Goal: Task Accomplishment & Management: Manage account settings

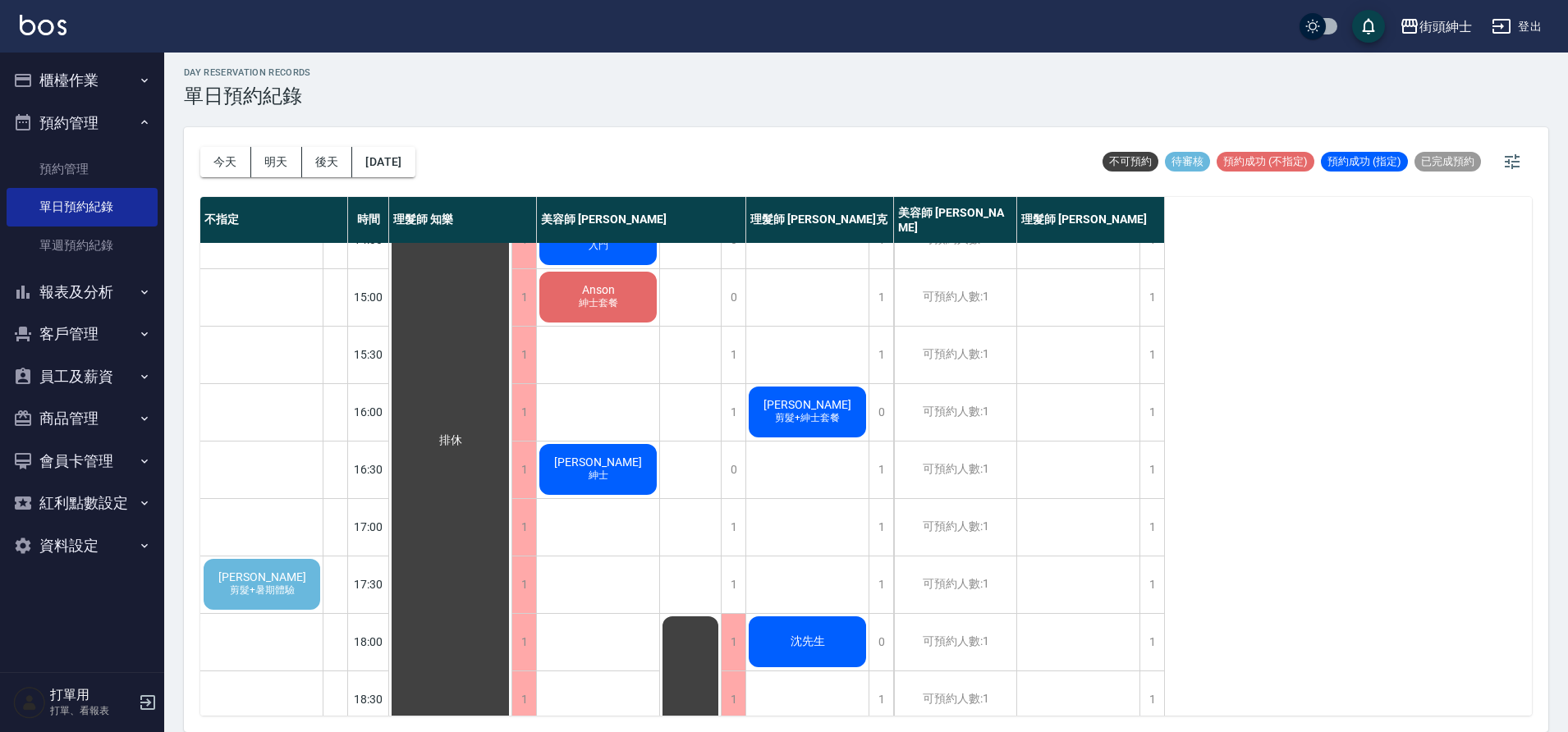
scroll to position [451, 0]
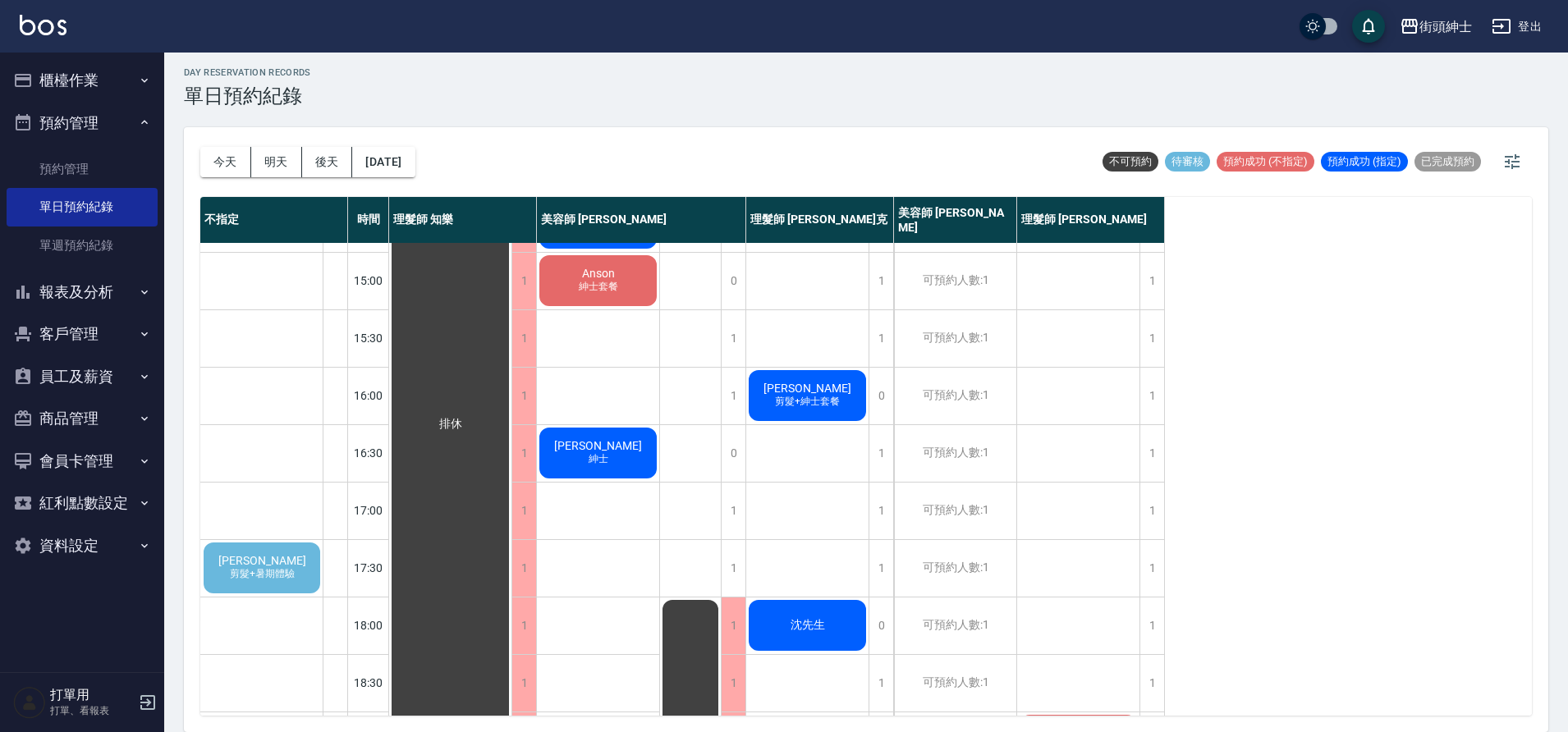
click at [310, 570] on div "[PERSON_NAME] 剪髮+暑期體驗" at bounding box center [262, 568] width 121 height 56
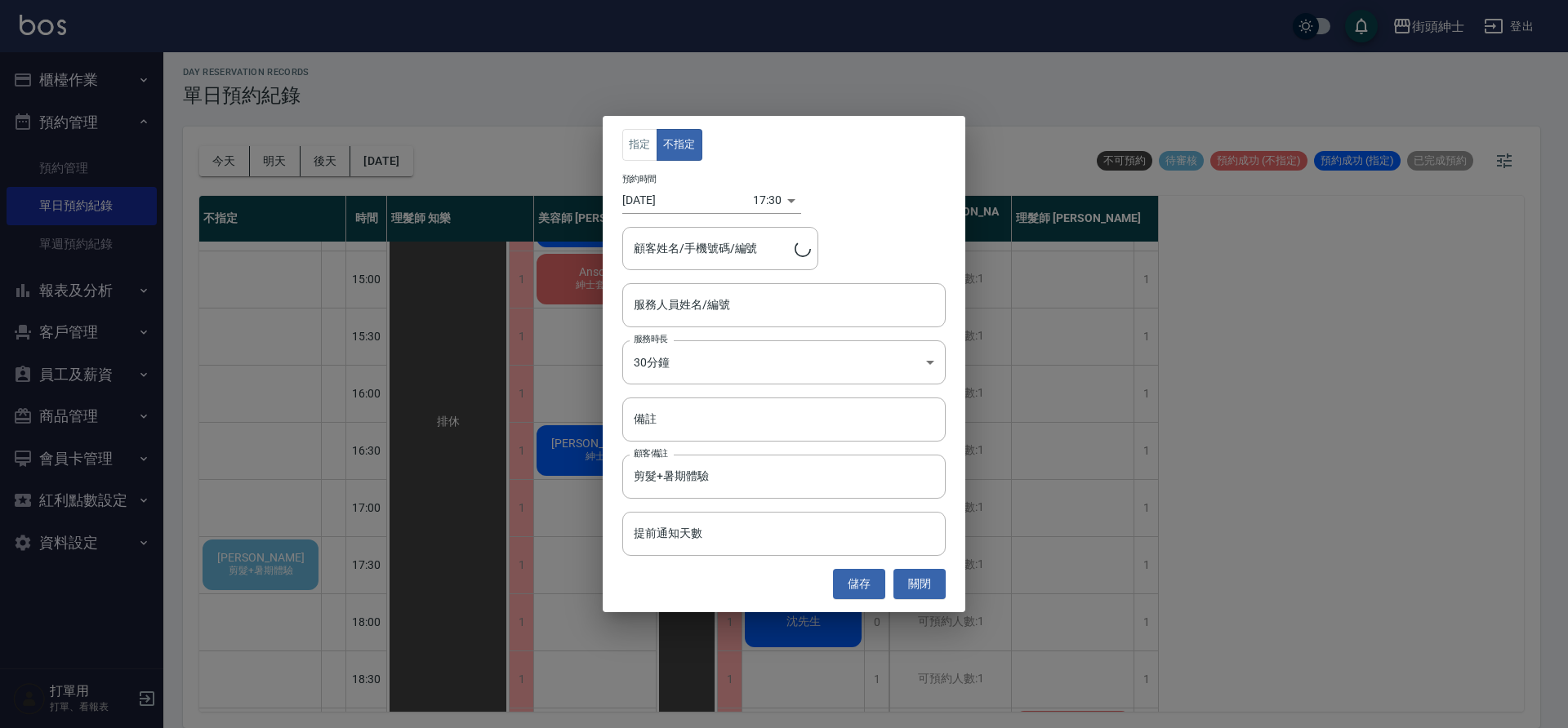
type input "[PERSON_NAME]/0987528020"
click at [743, 306] on input "服務人員姓名/編號" at bounding box center [784, 306] width 308 height 29
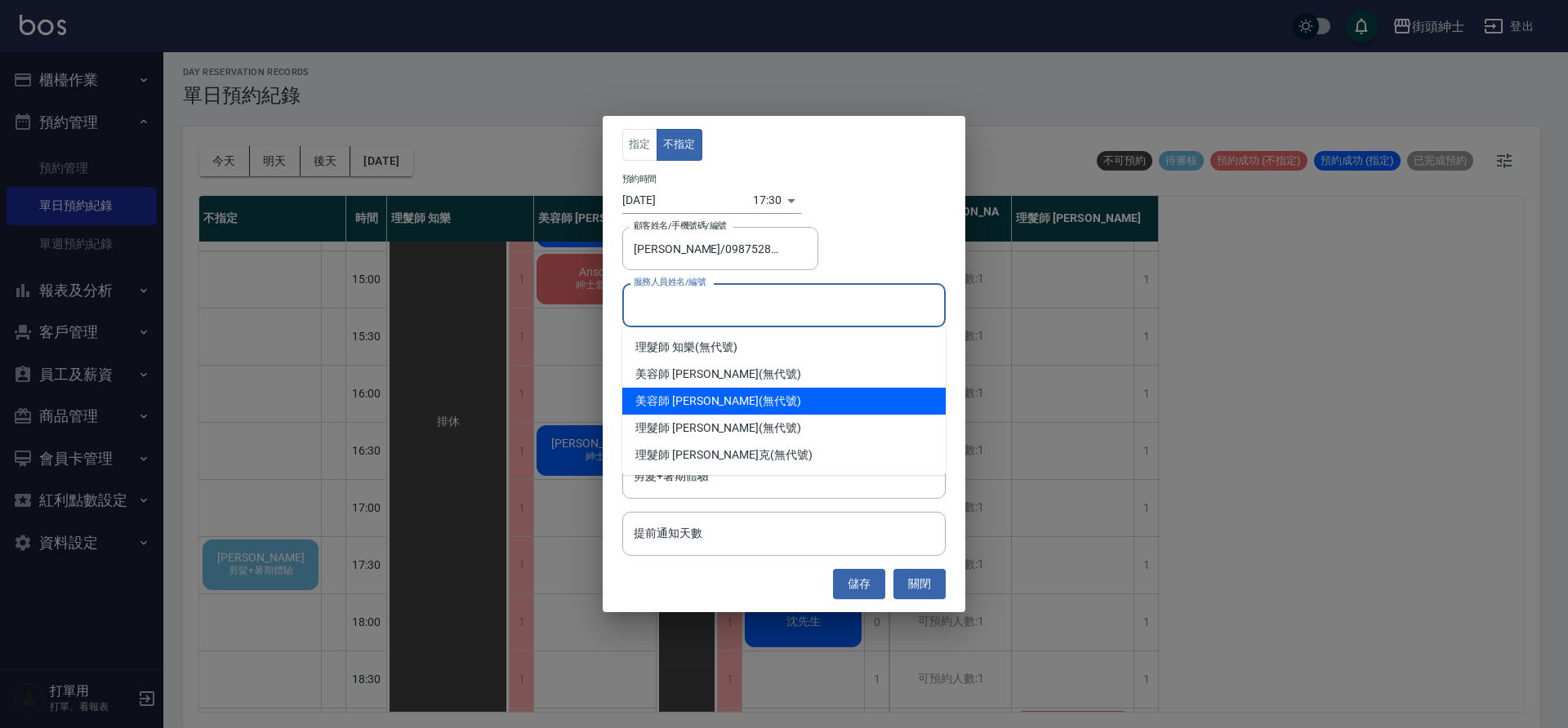
click at [770, 406] on div "美容師 [PERSON_NAME] (無代號)" at bounding box center [784, 402] width 324 height 27
type input "美容師 [PERSON_NAME](無代號)"
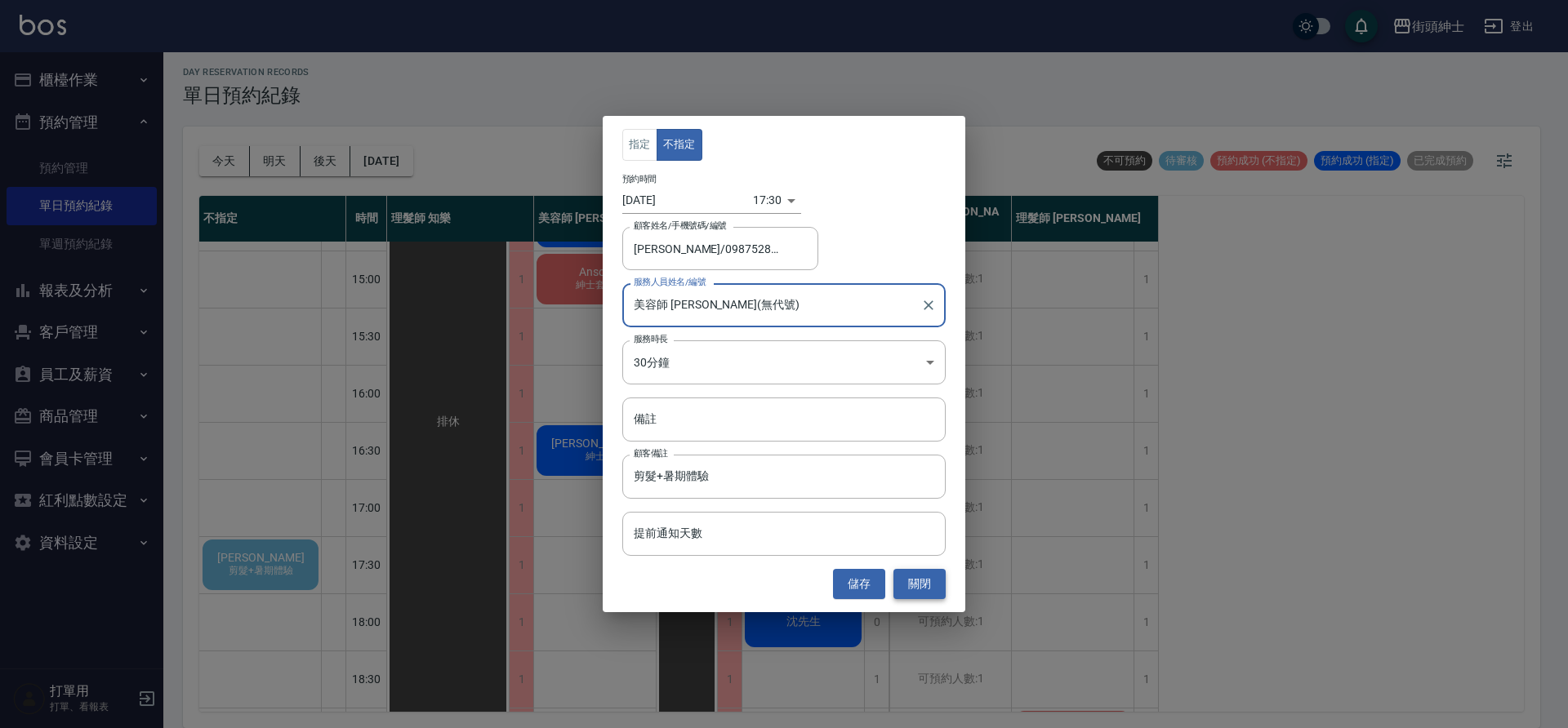
click at [912, 575] on button "關閉" at bounding box center [920, 584] width 53 height 30
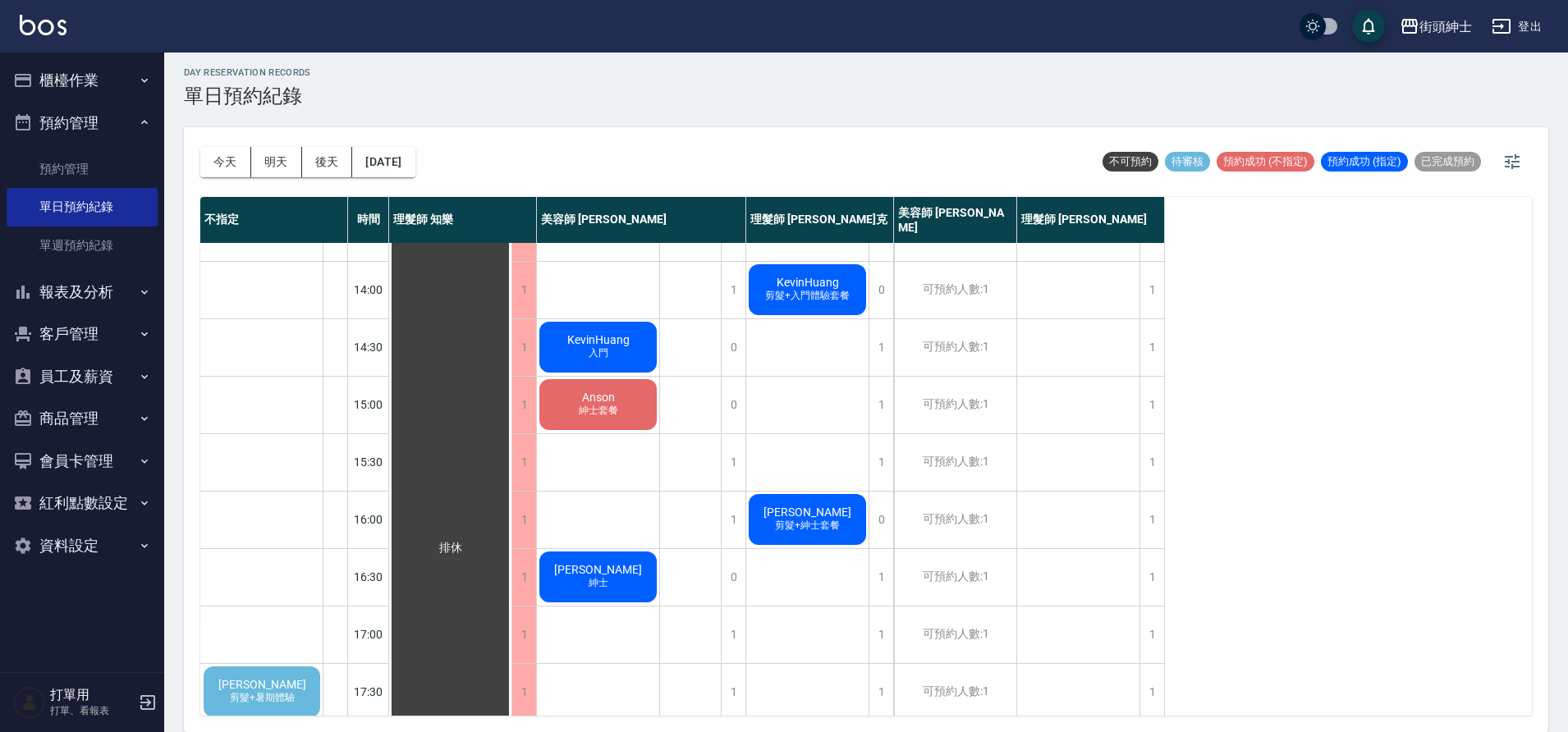
scroll to position [276, 0]
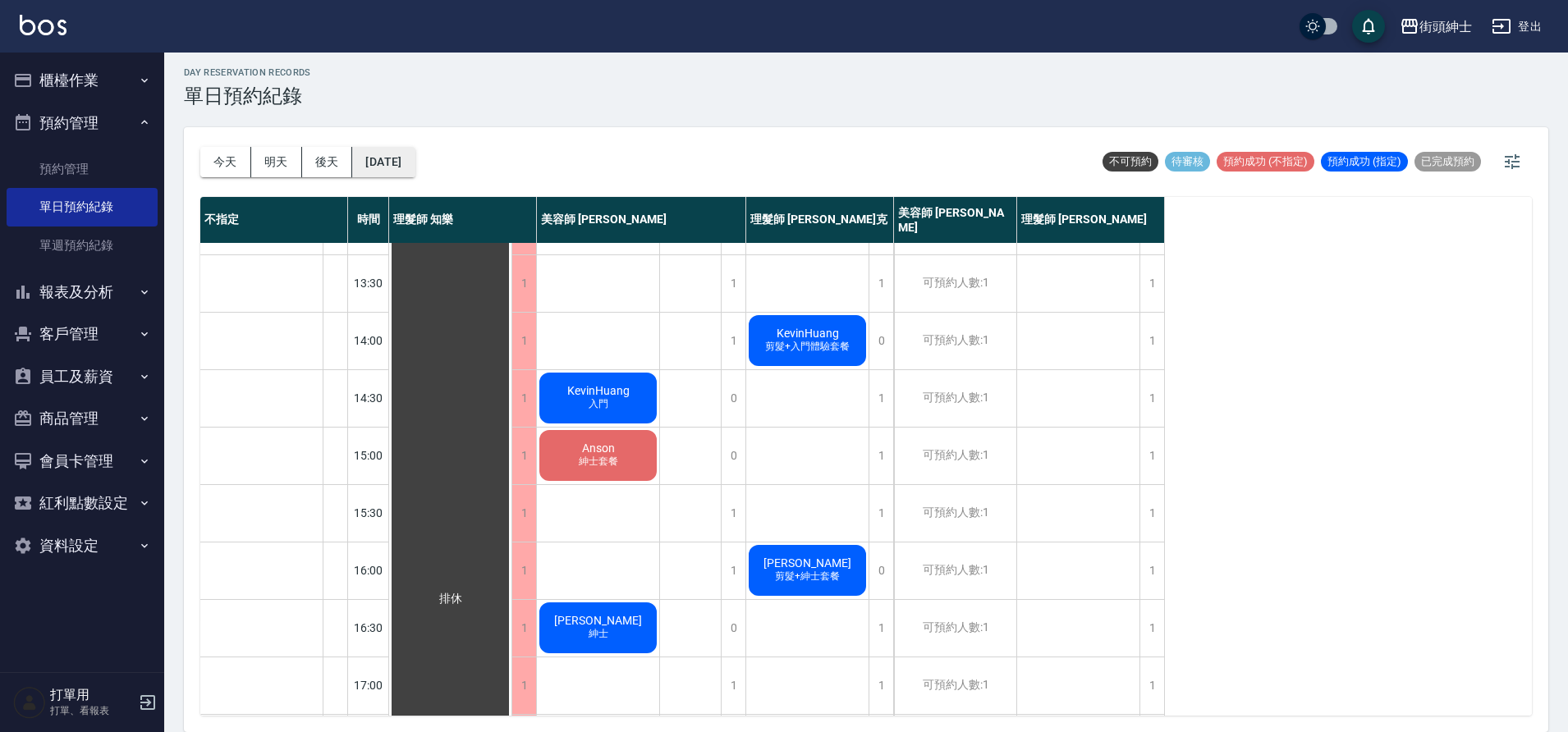
click at [415, 150] on button "[DATE]" at bounding box center [383, 161] width 62 height 30
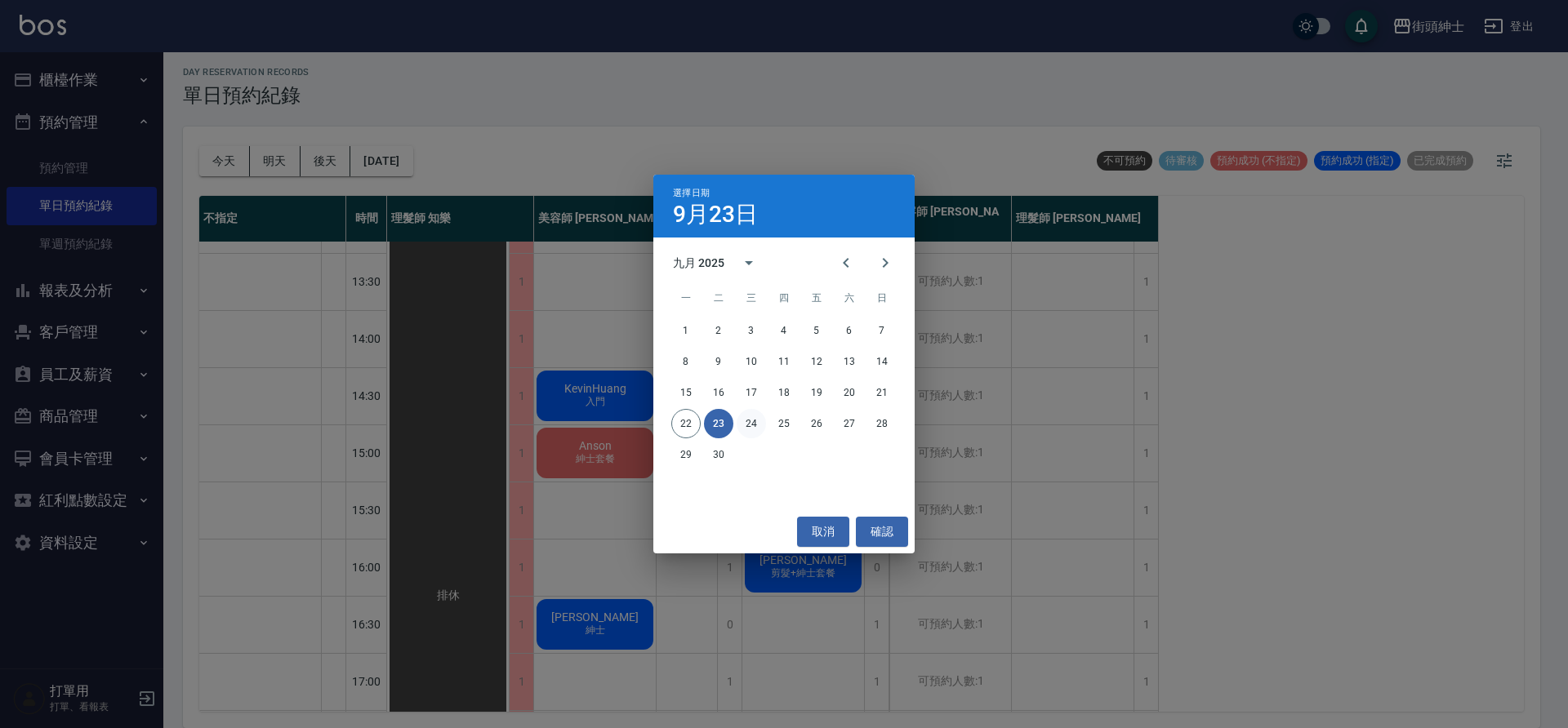
click at [760, 416] on button "24" at bounding box center [752, 423] width 29 height 29
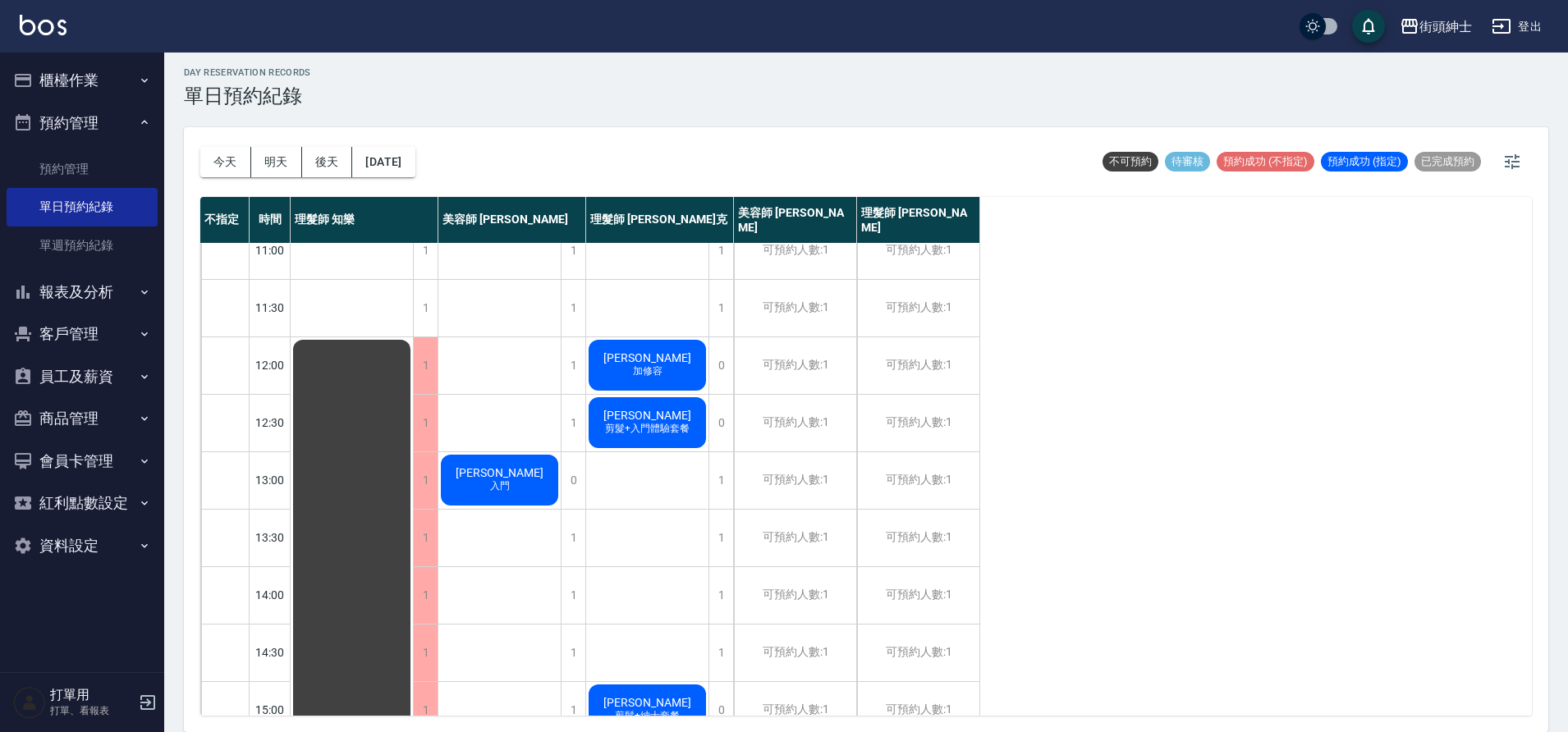
scroll to position [18, 0]
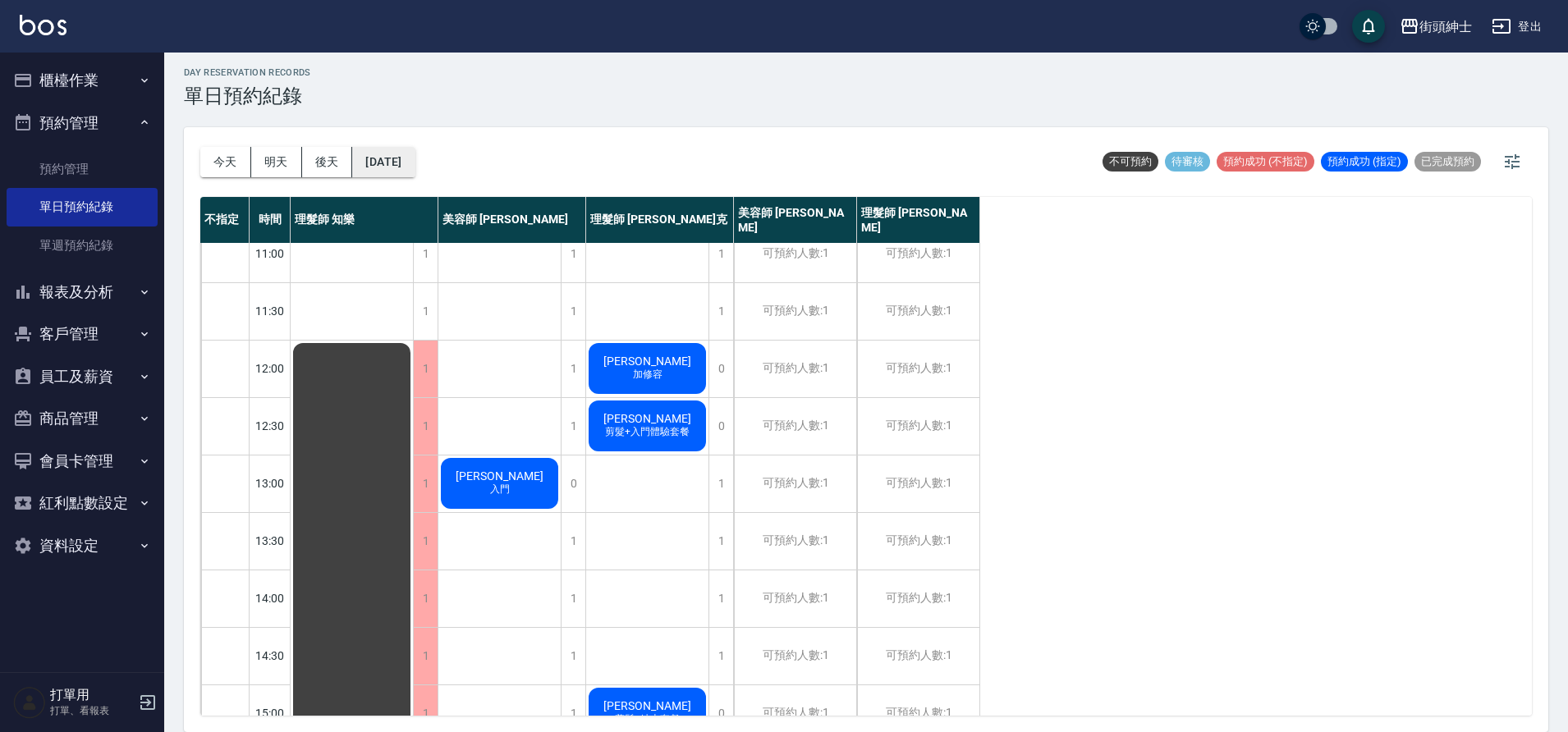
click at [415, 156] on button "[DATE]" at bounding box center [383, 161] width 62 height 30
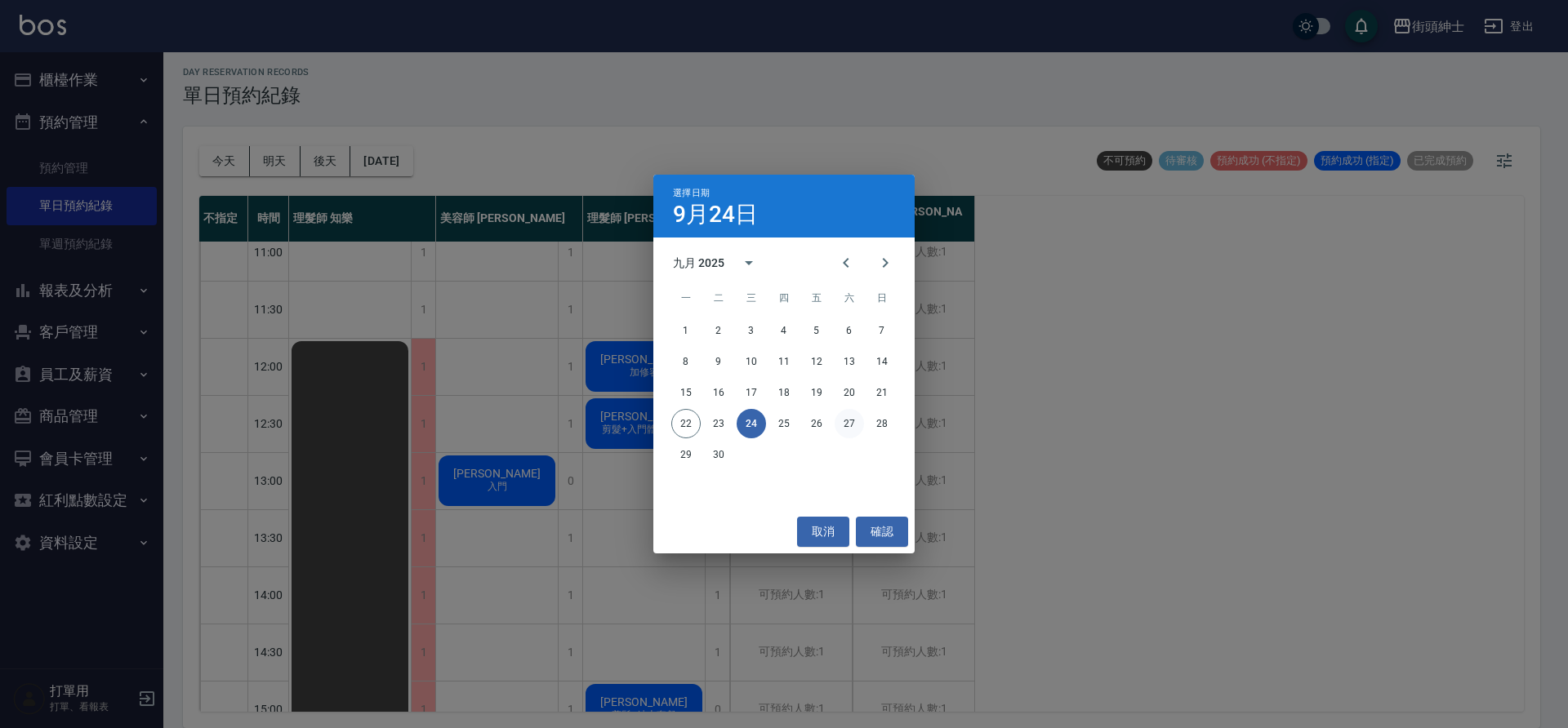
click at [861, 416] on button "27" at bounding box center [850, 423] width 29 height 29
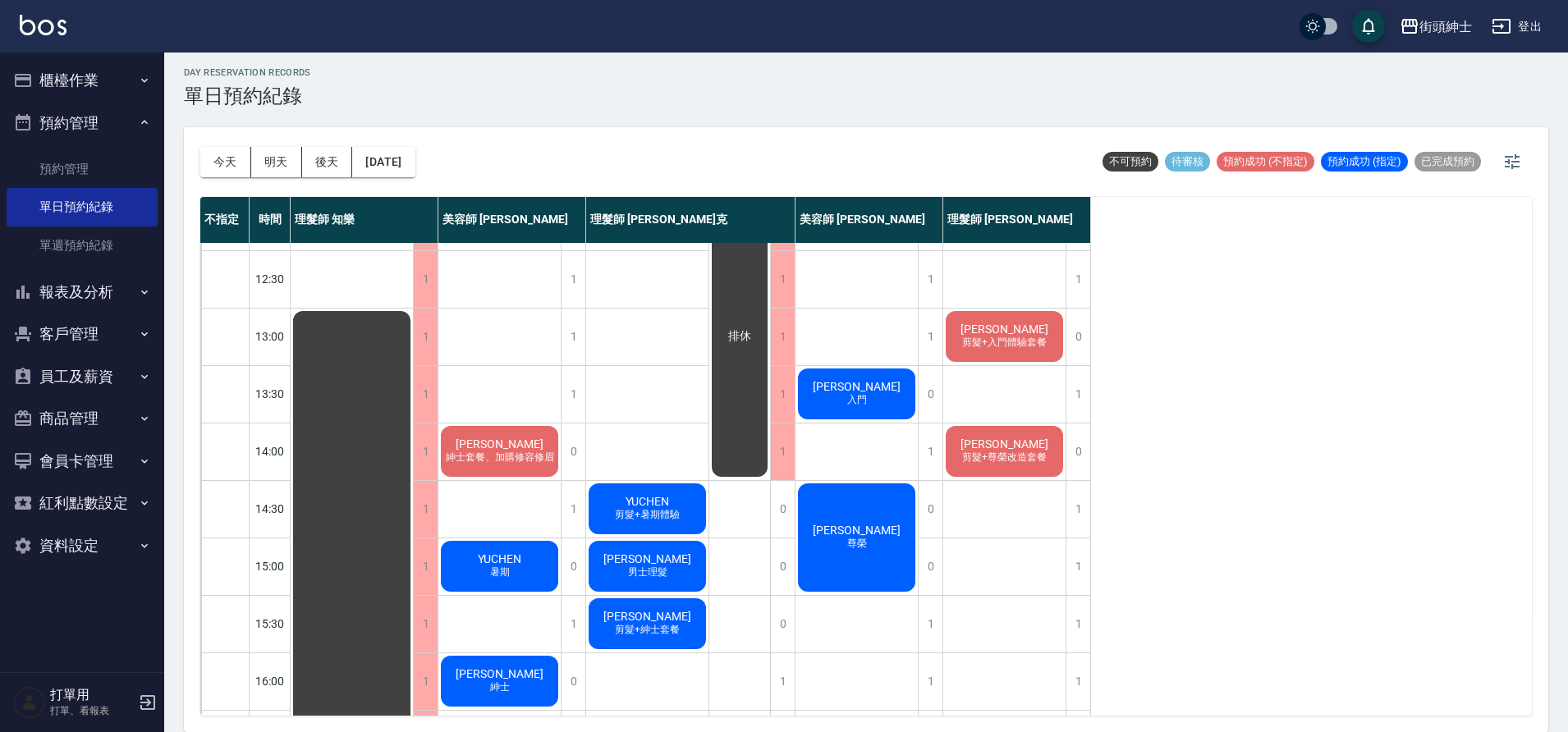
scroll to position [167, 0]
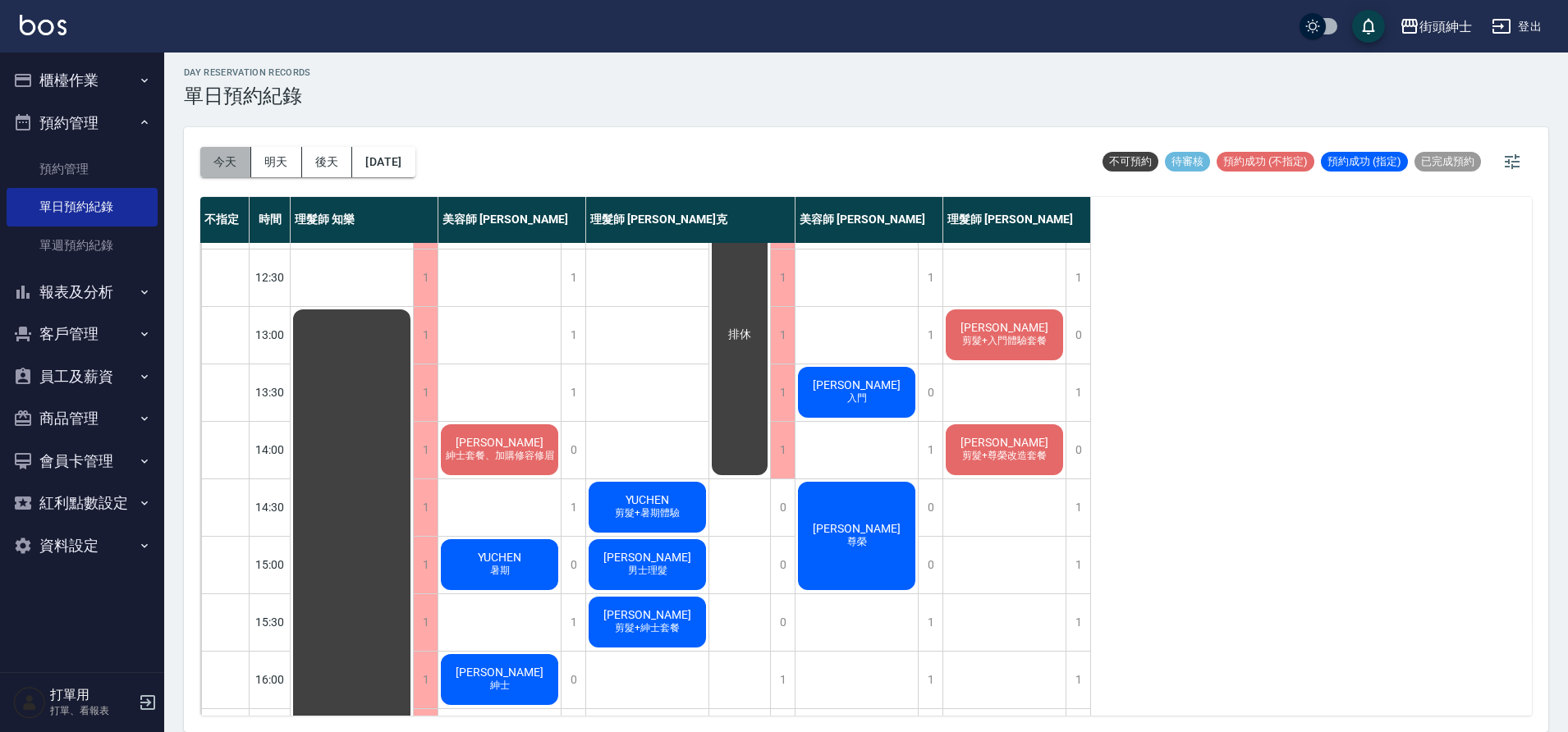
click at [247, 162] on button "今天" at bounding box center [226, 161] width 51 height 30
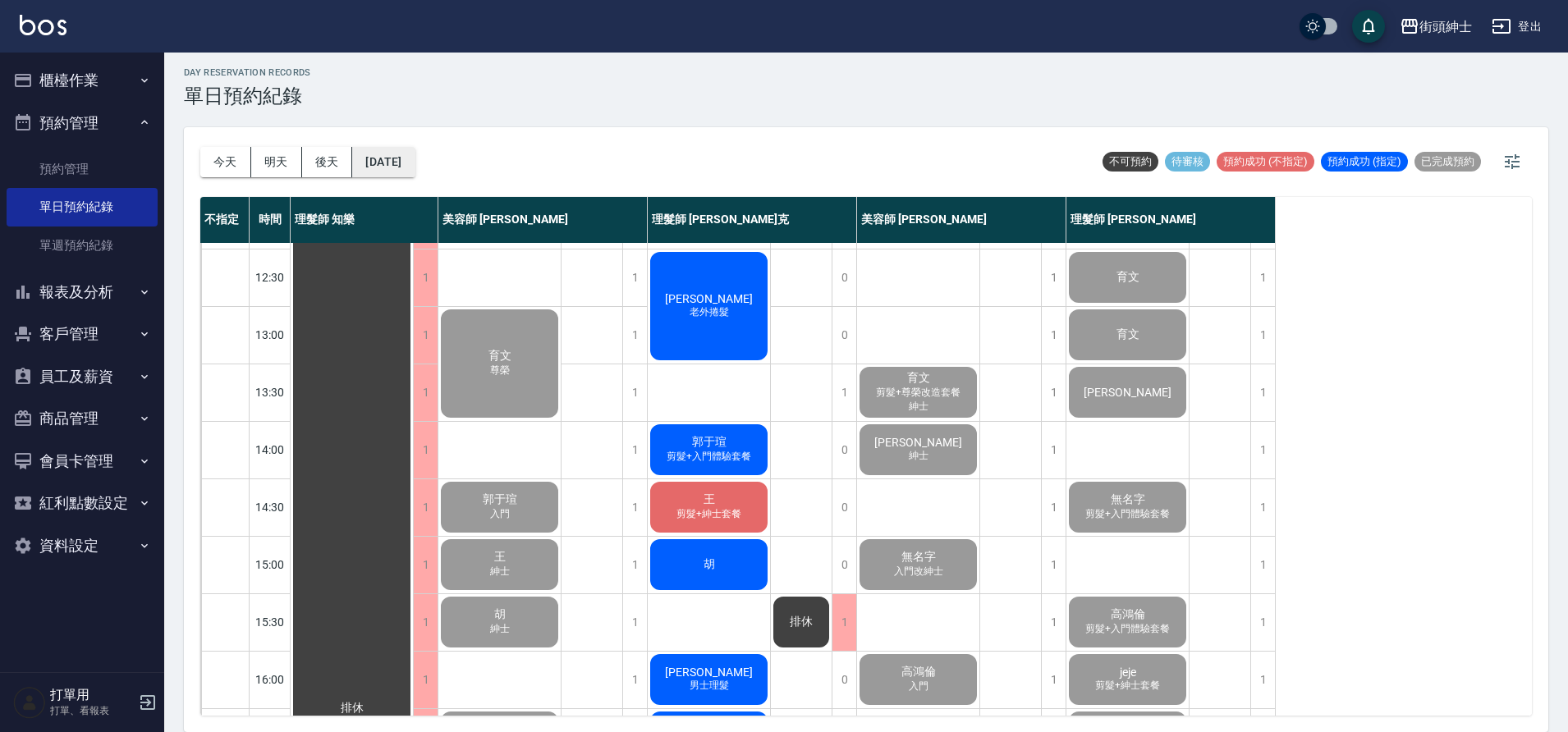
click at [415, 149] on button "[DATE]" at bounding box center [383, 161] width 62 height 30
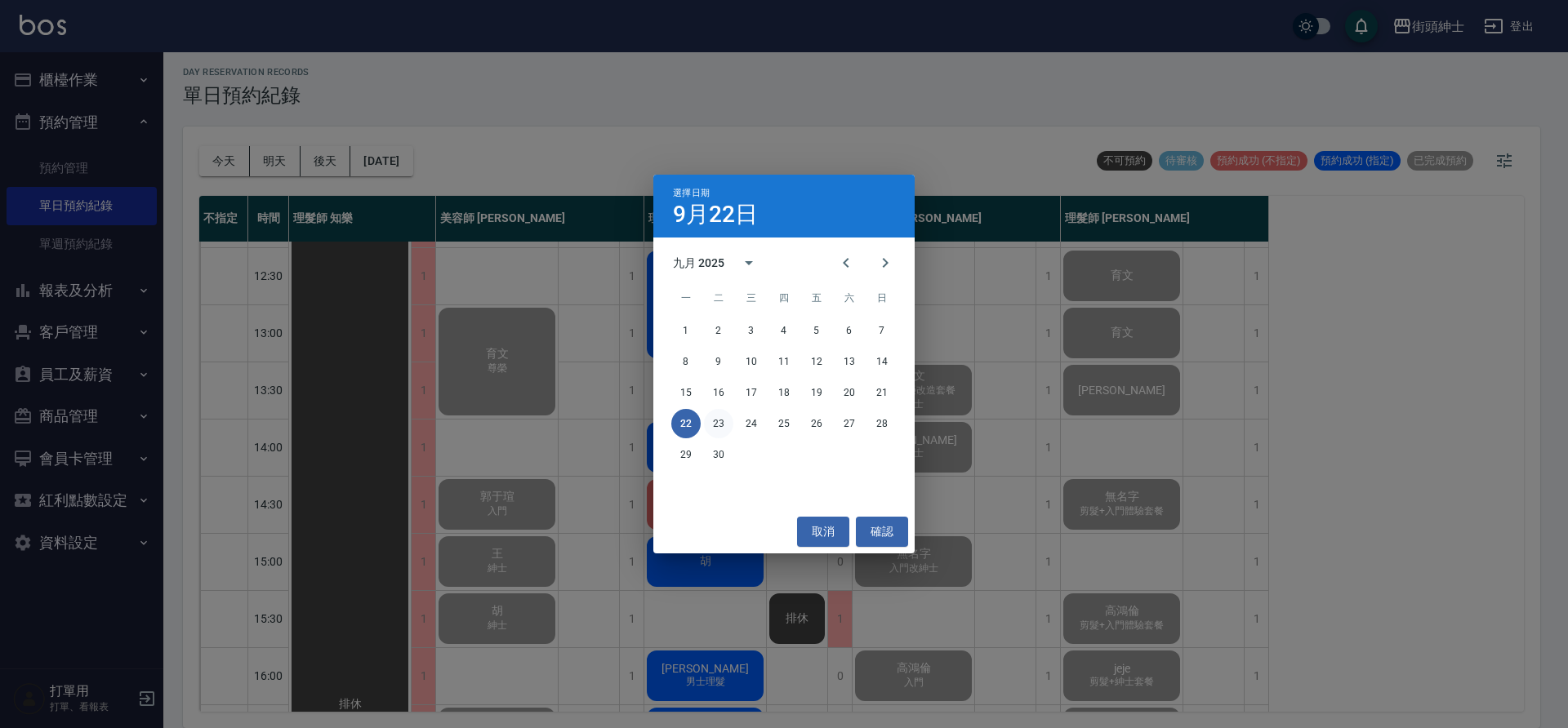
click at [726, 426] on button "23" at bounding box center [718, 423] width 29 height 29
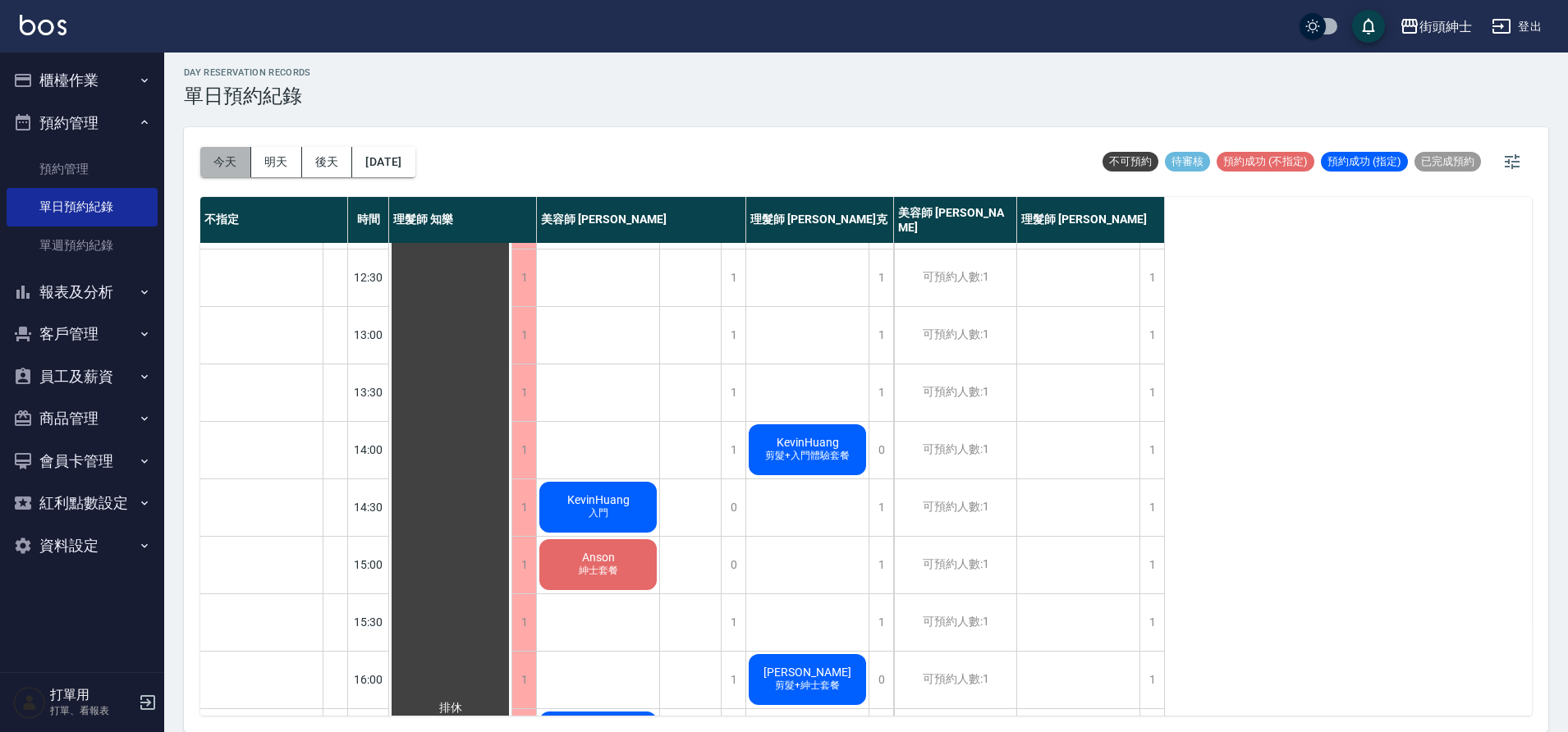
click at [220, 165] on button "今天" at bounding box center [226, 161] width 51 height 30
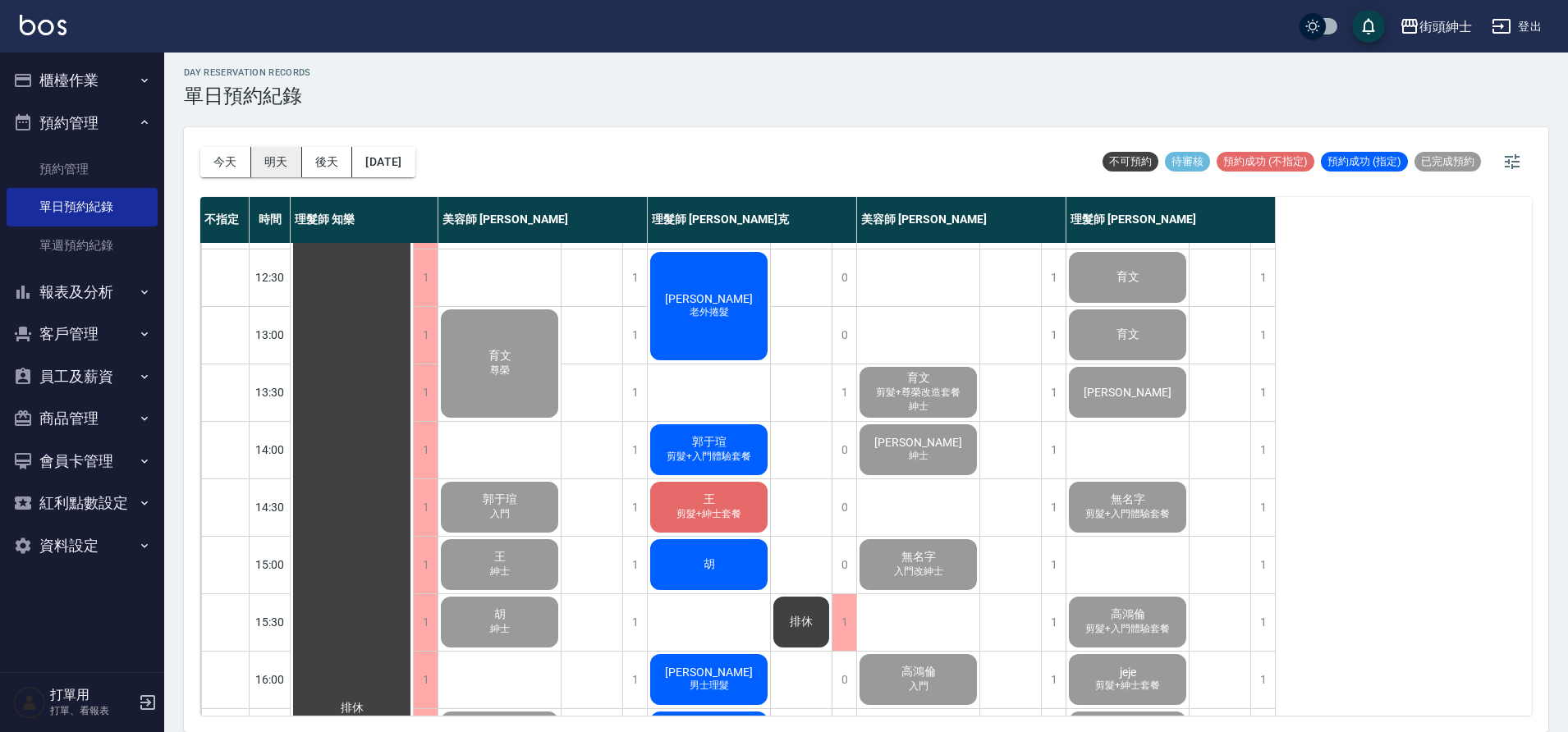
click at [289, 166] on button "明天" at bounding box center [277, 161] width 51 height 30
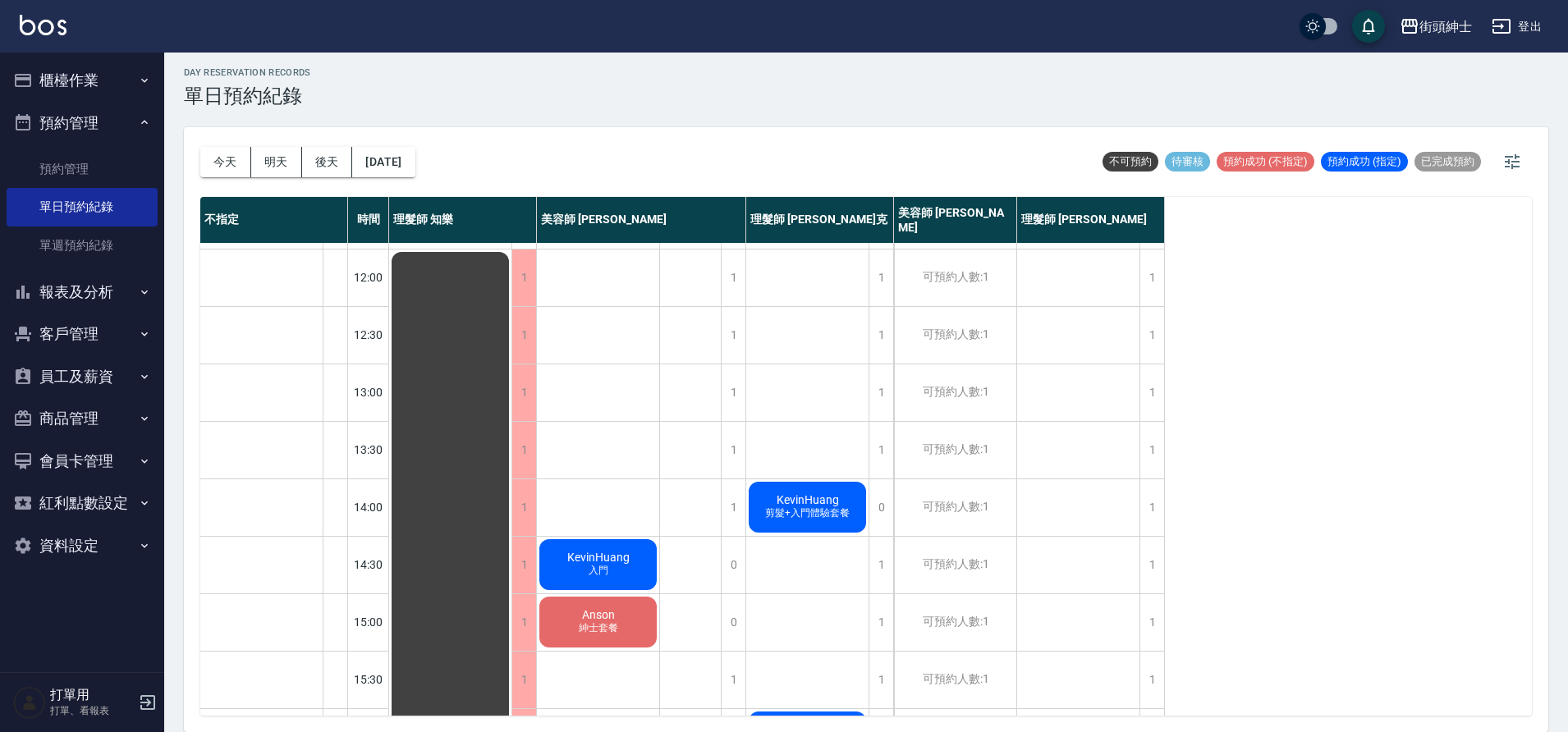
scroll to position [707, 0]
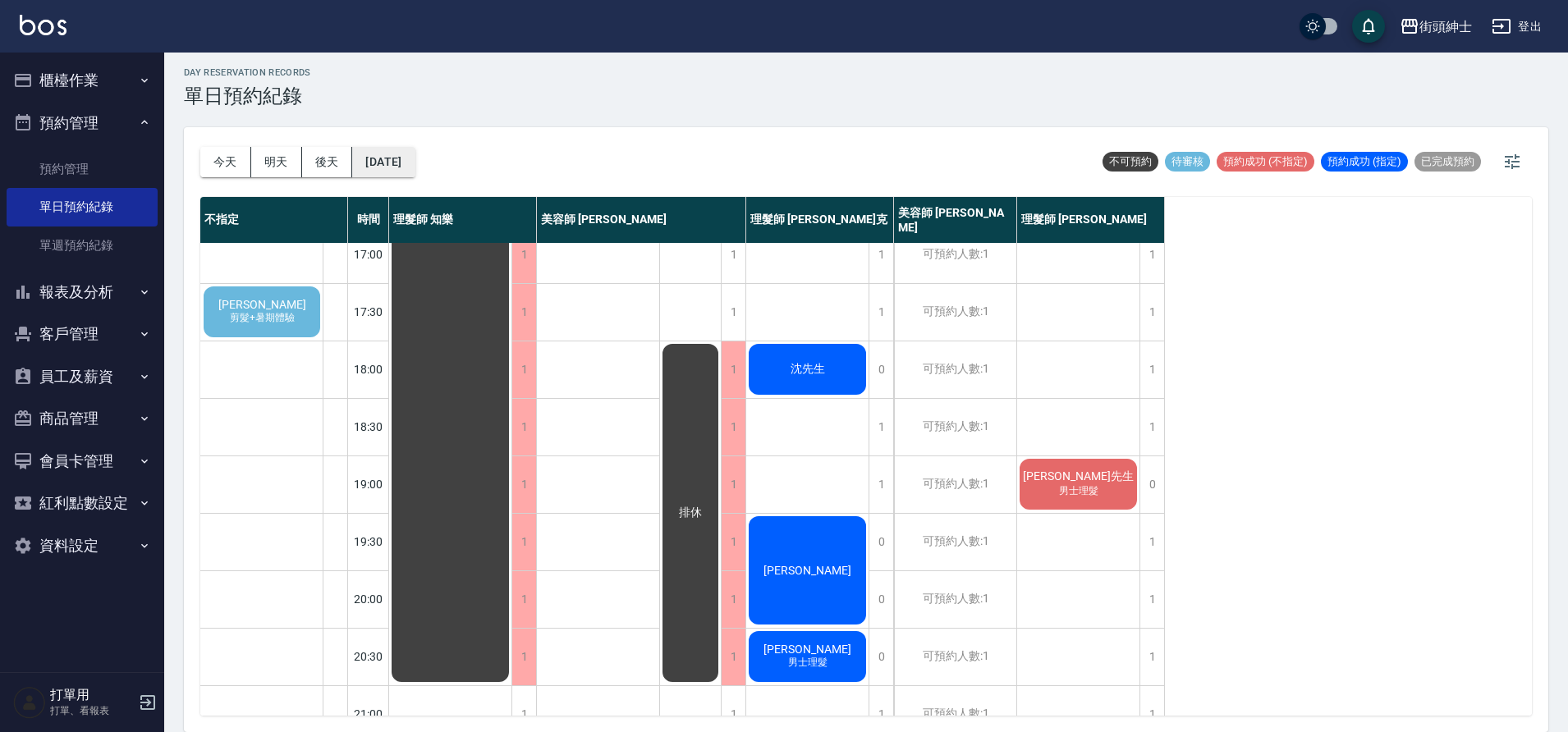
click at [414, 160] on button "[DATE]" at bounding box center [383, 161] width 62 height 30
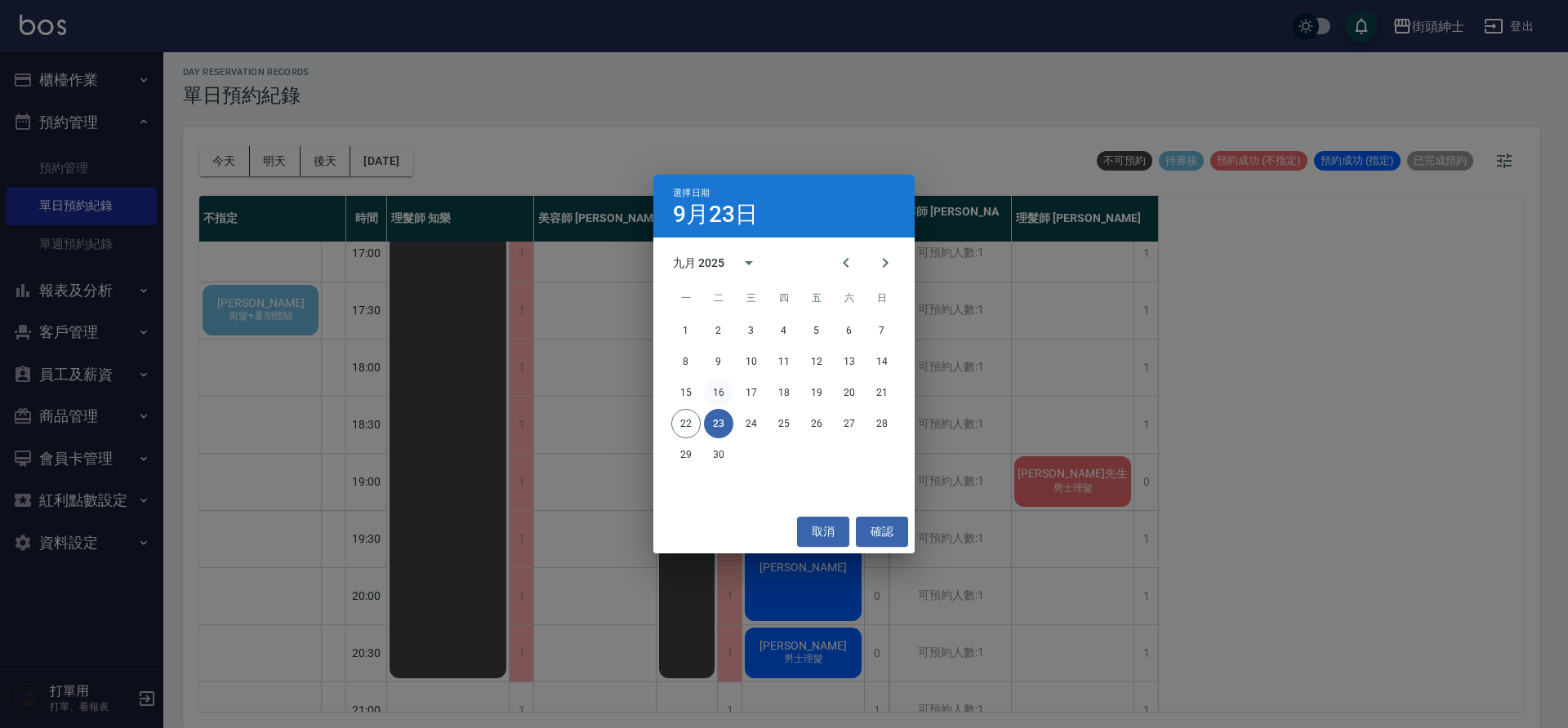
click at [732, 388] on button "16" at bounding box center [718, 393] width 29 height 29
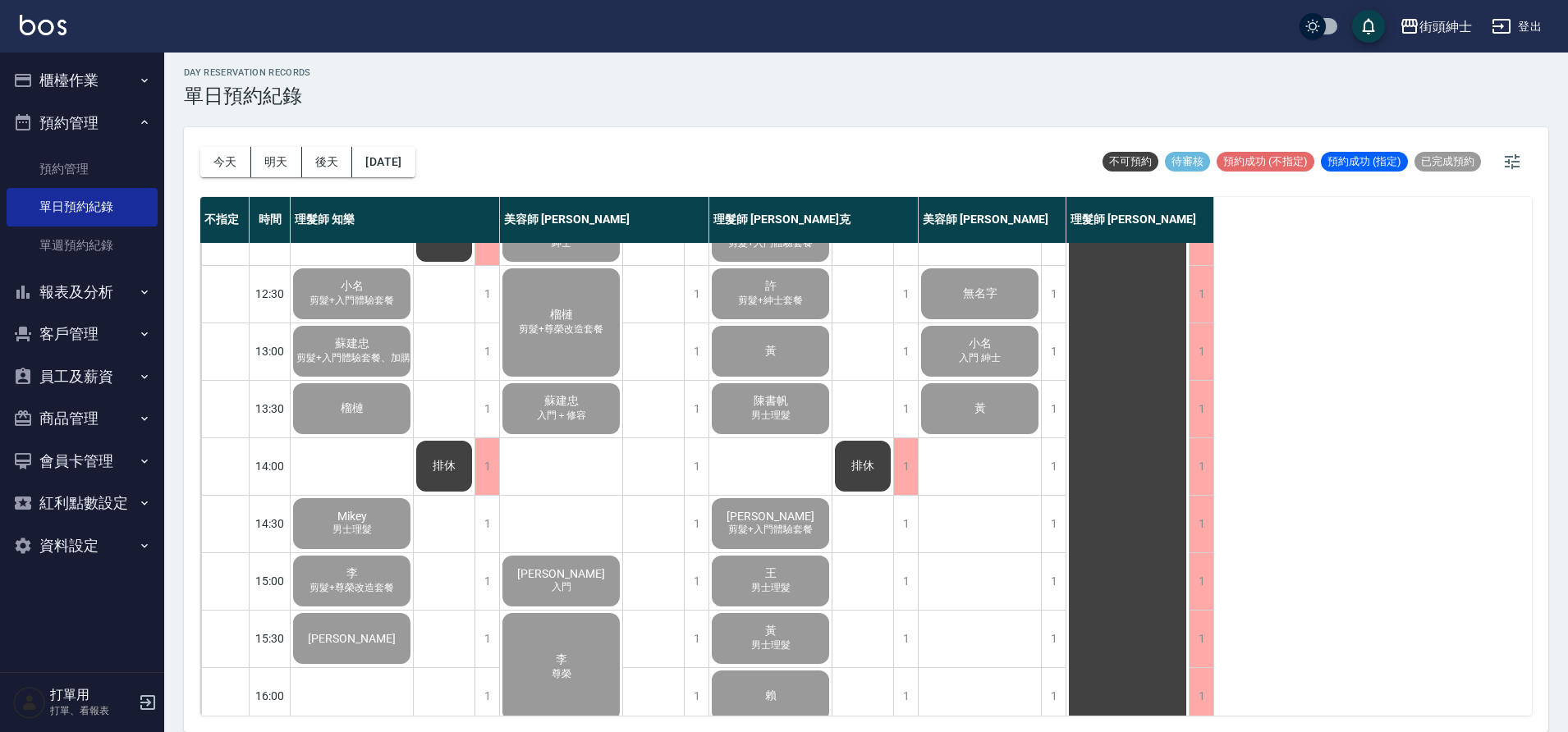
scroll to position [328, 0]
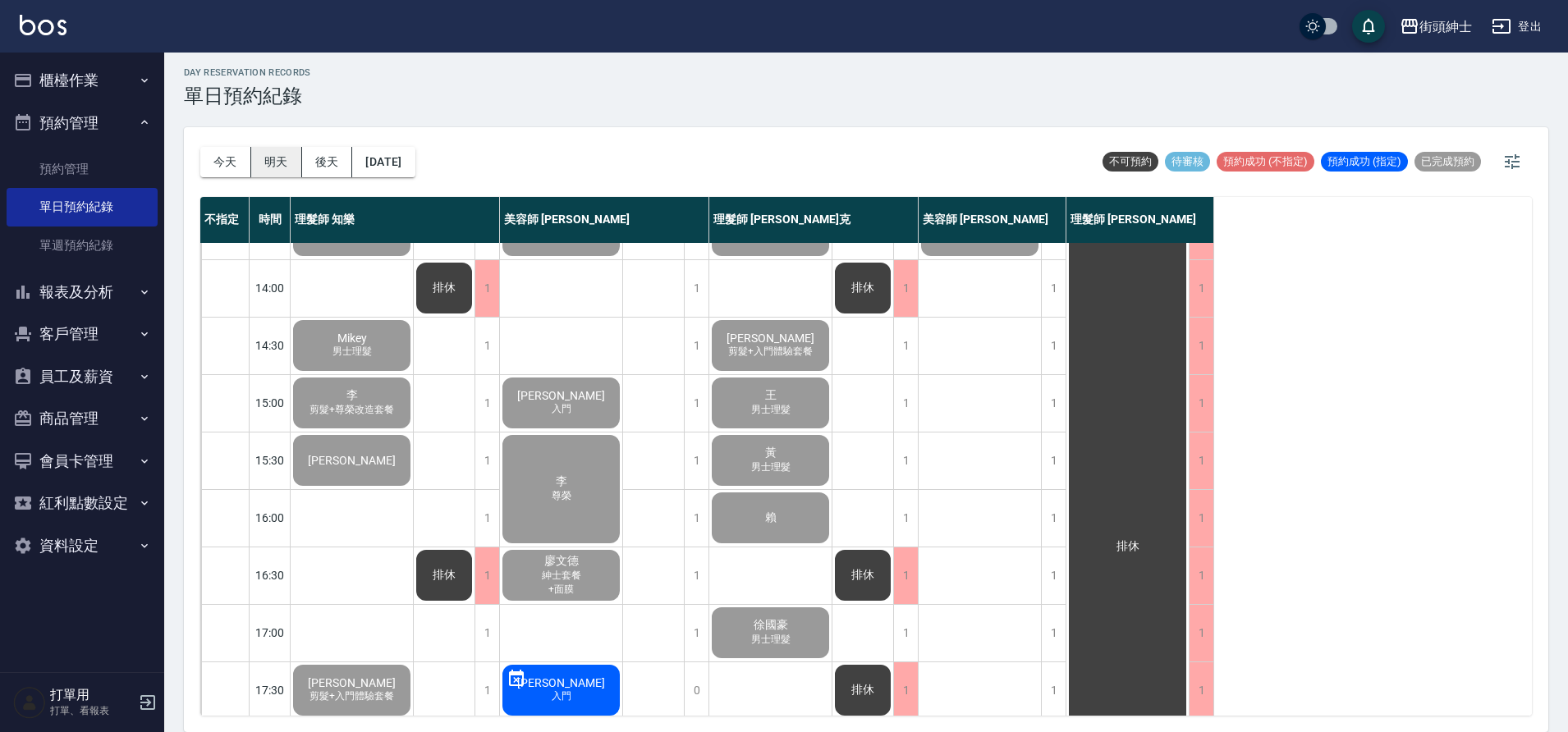
click at [282, 161] on button "明天" at bounding box center [277, 161] width 51 height 30
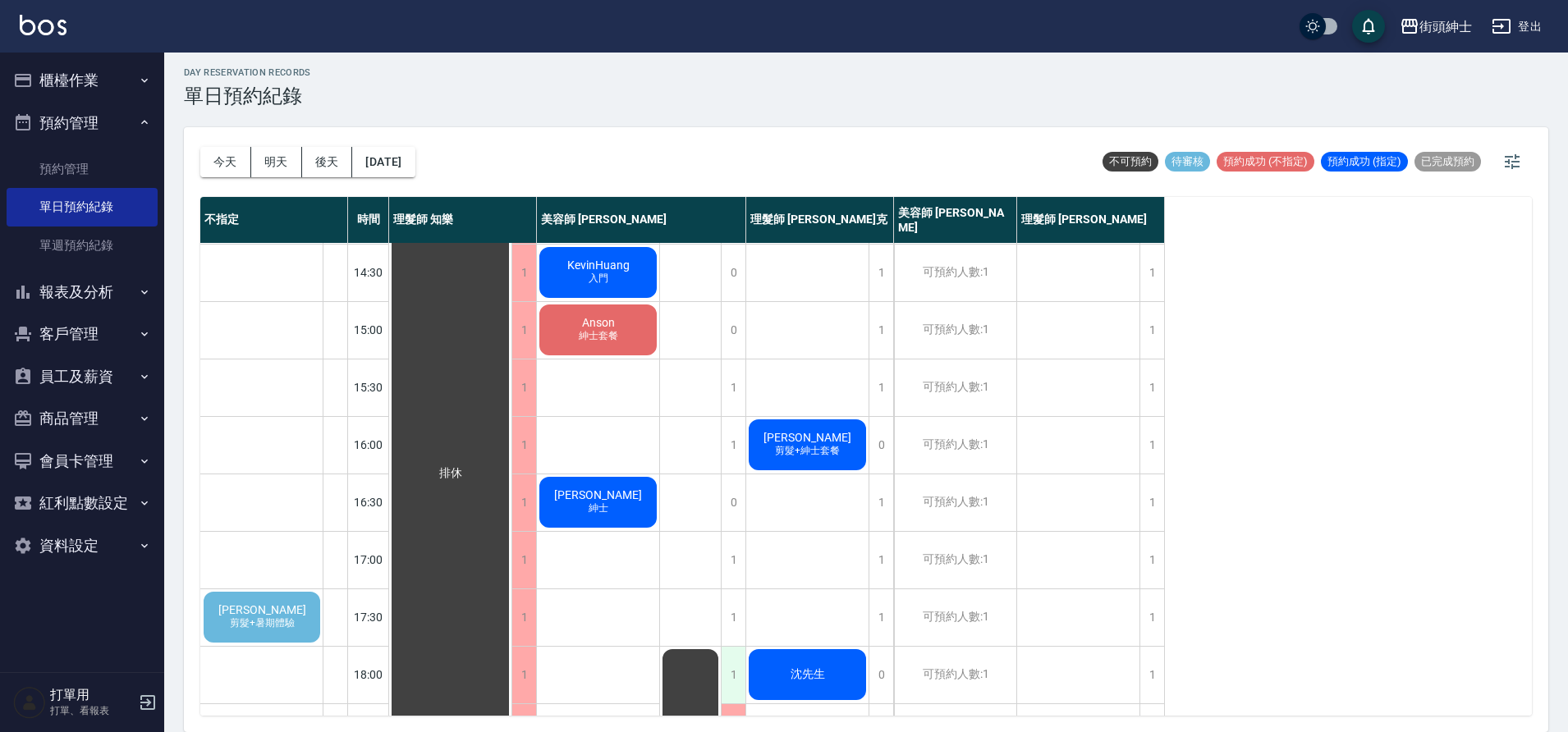
scroll to position [608, 0]
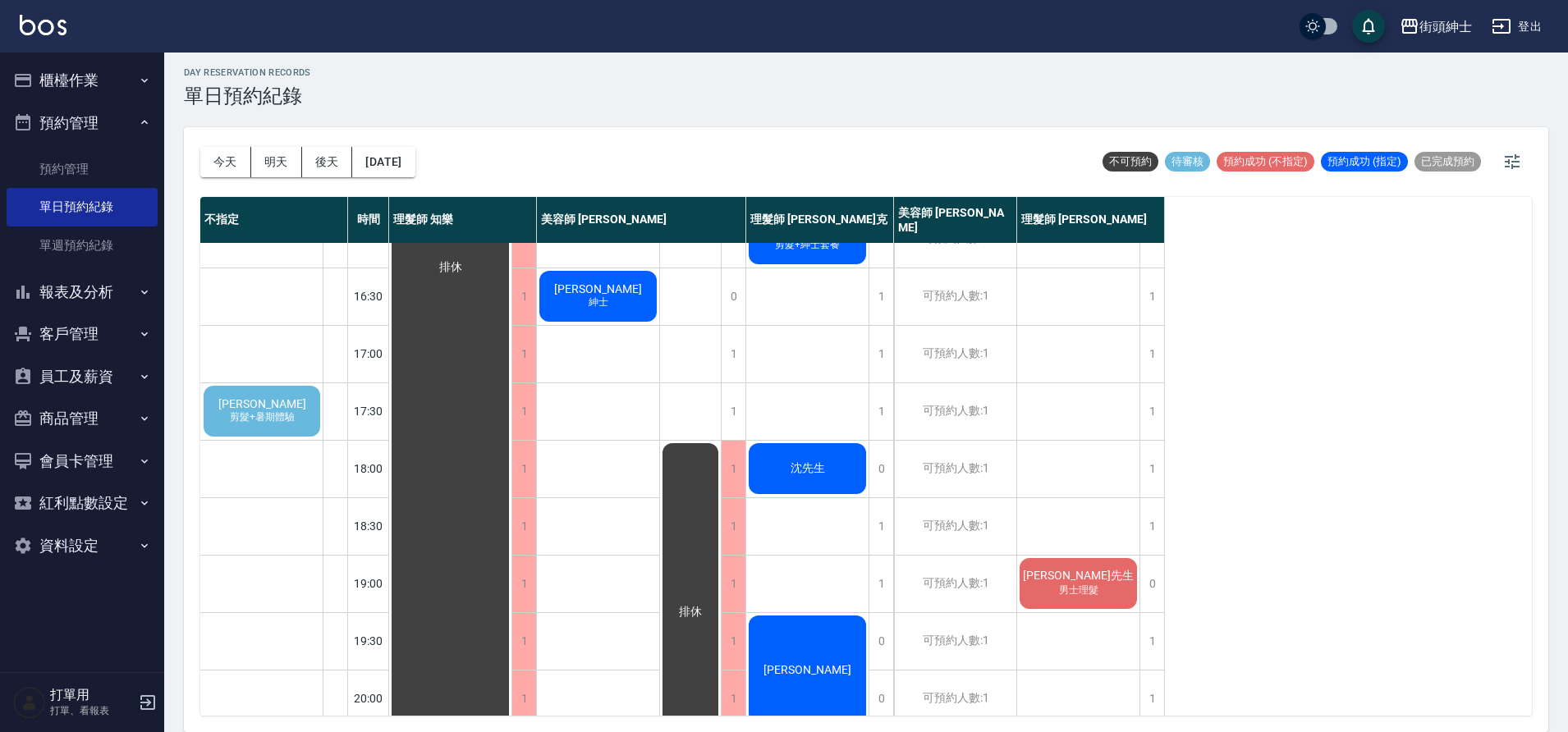
click at [223, 397] on div "[PERSON_NAME] 剪髮+暑期體驗" at bounding box center [262, 411] width 121 height 56
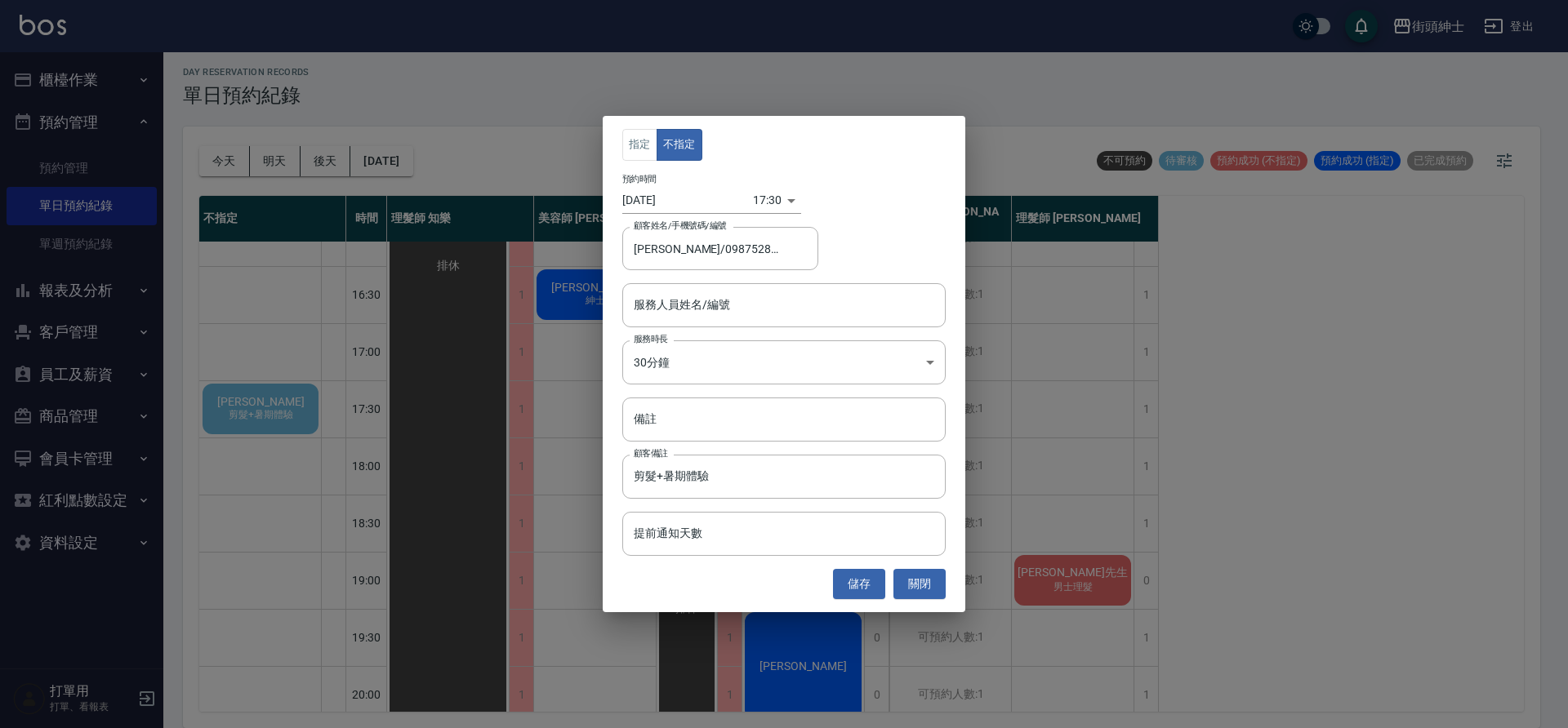
click at [687, 300] on div "服務人員姓名/編號 服務人員姓名/編號" at bounding box center [784, 306] width 324 height 44
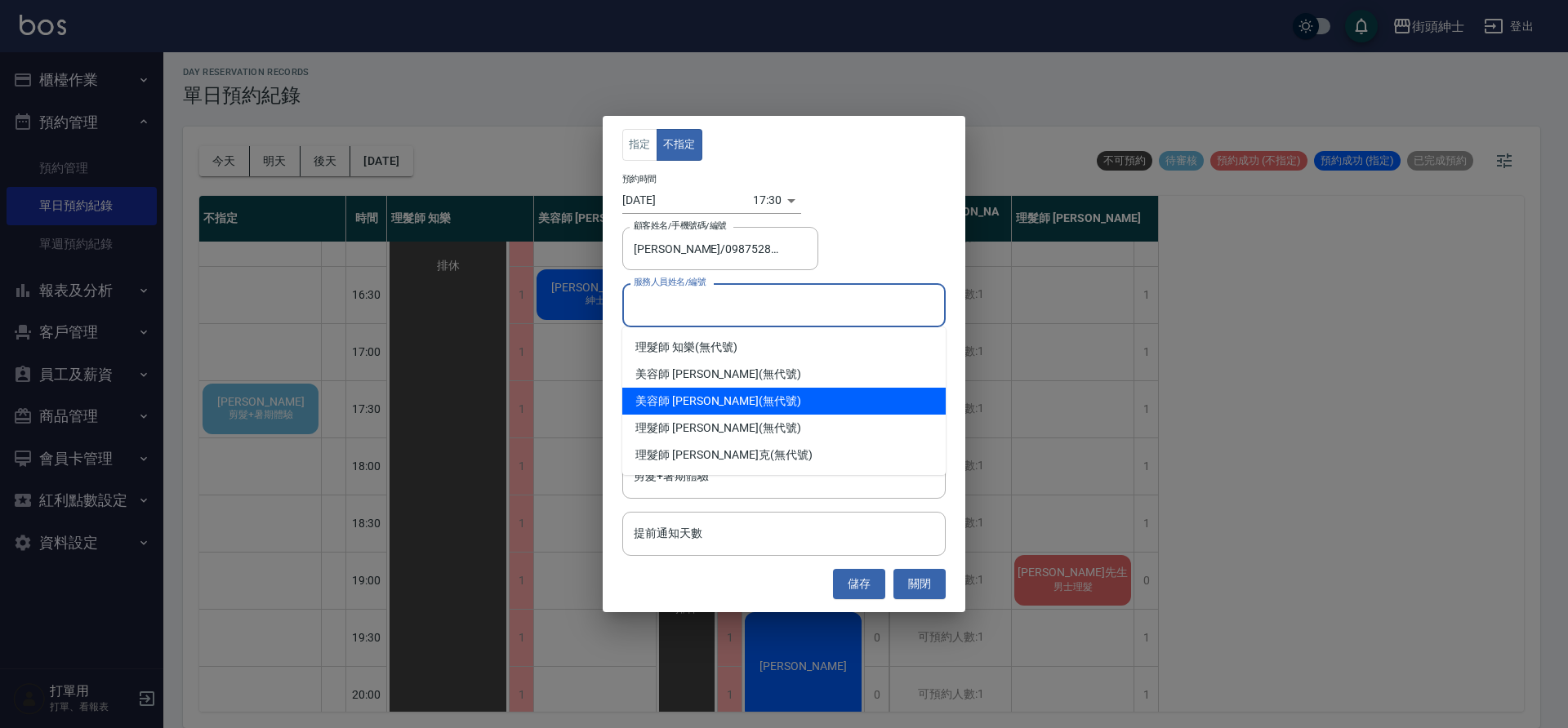
click at [705, 401] on div "美容師 [PERSON_NAME] (無代號)" at bounding box center [784, 402] width 324 height 27
type input "美容師 [PERSON_NAME](無代號)"
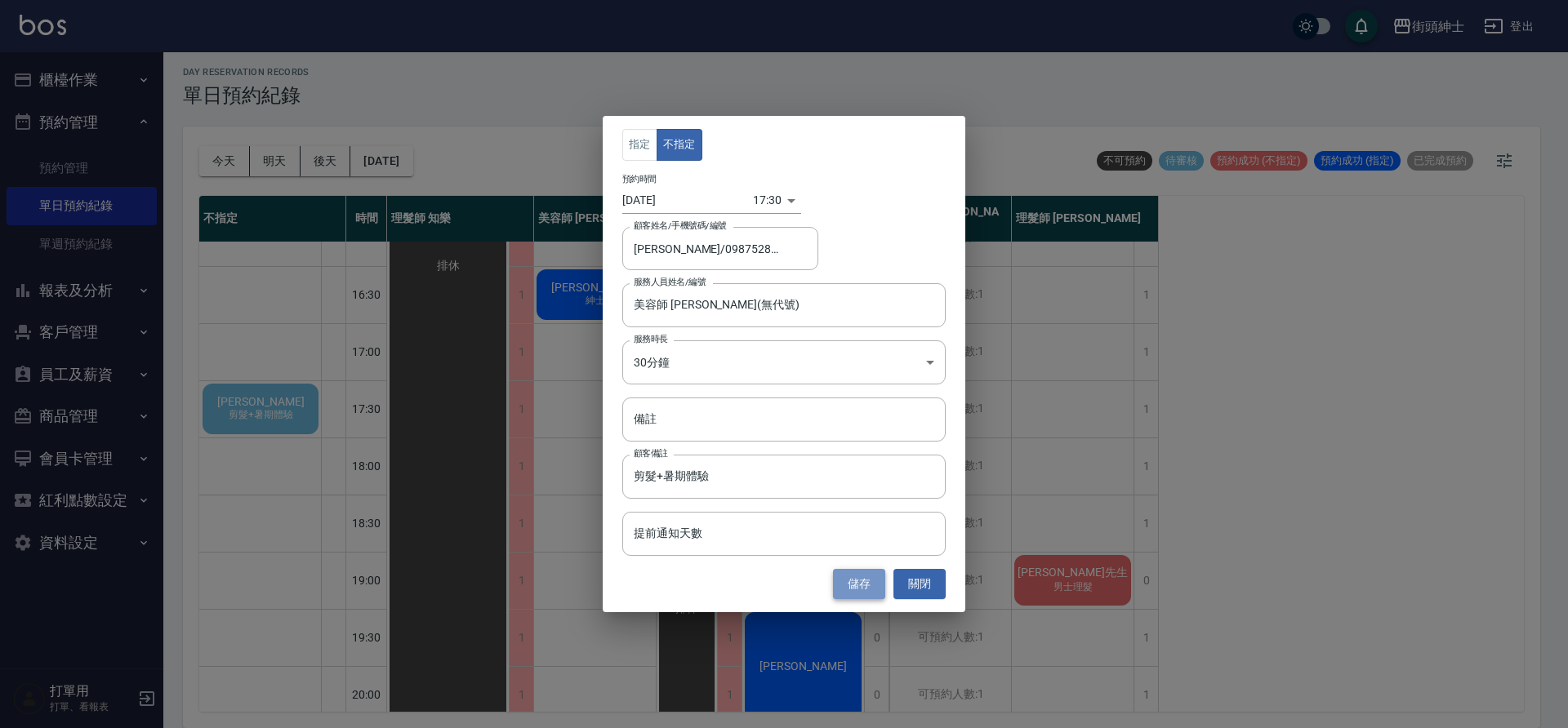
click at [851, 581] on button "儲存" at bounding box center [860, 584] width 53 height 30
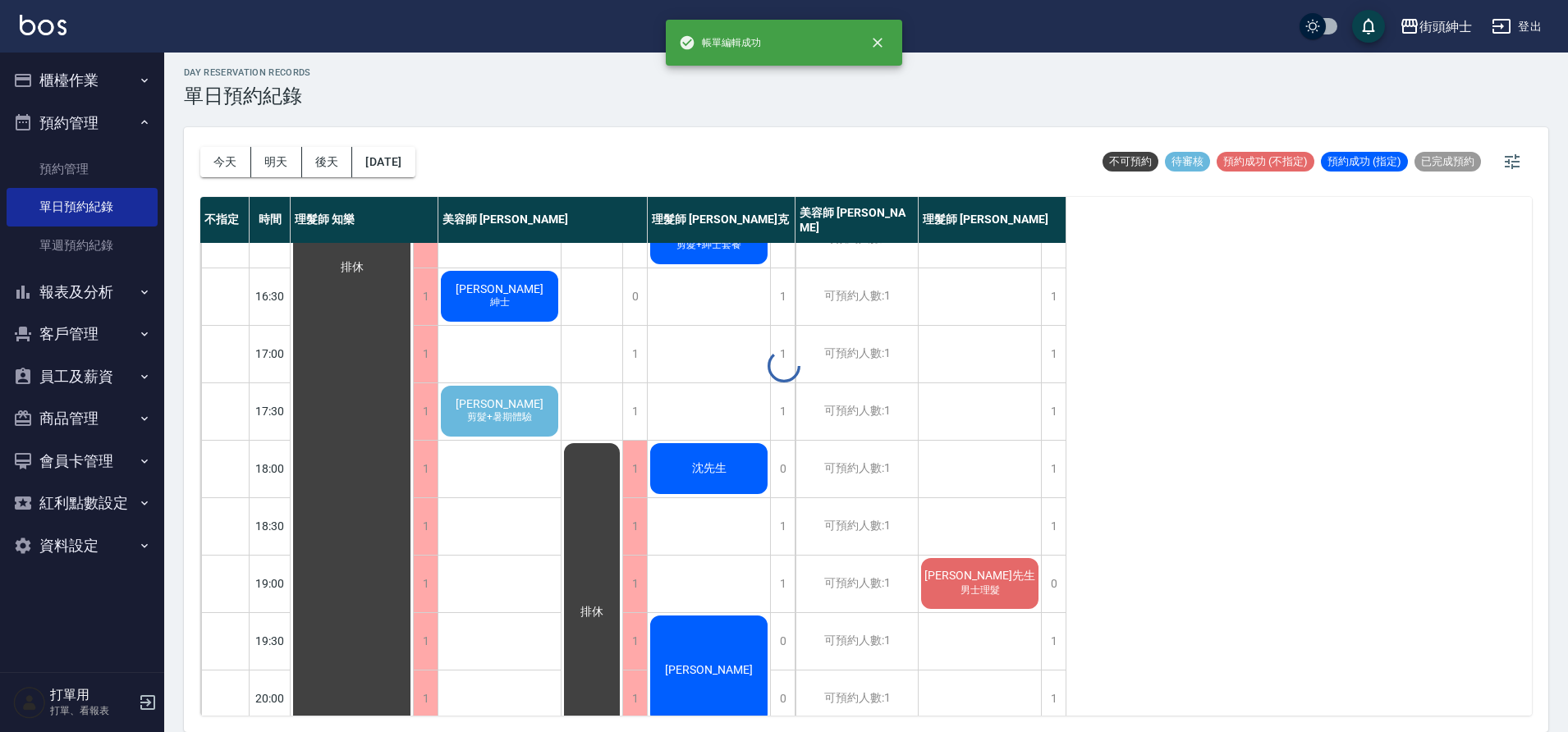
click at [537, 411] on div at bounding box center [784, 366] width 1568 height 732
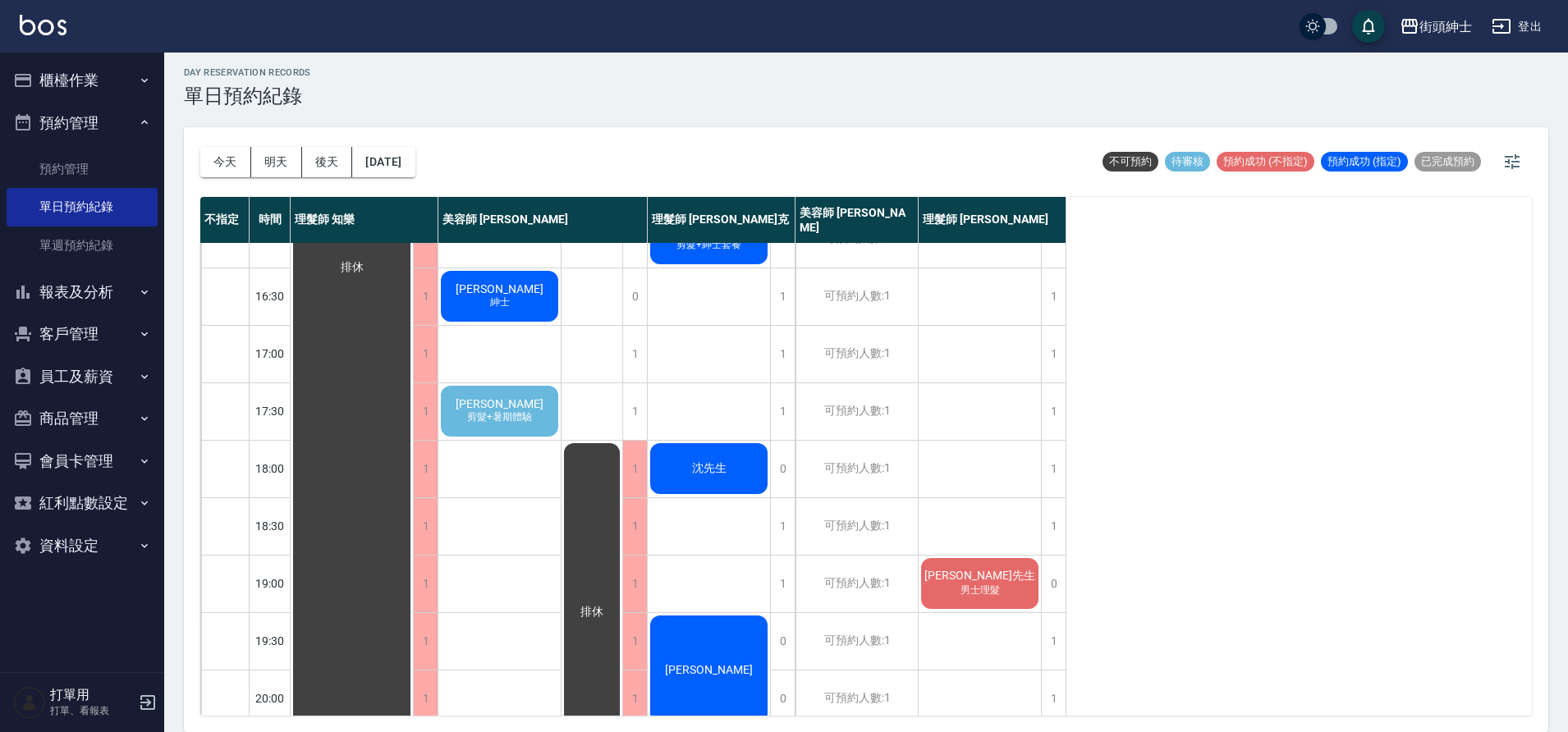
click at [527, 407] on div "[PERSON_NAME] 剪髮+暑期體驗" at bounding box center [500, 411] width 122 height 56
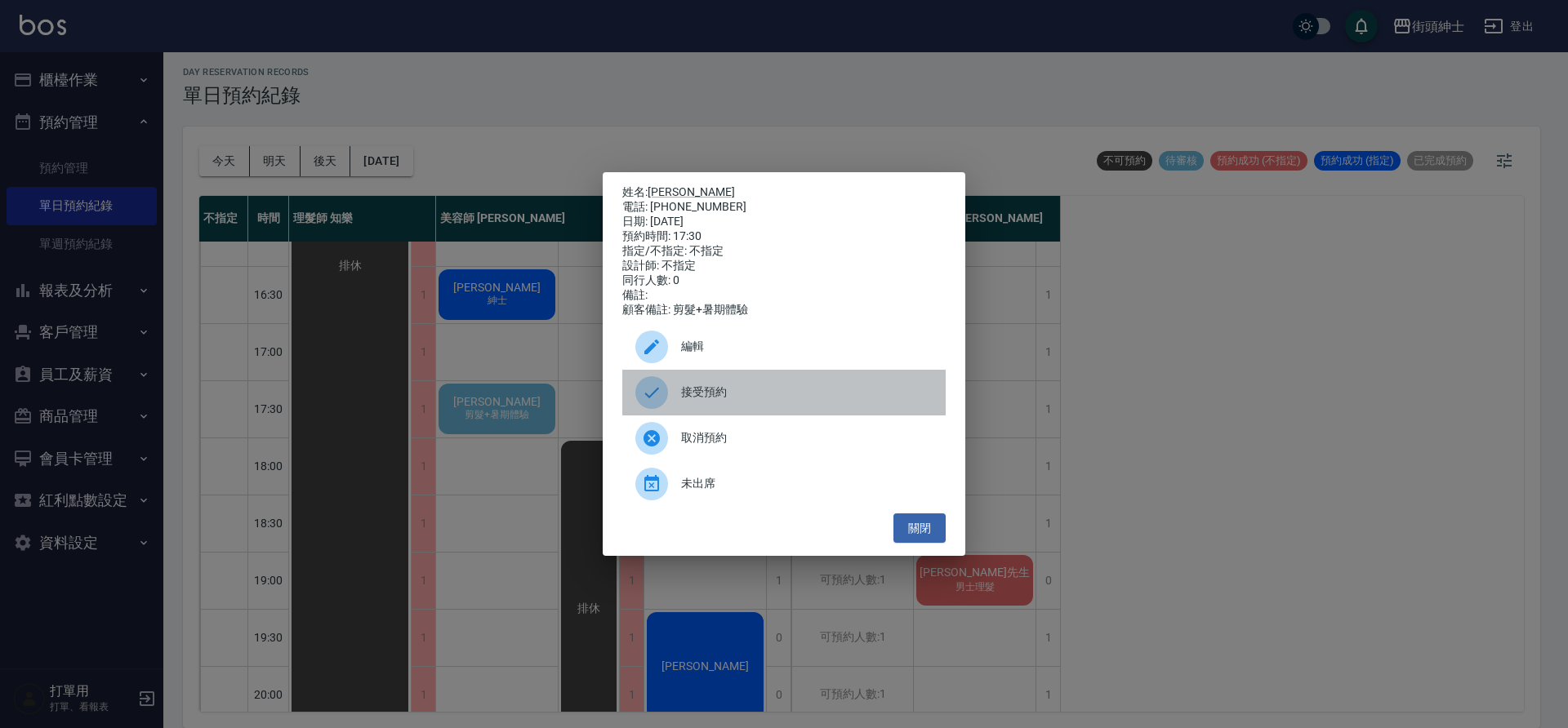
click at [702, 396] on span "接受預約" at bounding box center [806, 392] width 251 height 17
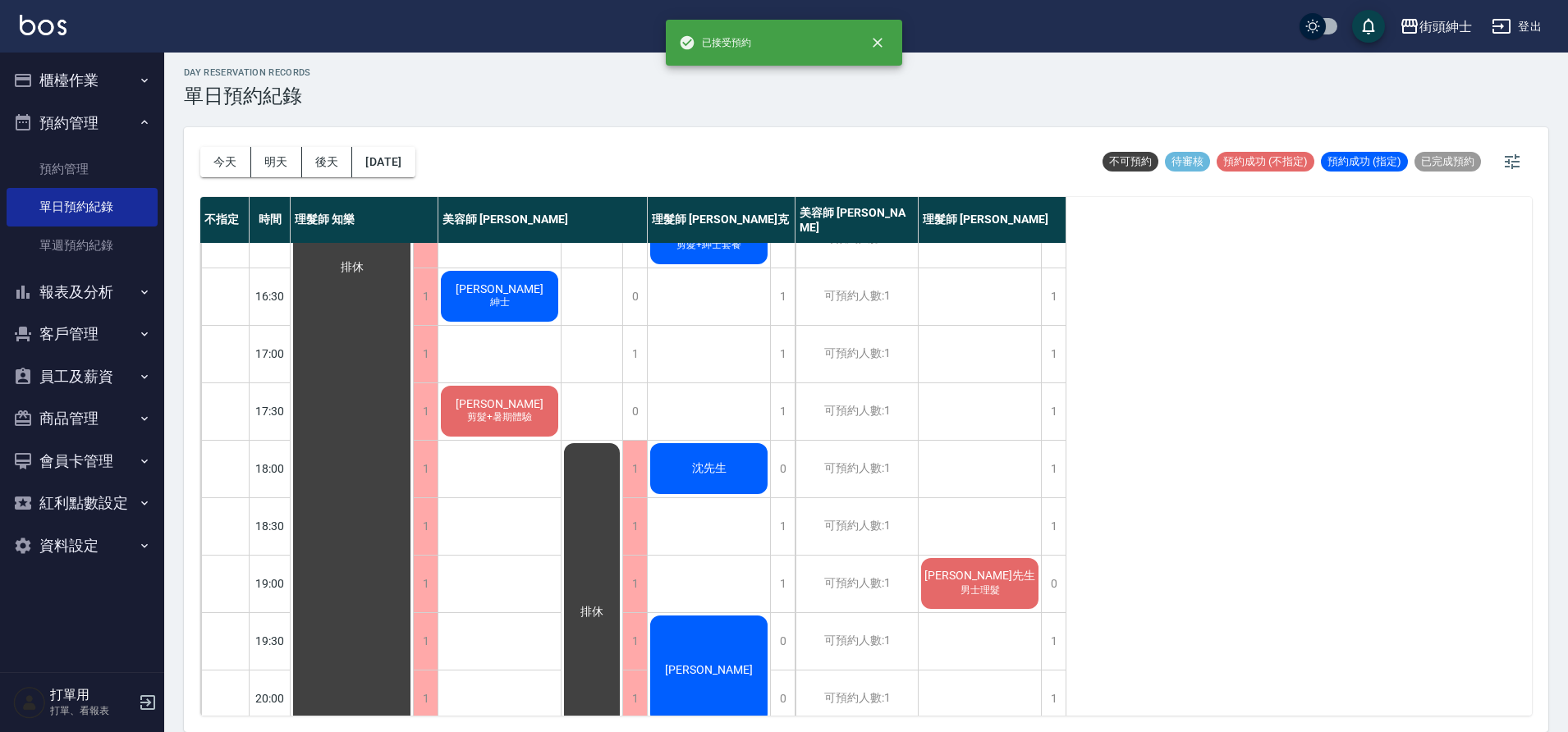
click at [510, 387] on div "[PERSON_NAME] 剪髮+暑期體驗" at bounding box center [500, 411] width 122 height 56
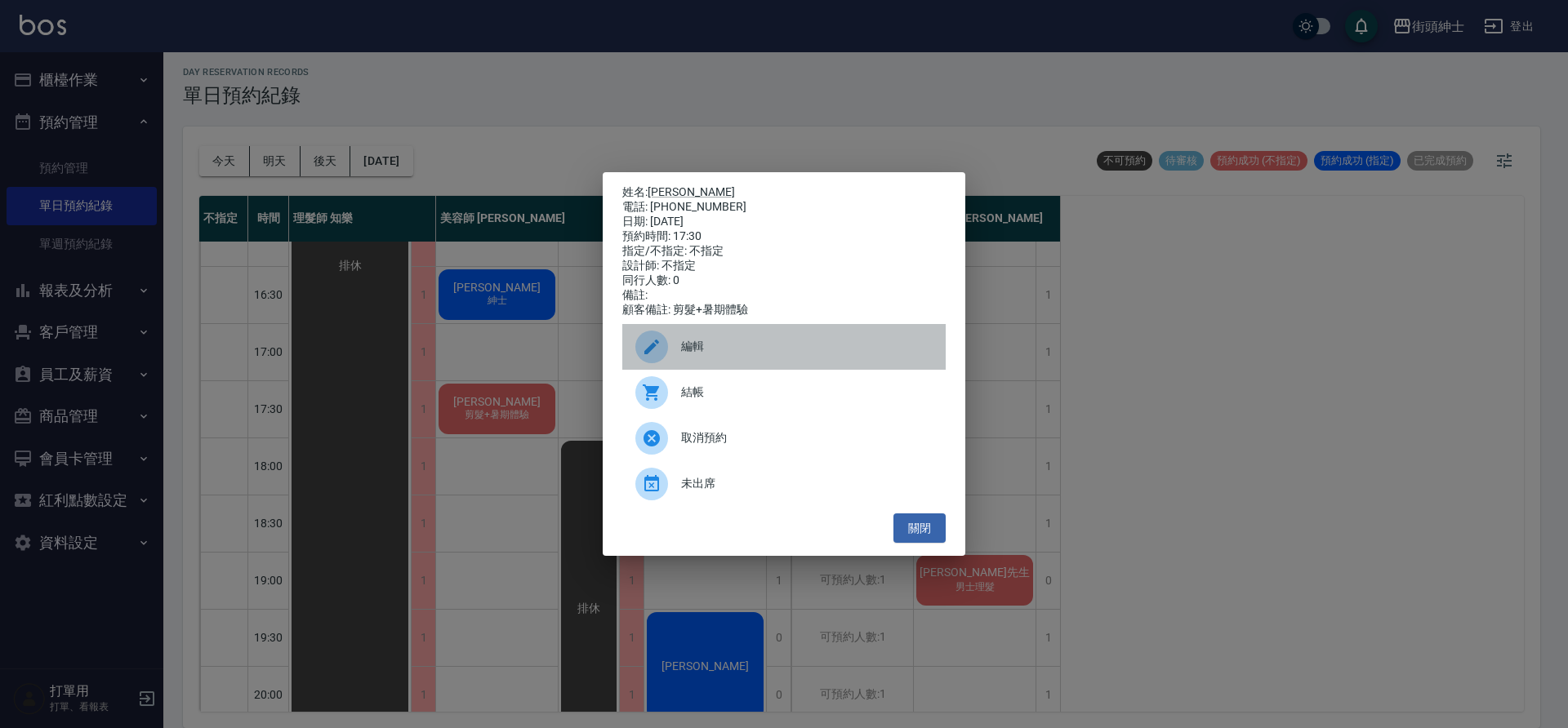
click at [712, 348] on span "編輯" at bounding box center [806, 346] width 251 height 17
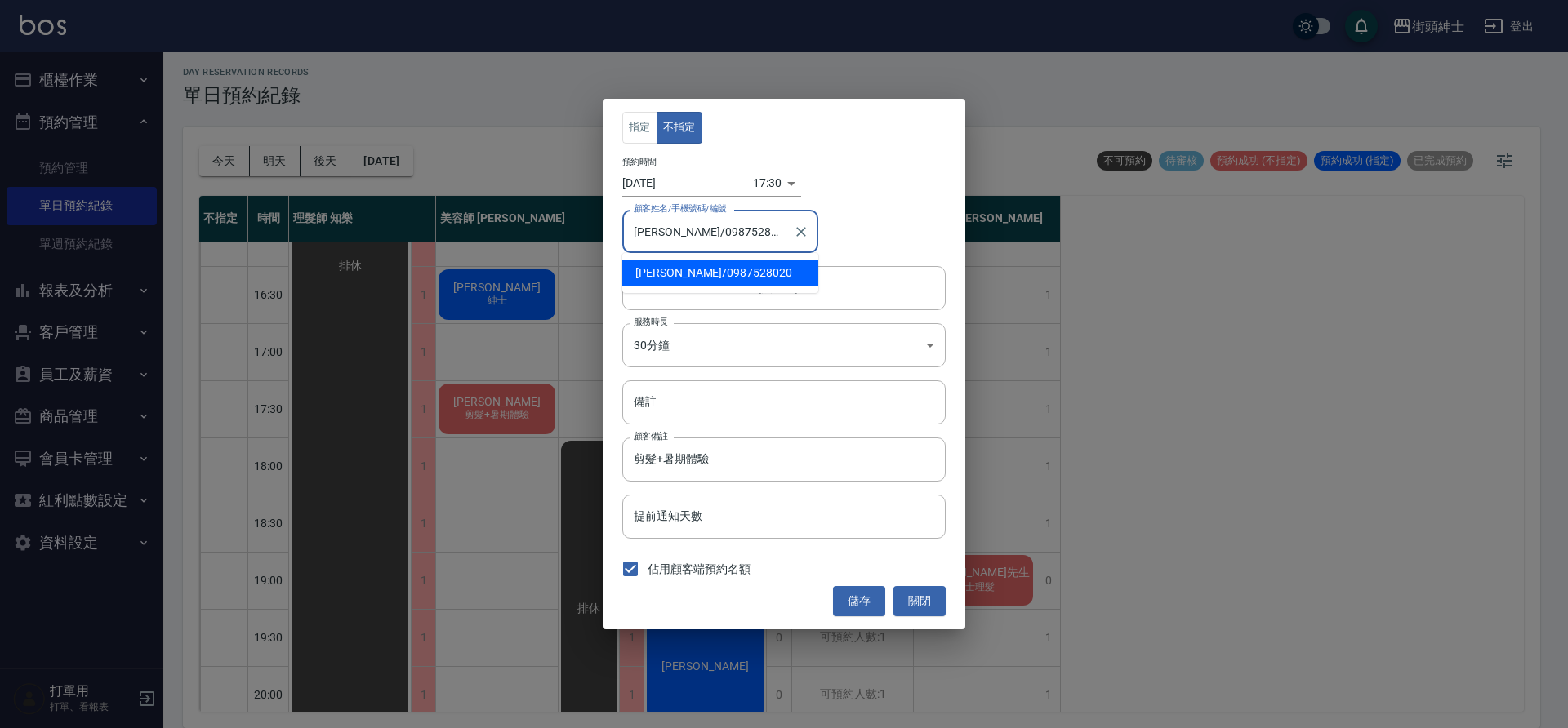
drag, startPoint x: 746, startPoint y: 239, endPoint x: 671, endPoint y: 235, distance: 75.1
click at [671, 235] on input "[PERSON_NAME]/0987528020" at bounding box center [707, 232] width 157 height 29
click at [912, 615] on button "關閉" at bounding box center [920, 601] width 53 height 30
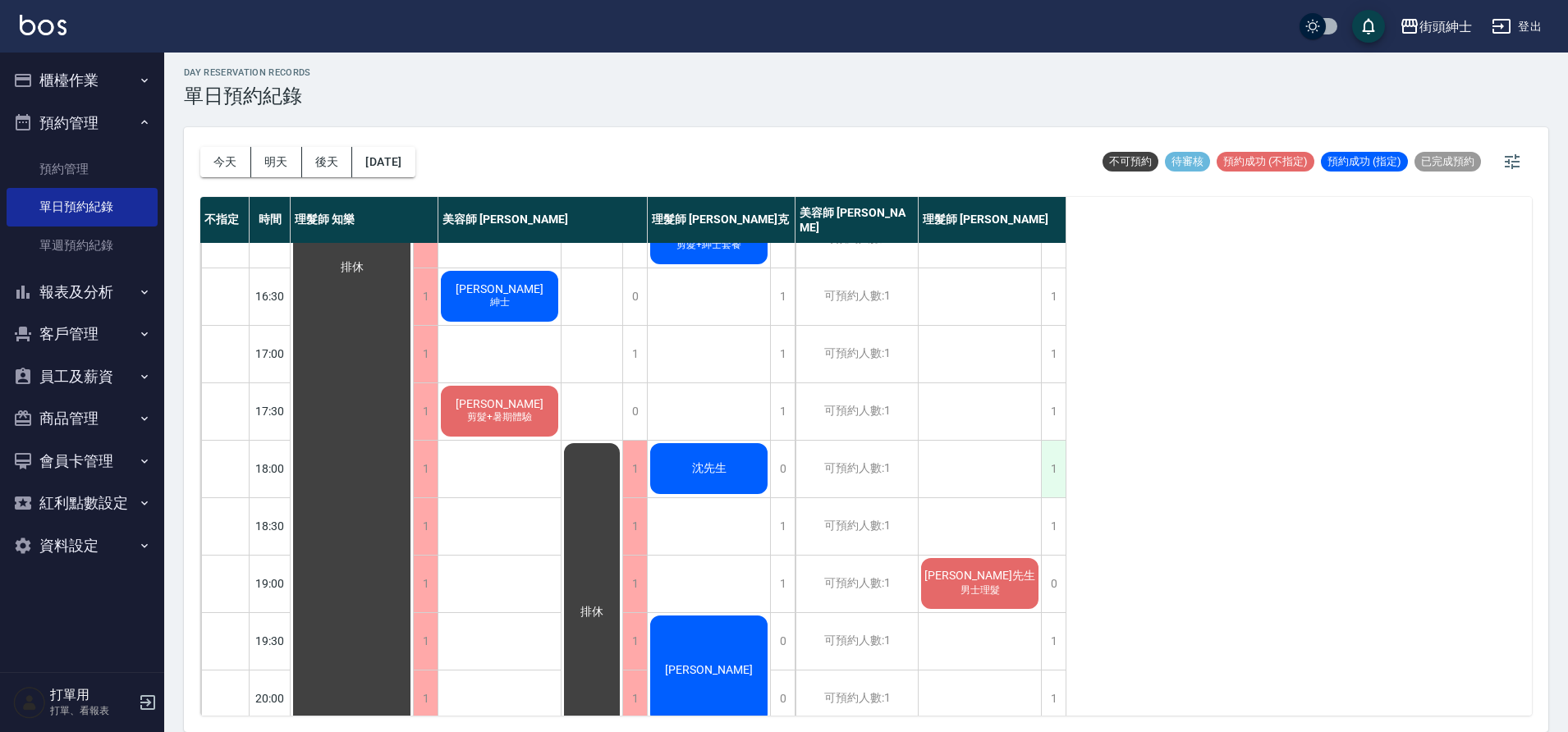
click at [1047, 476] on div "1" at bounding box center [1053, 469] width 25 height 57
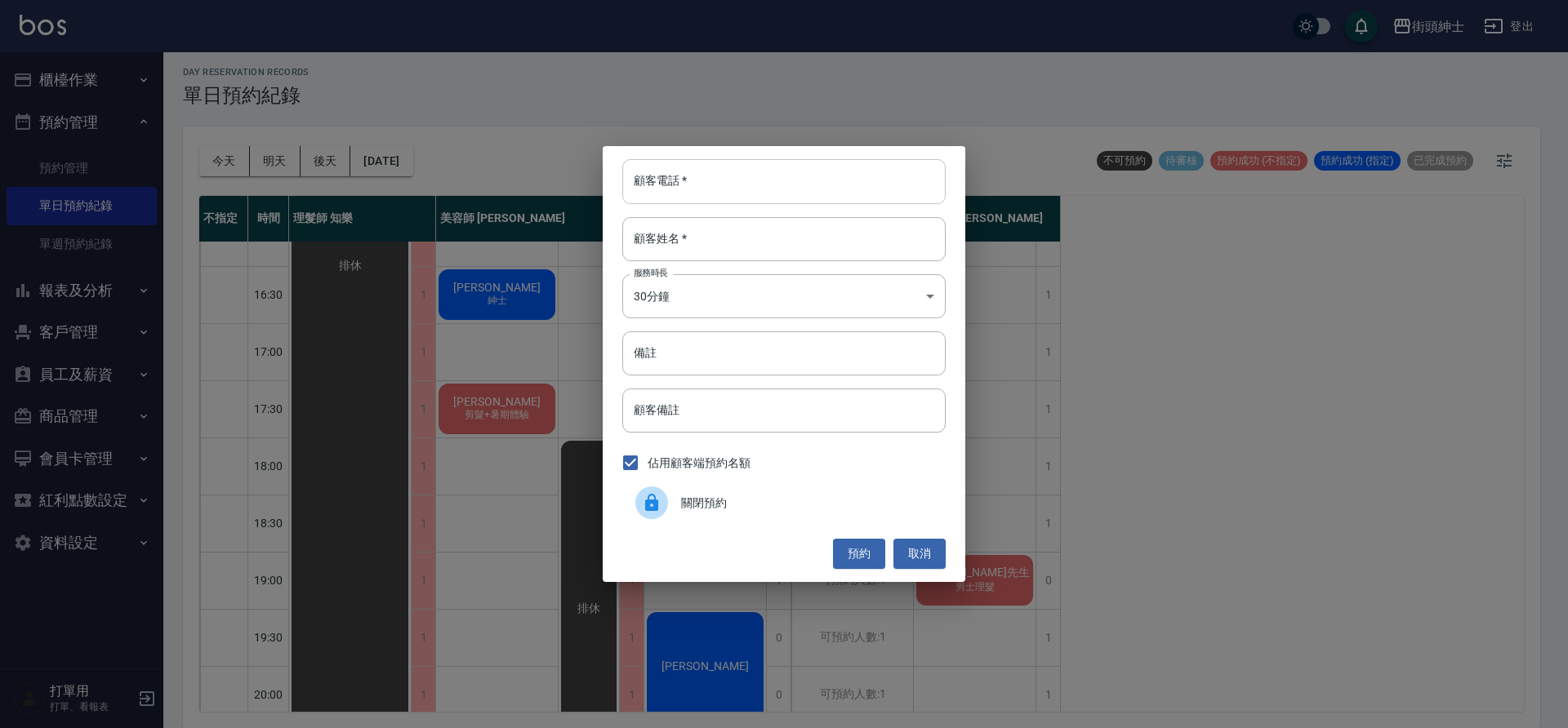
click at [819, 202] on input "顧客電話   *" at bounding box center [784, 181] width 324 height 44
paste input "0987528020"
type input "0987528020"
click at [823, 250] on input "顧客姓名   *" at bounding box center [784, 239] width 324 height 44
type input "０"
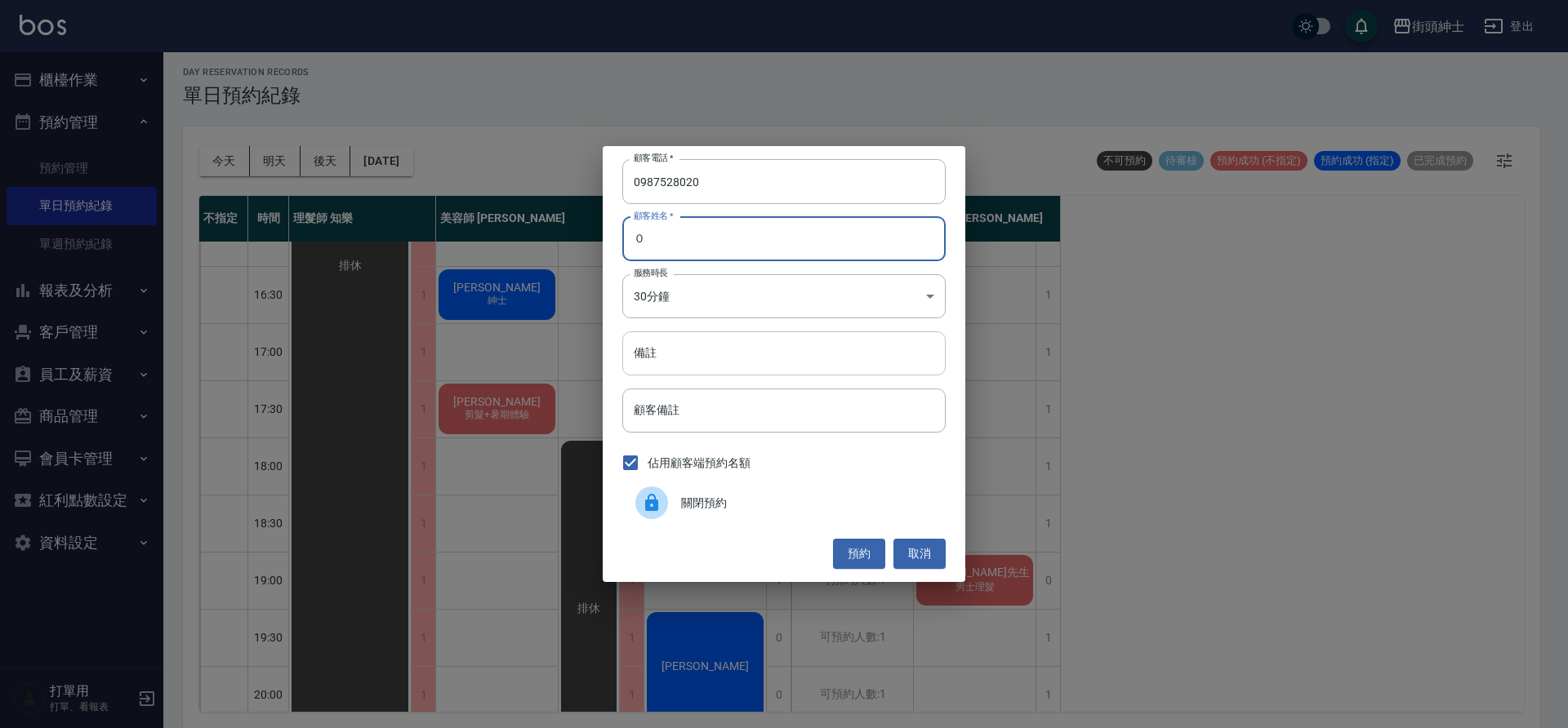
click at [802, 357] on input "備註" at bounding box center [784, 354] width 324 height 44
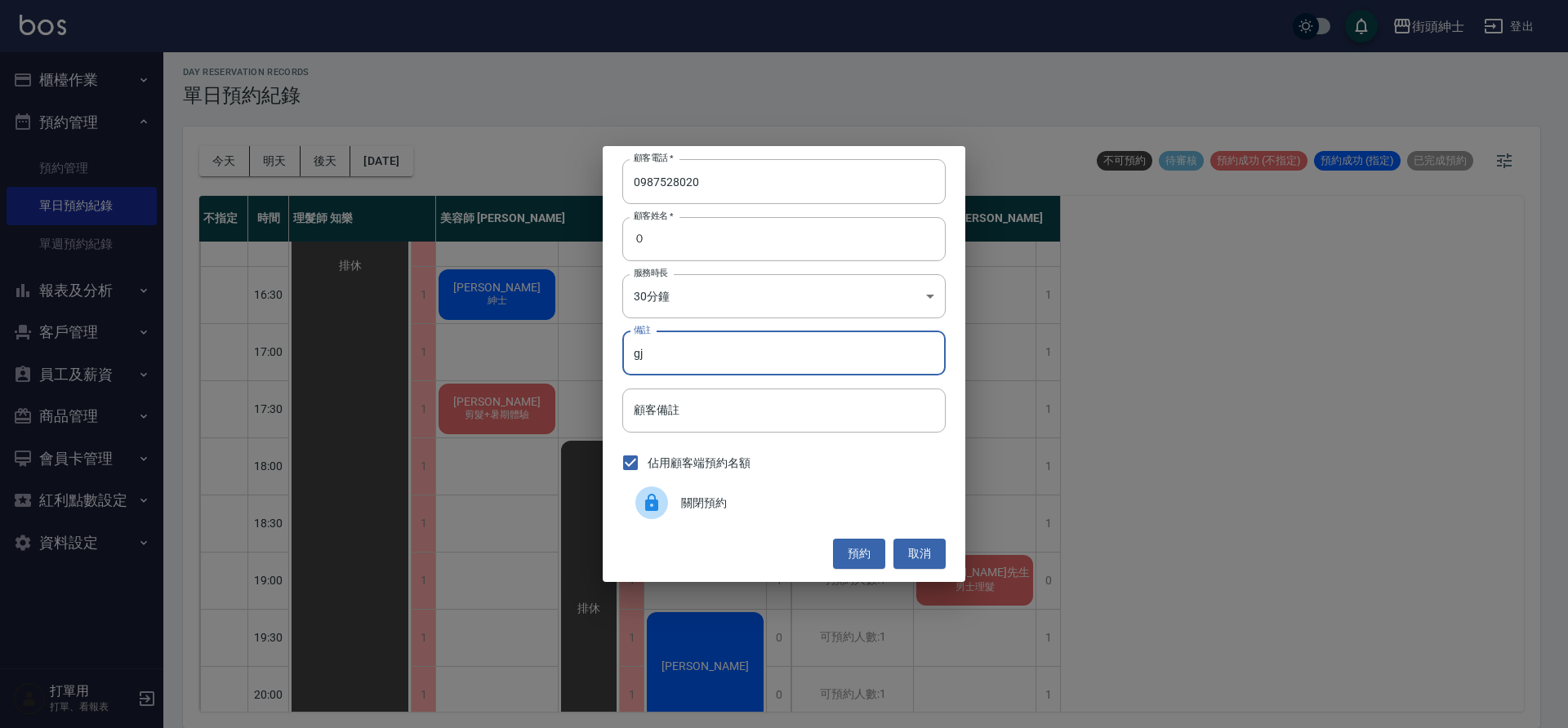
type input "g"
type input "數"
type input "暑期"
click at [882, 550] on button "預約" at bounding box center [860, 554] width 53 height 30
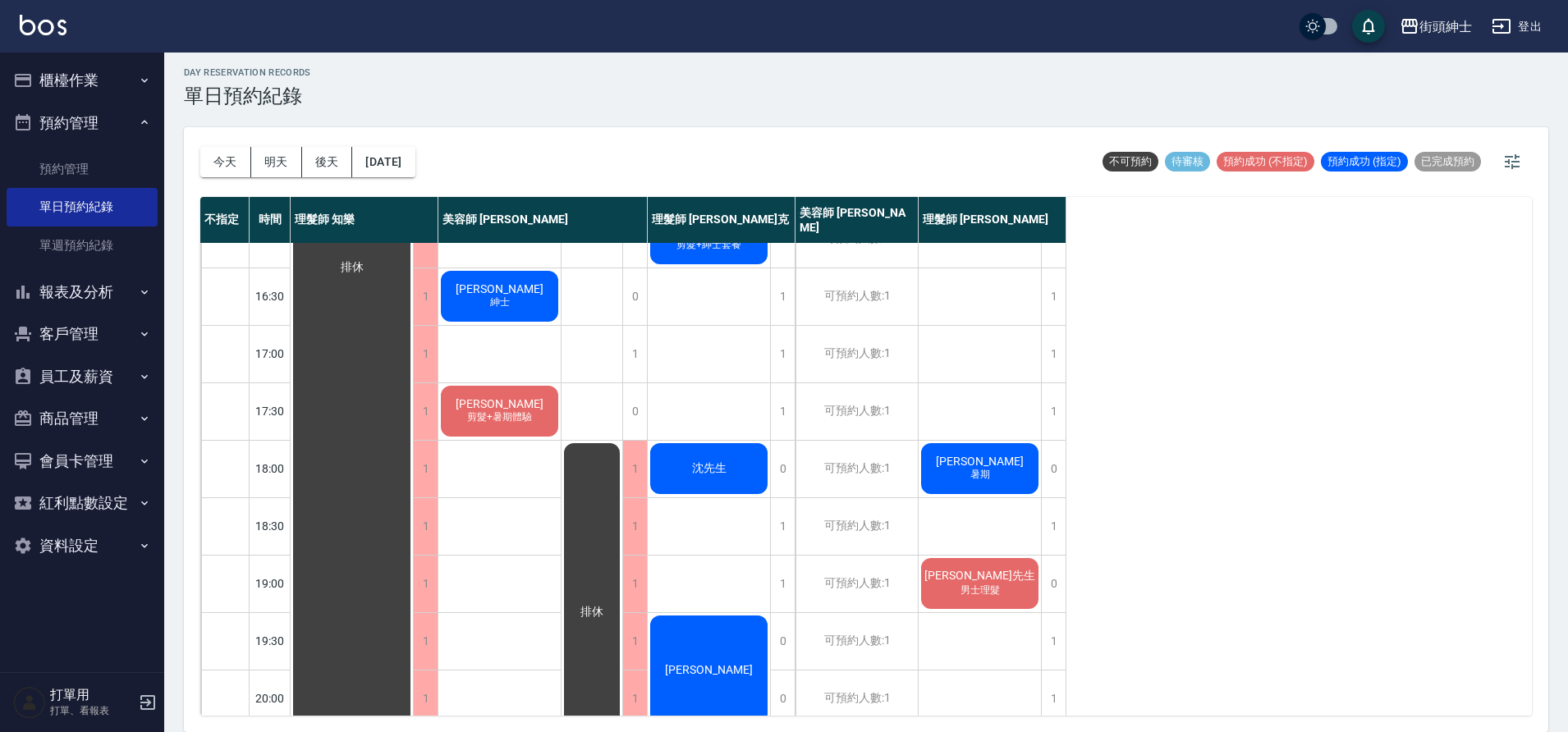
click at [973, 459] on span "[PERSON_NAME]" at bounding box center [980, 461] width 95 height 13
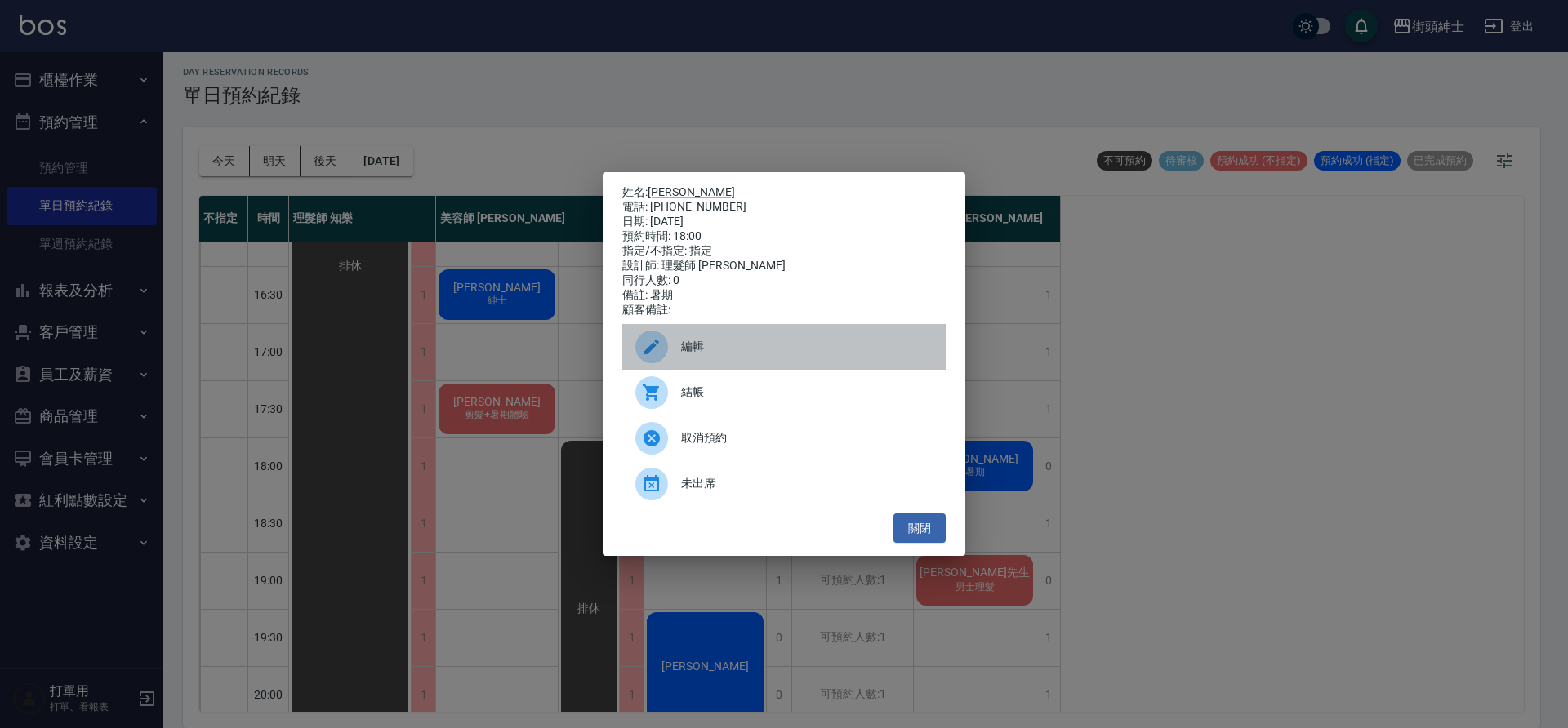
click at [854, 355] on span "編輯" at bounding box center [806, 346] width 251 height 17
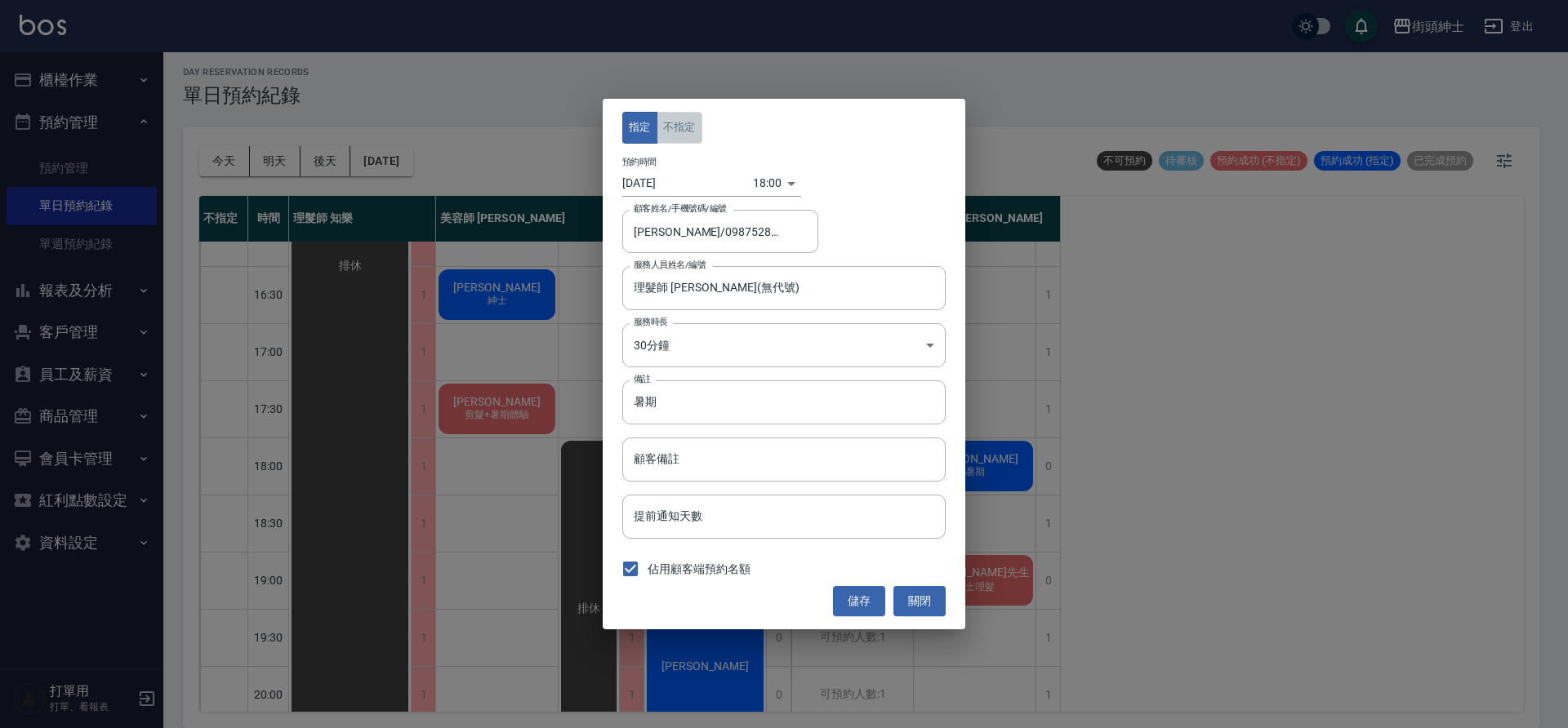
click at [681, 130] on button "不指定" at bounding box center [679, 127] width 45 height 32
click at [866, 598] on button "儲存" at bounding box center [860, 601] width 53 height 30
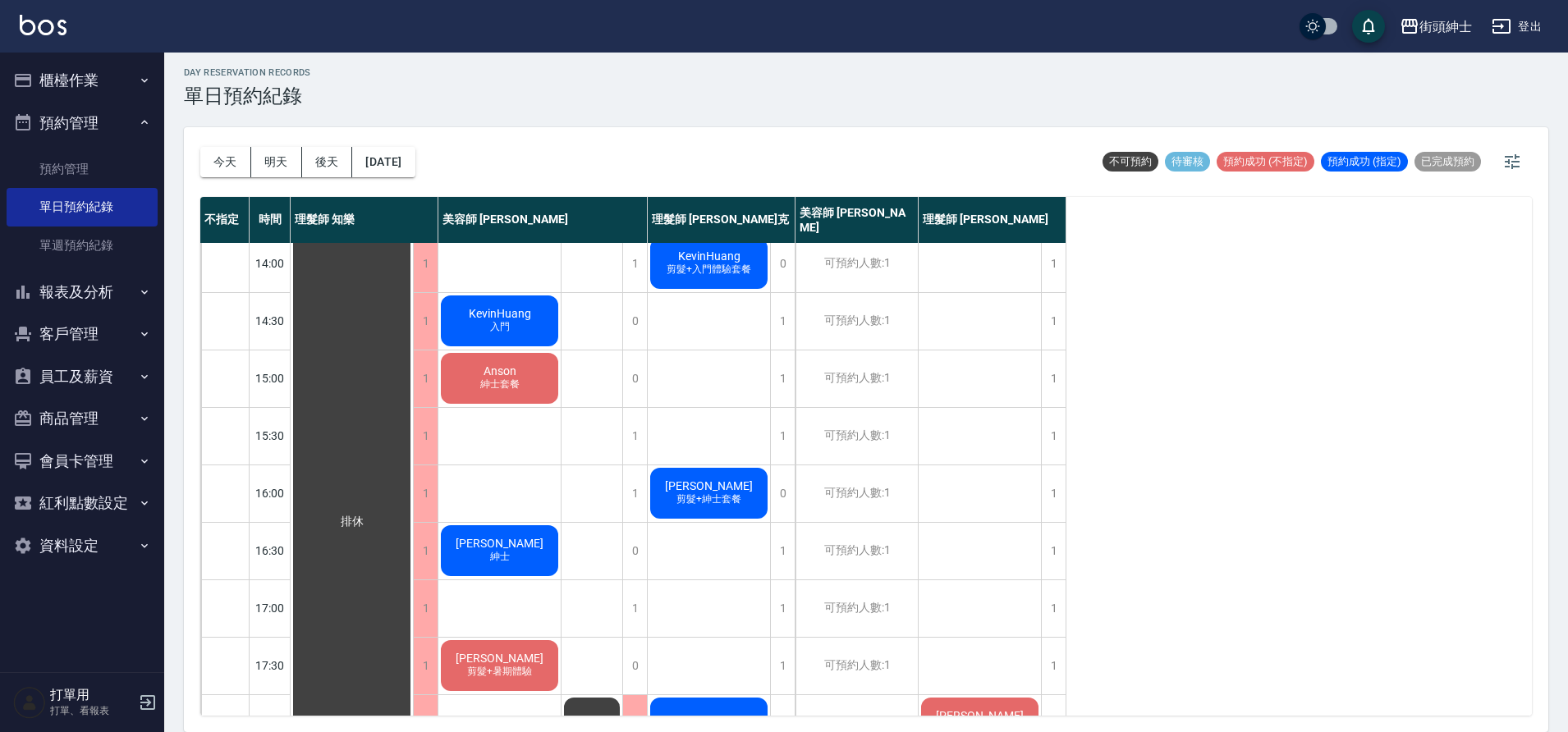
scroll to position [354, 0]
click at [415, 158] on button "[DATE]" at bounding box center [383, 161] width 62 height 30
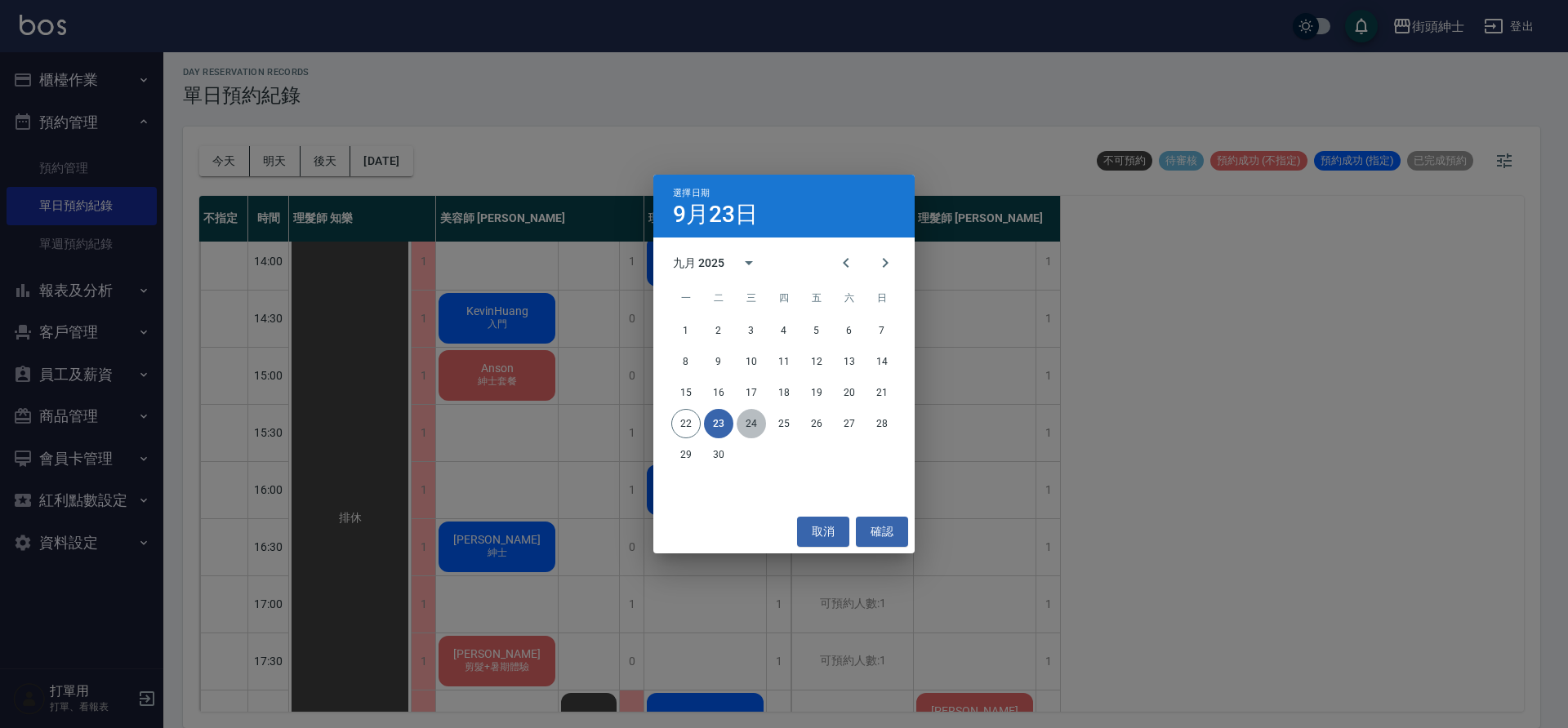
click at [756, 424] on button "24" at bounding box center [752, 423] width 29 height 29
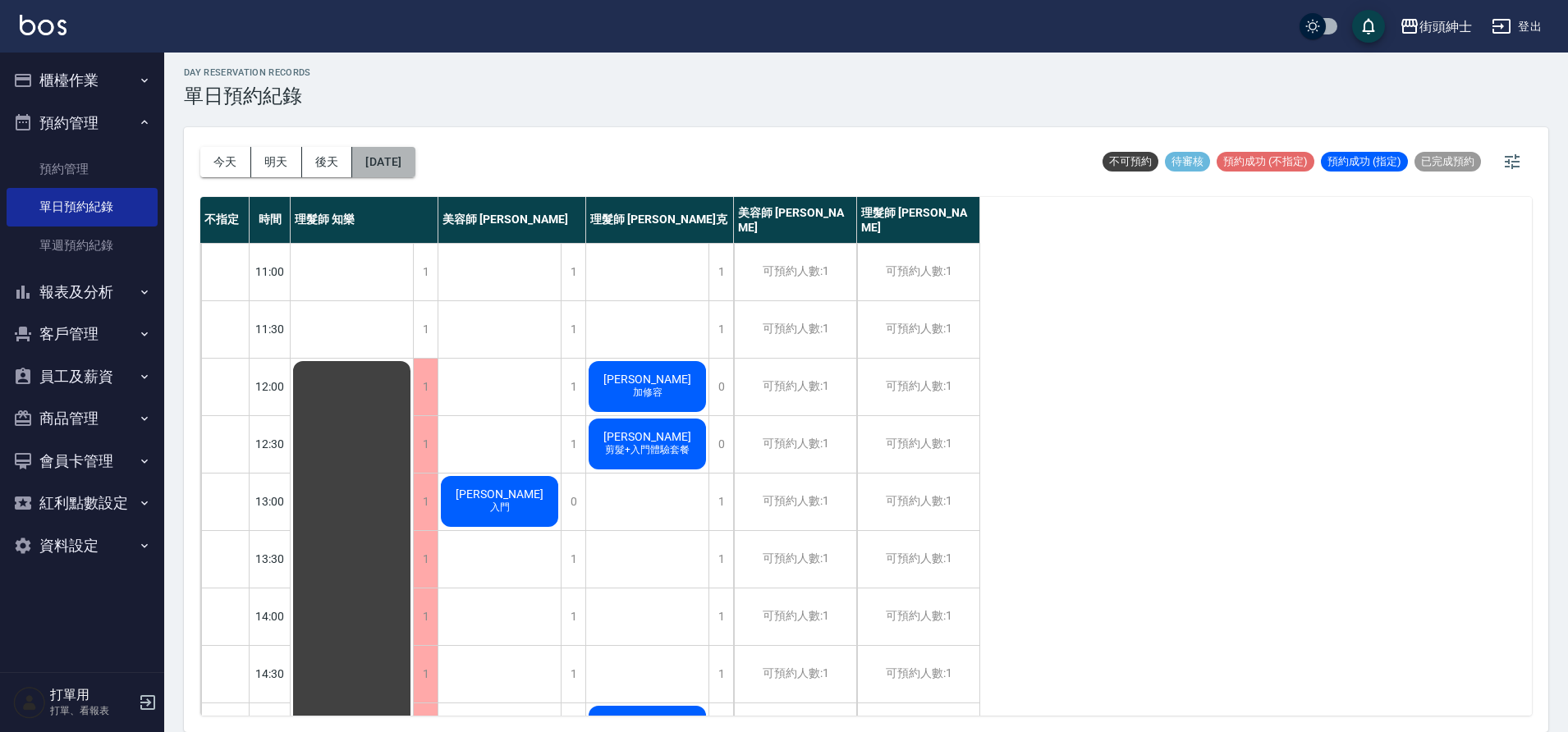
click at [407, 161] on button "[DATE]" at bounding box center [383, 161] width 62 height 30
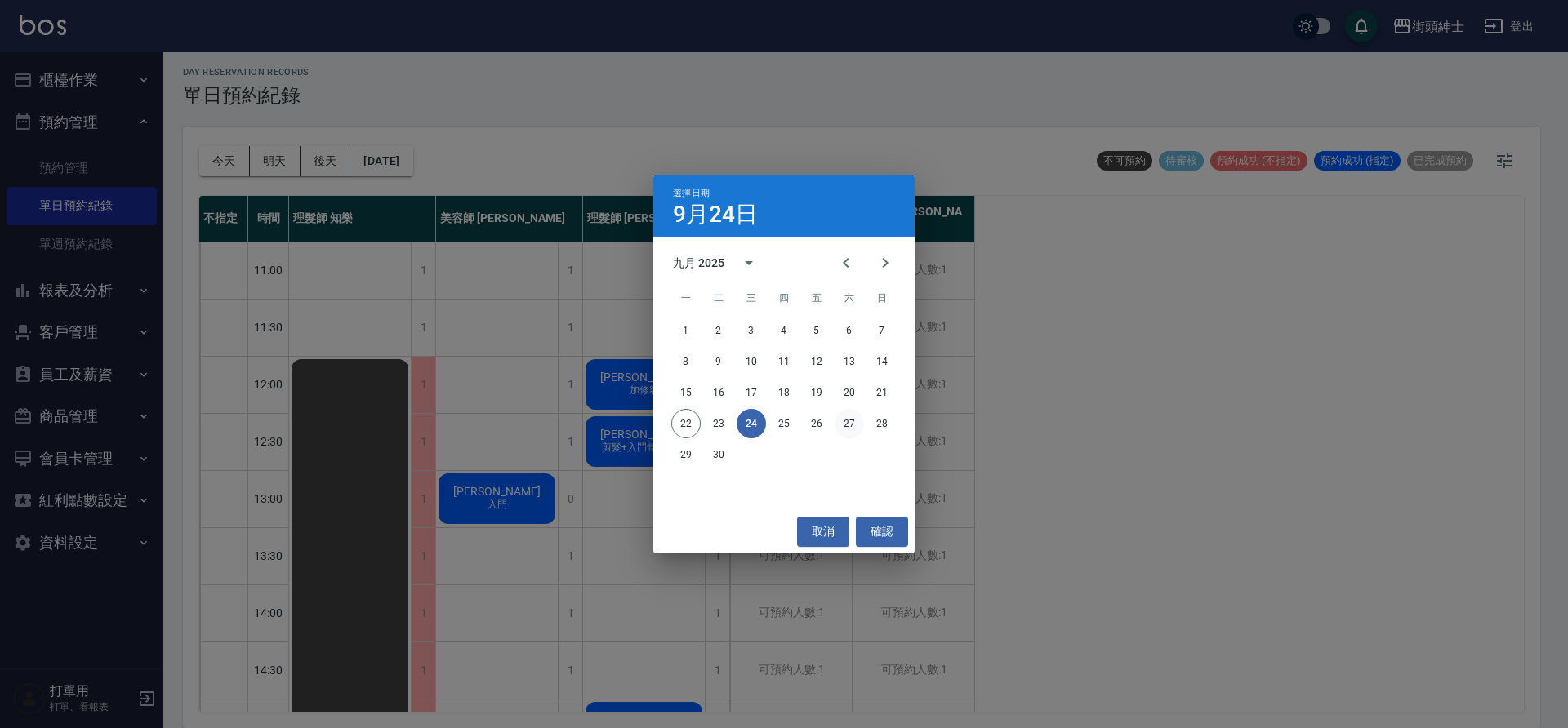
click at [853, 426] on button "27" at bounding box center [850, 423] width 29 height 29
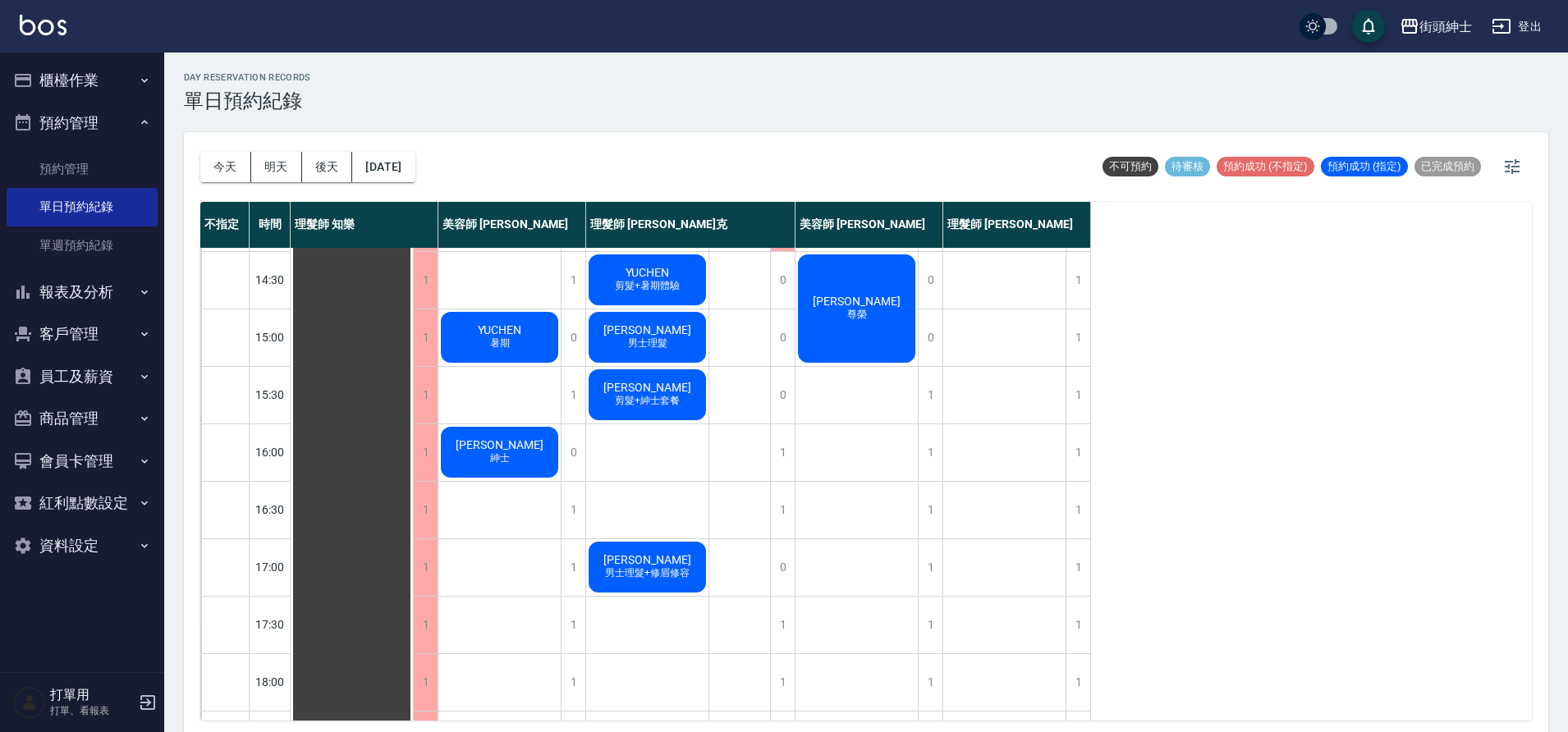
scroll to position [398, 0]
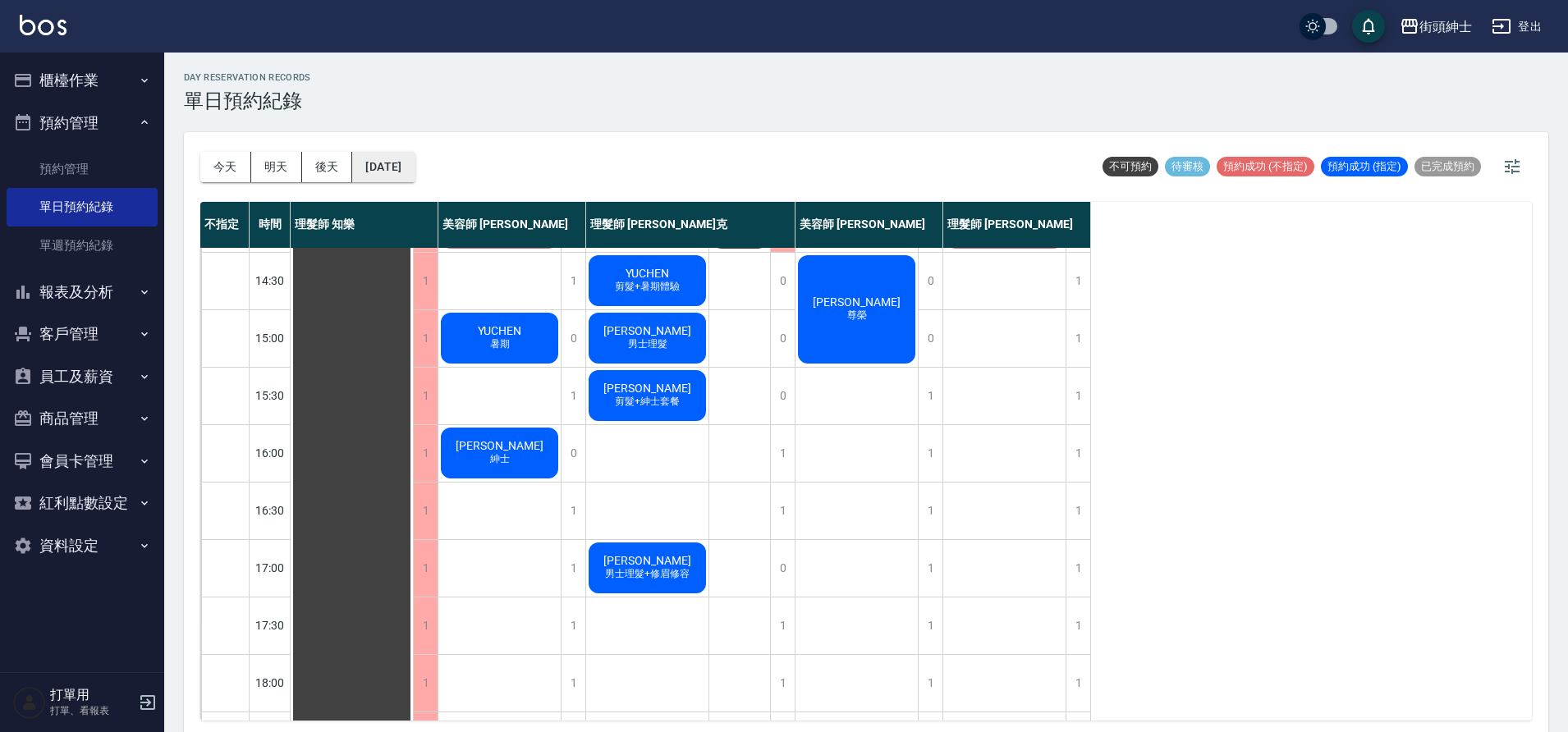
click at [415, 161] on button "[DATE]" at bounding box center [383, 167] width 62 height 30
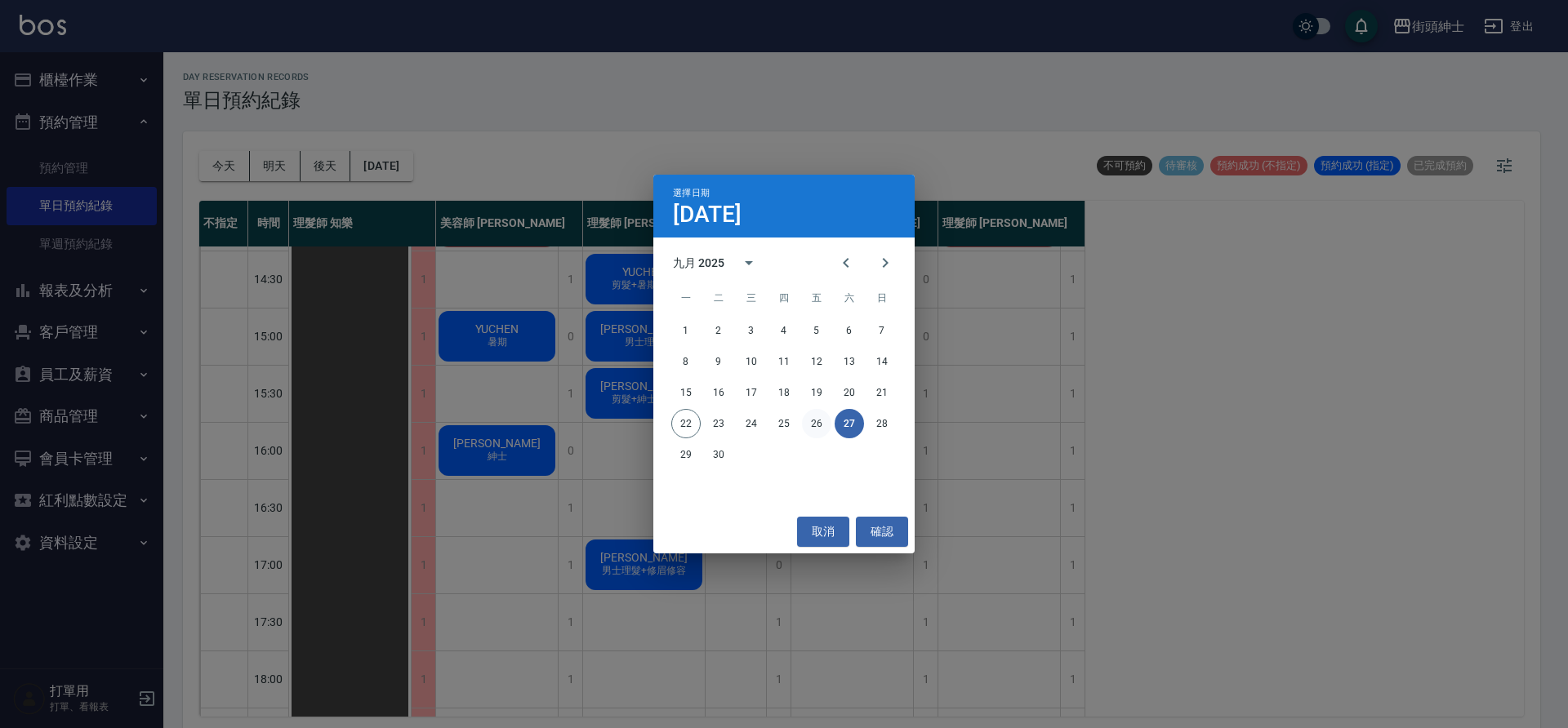
click at [808, 423] on button "26" at bounding box center [817, 423] width 29 height 29
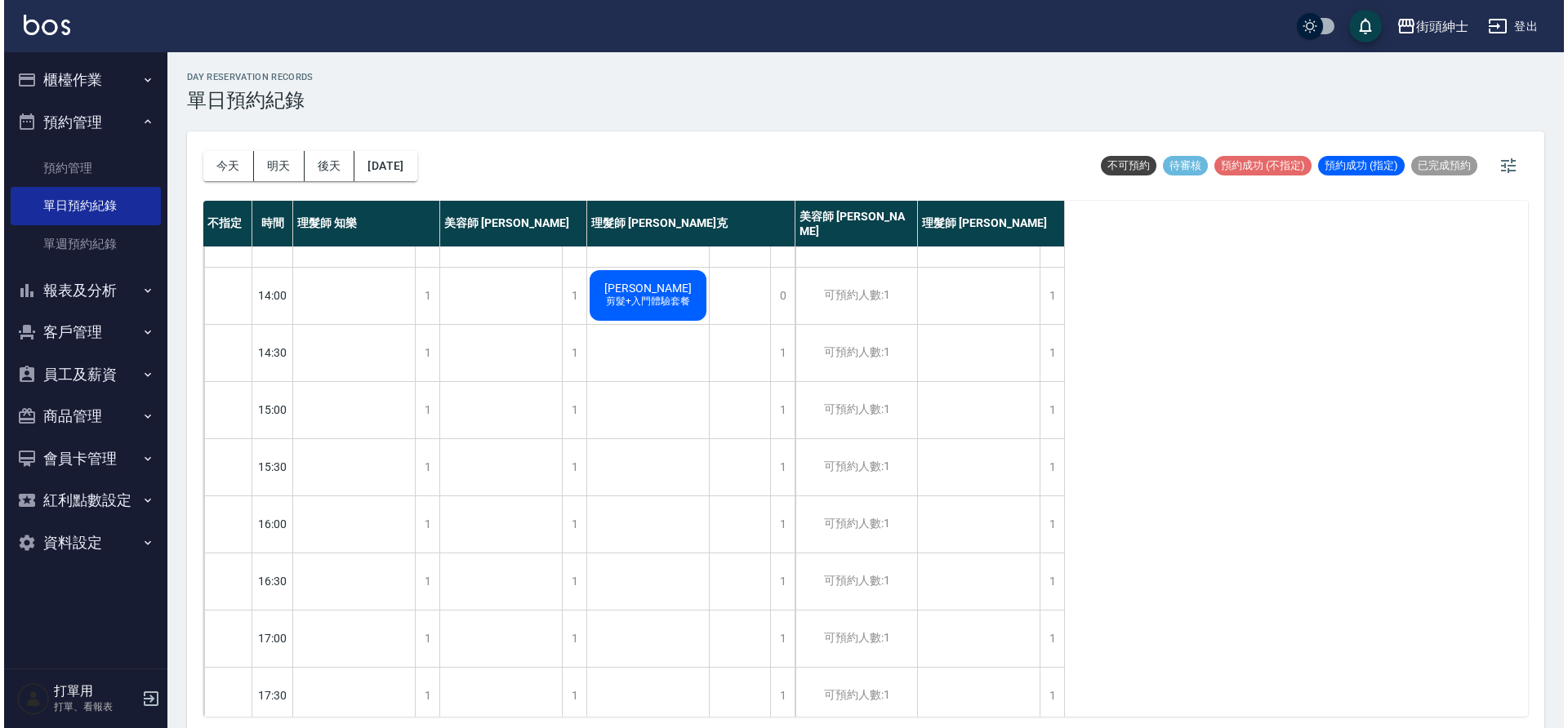
scroll to position [647, 0]
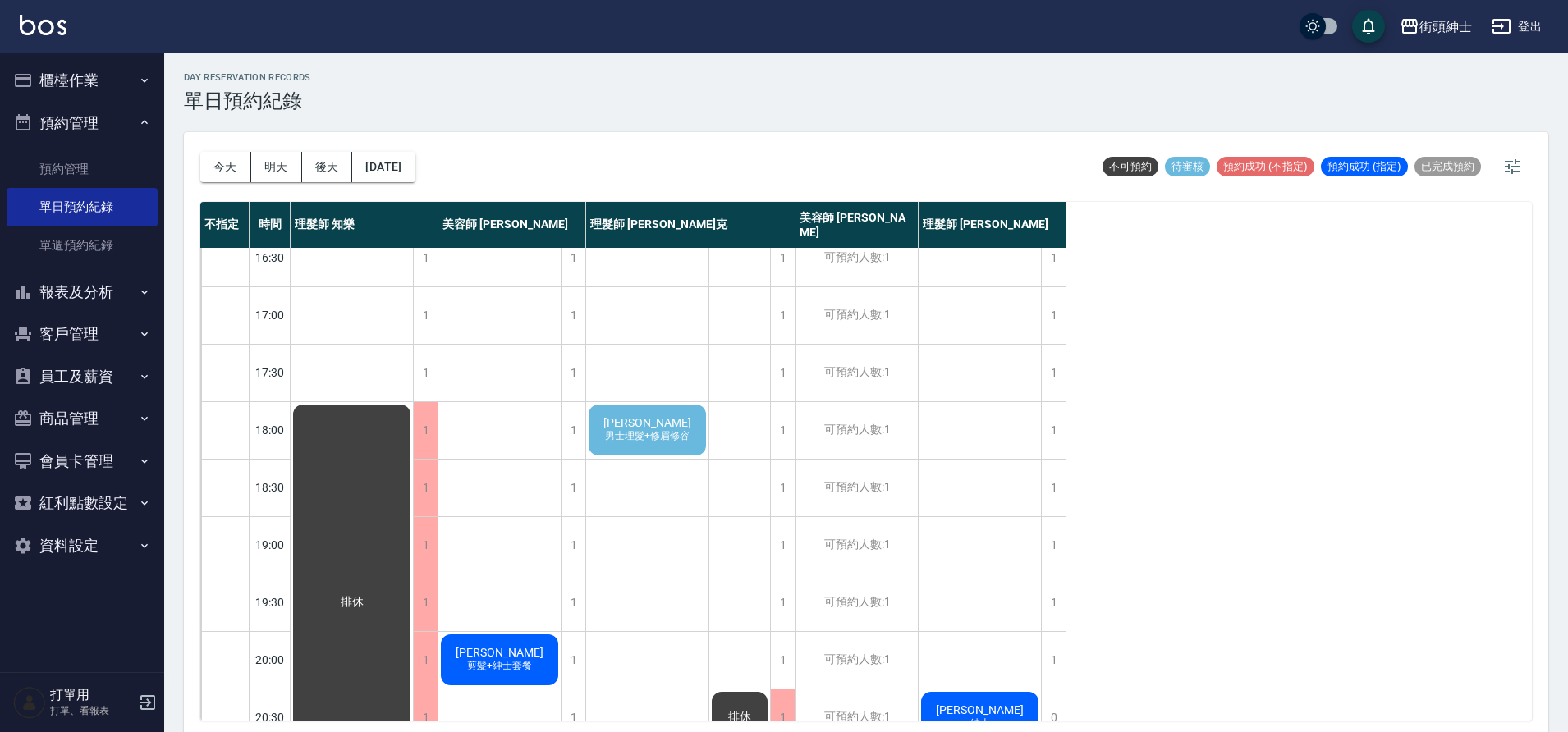
click at [663, 426] on span "[PERSON_NAME]" at bounding box center [647, 423] width 95 height 13
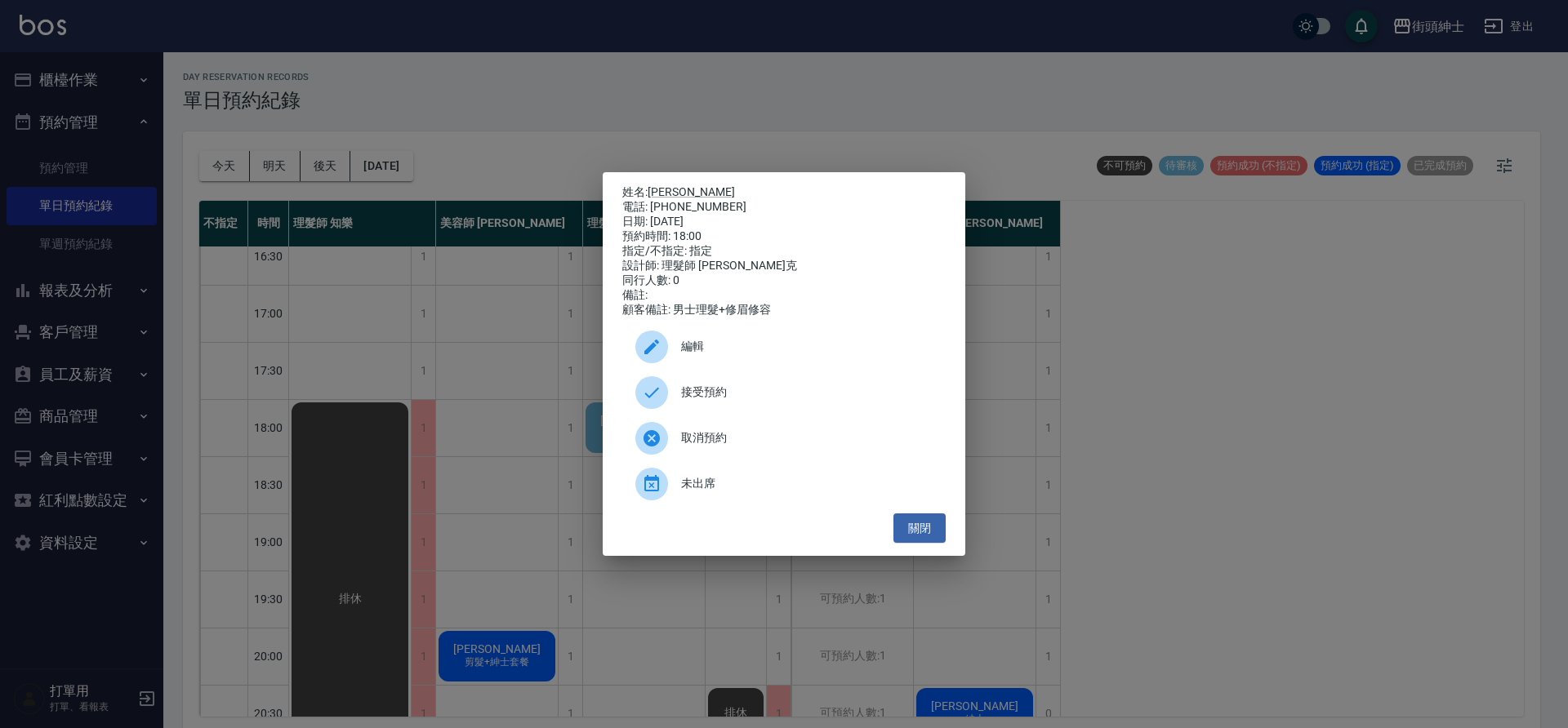
click at [674, 407] on div at bounding box center [658, 393] width 45 height 33
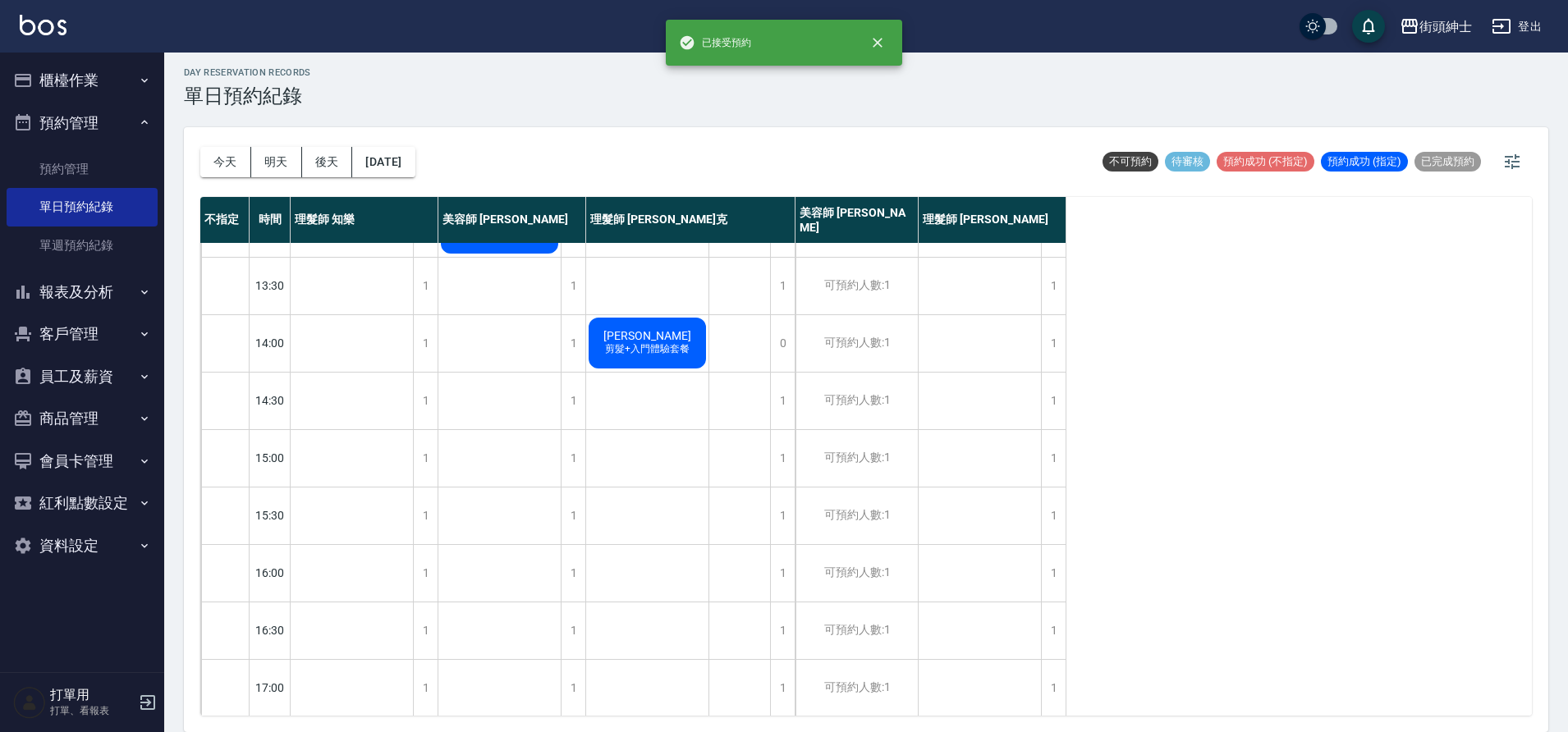
scroll to position [100, 0]
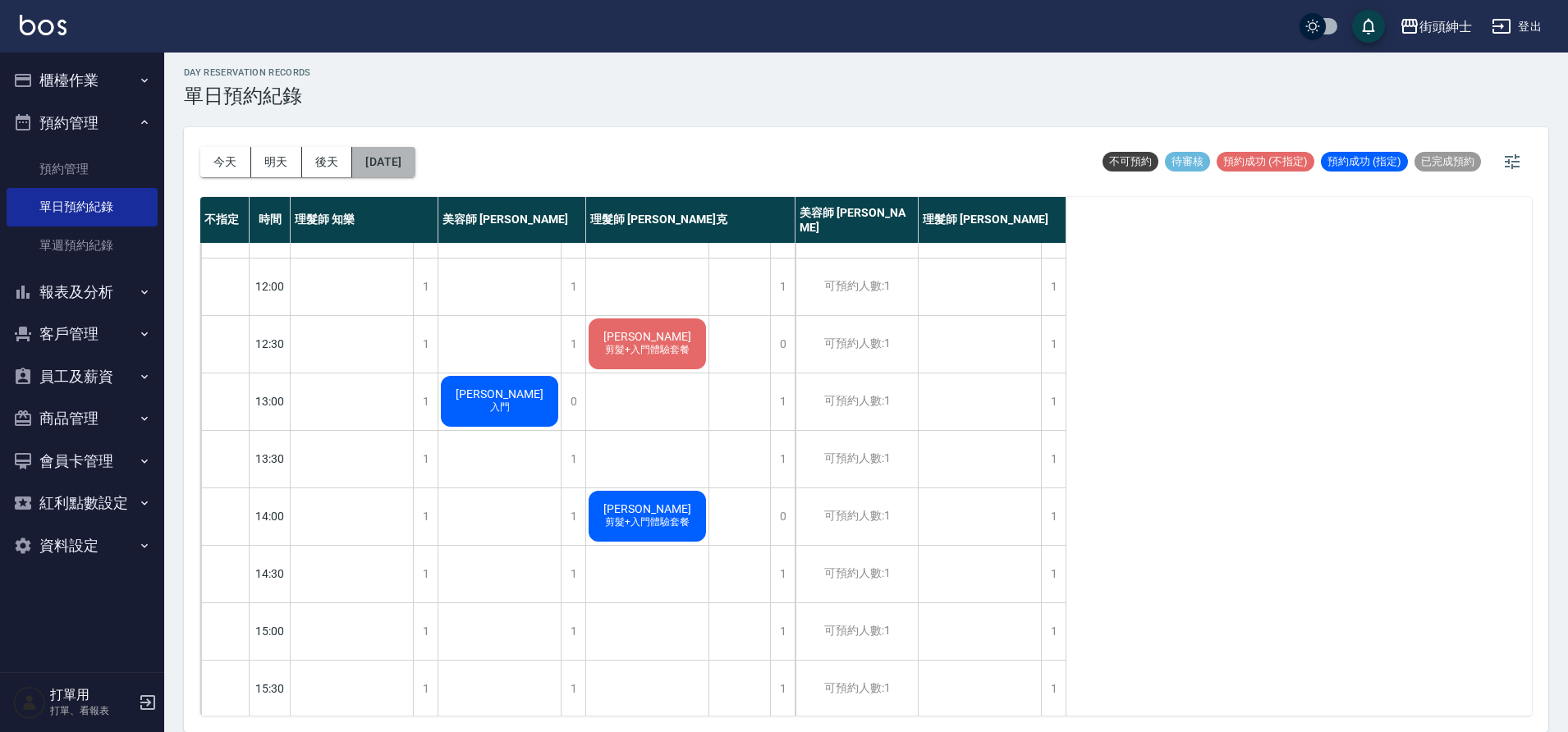
click at [415, 169] on button "[DATE]" at bounding box center [383, 161] width 62 height 30
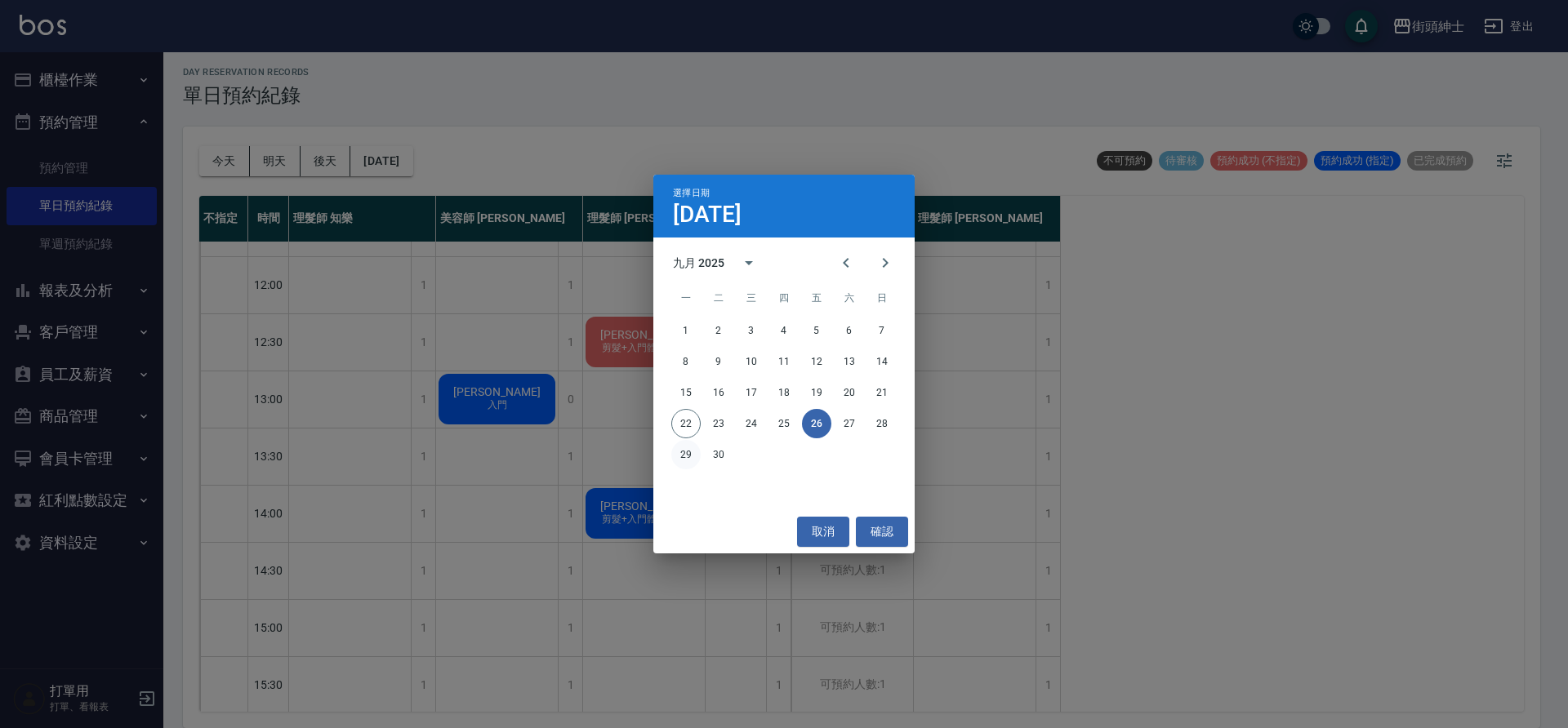
click at [683, 457] on button "29" at bounding box center [686, 455] width 29 height 29
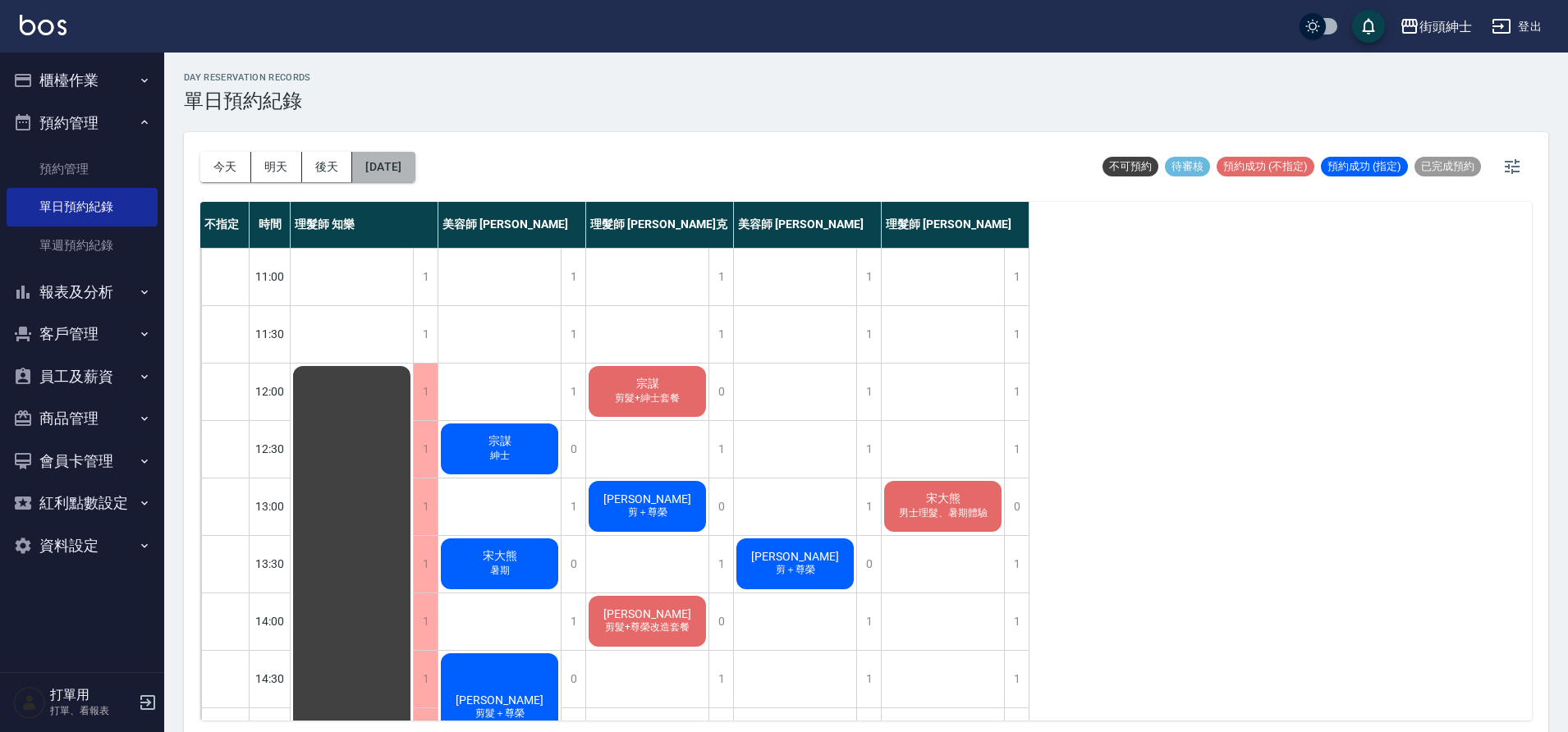
click at [415, 172] on button "[DATE]" at bounding box center [383, 167] width 62 height 30
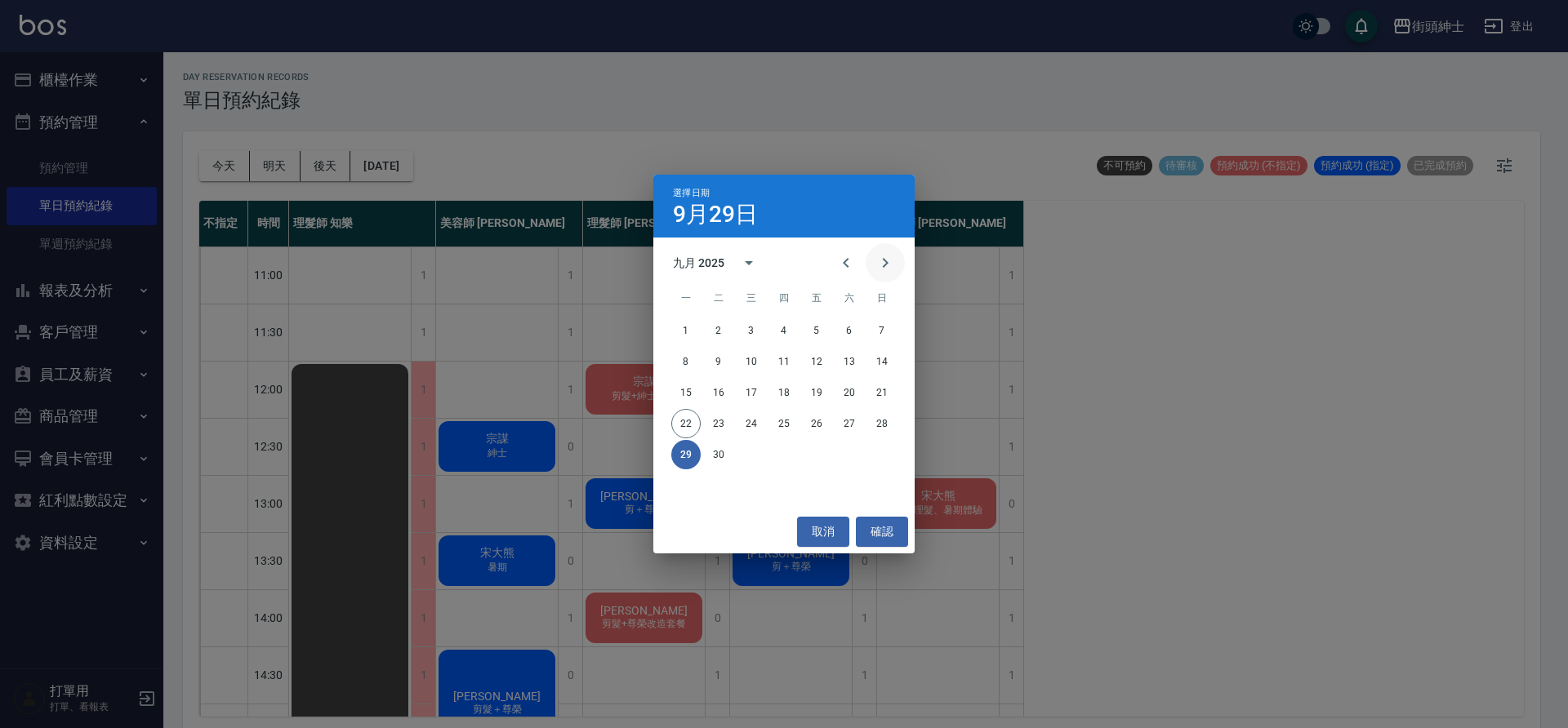
click at [901, 273] on button "Next month" at bounding box center [885, 262] width 39 height 39
click at [765, 331] on button "1" at bounding box center [752, 331] width 29 height 29
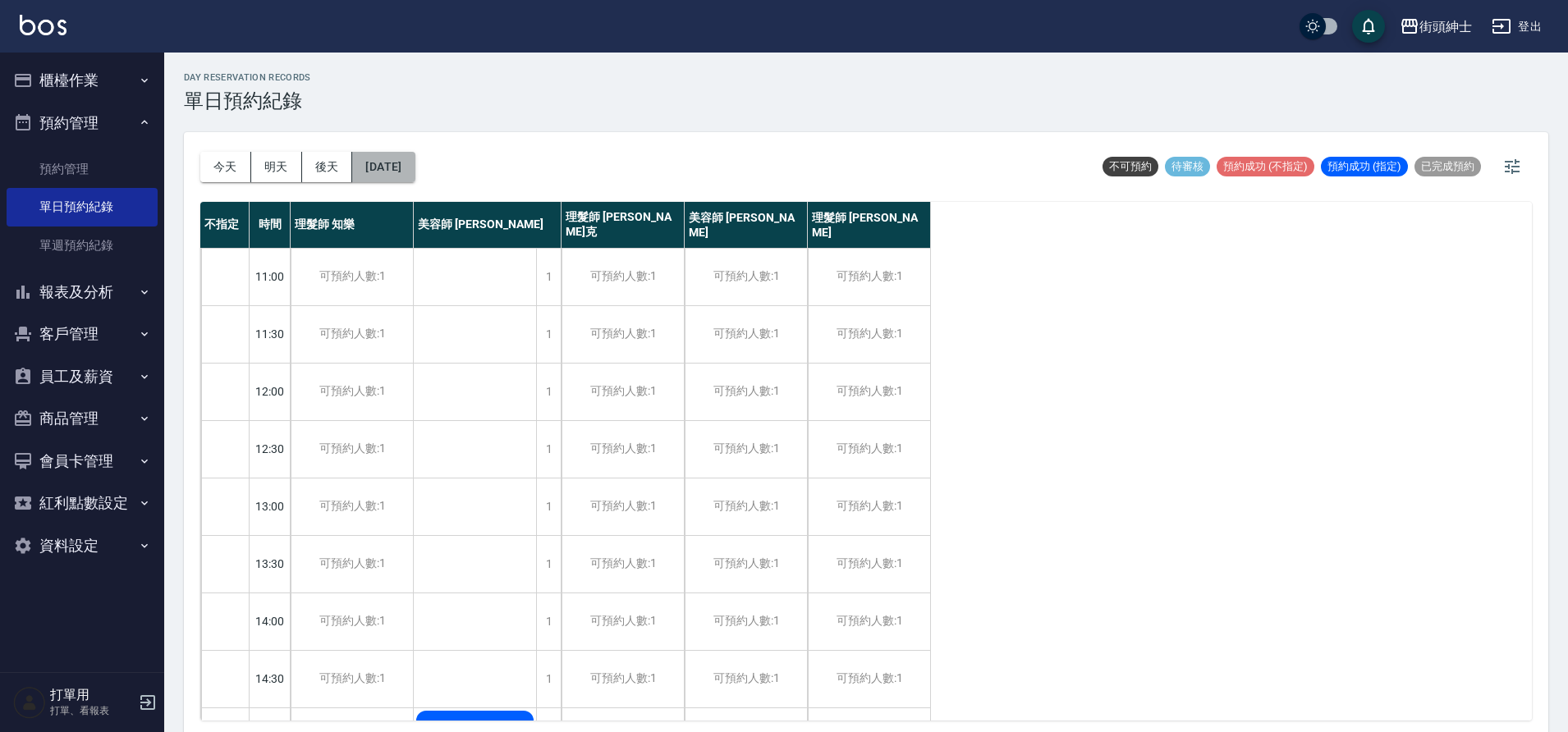
click at [403, 177] on button "[DATE]" at bounding box center [383, 167] width 62 height 30
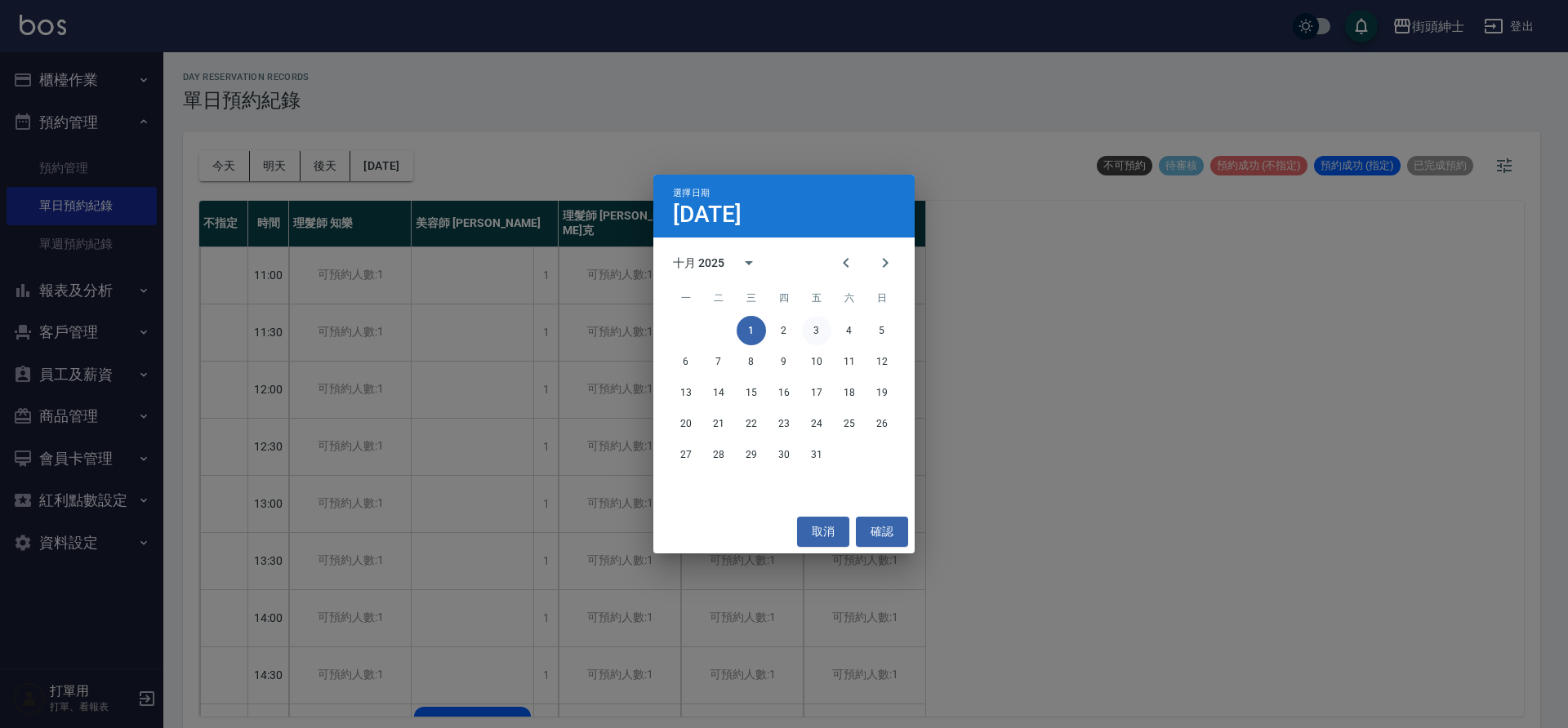
click at [803, 335] on button "3" at bounding box center [817, 331] width 29 height 29
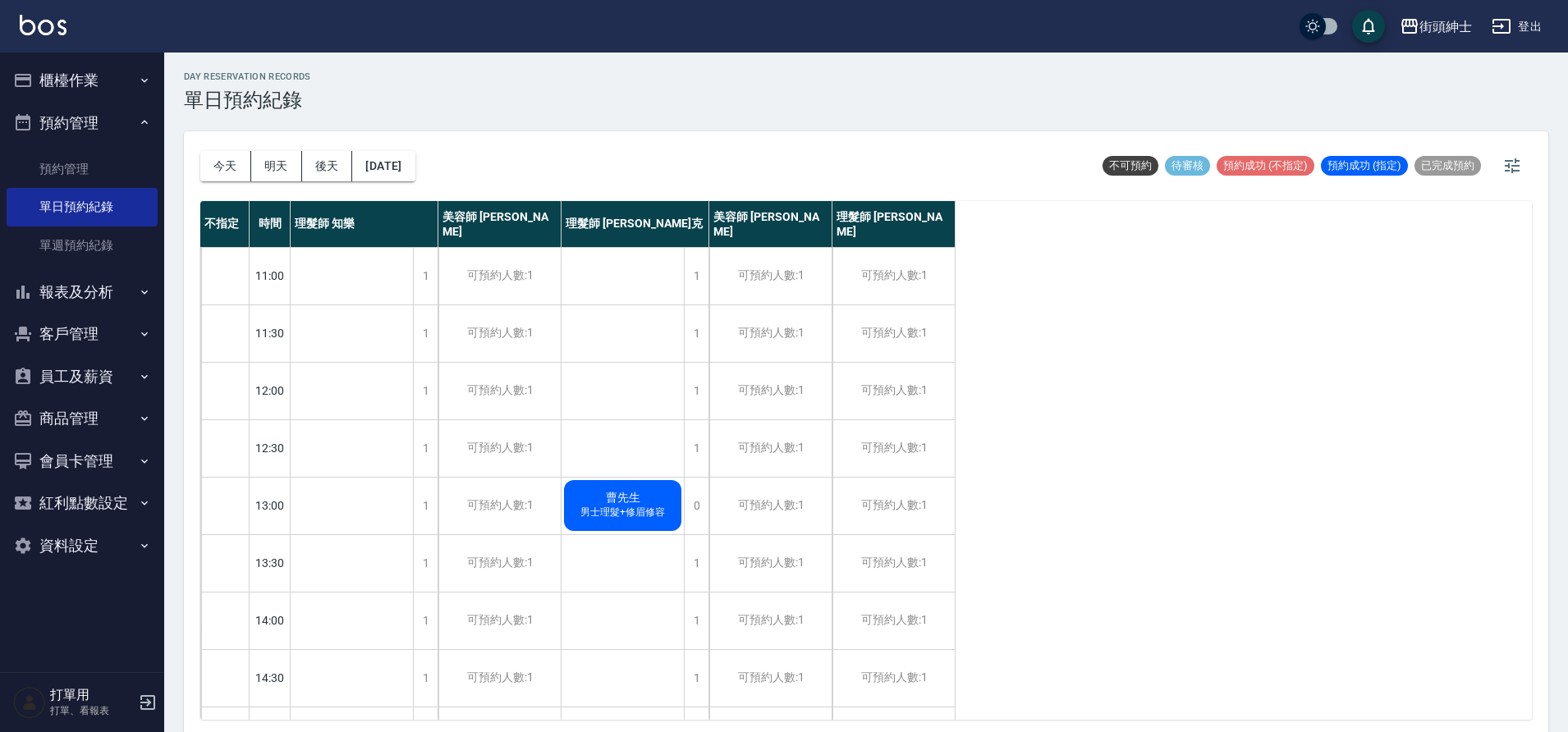
scroll to position [5, 0]
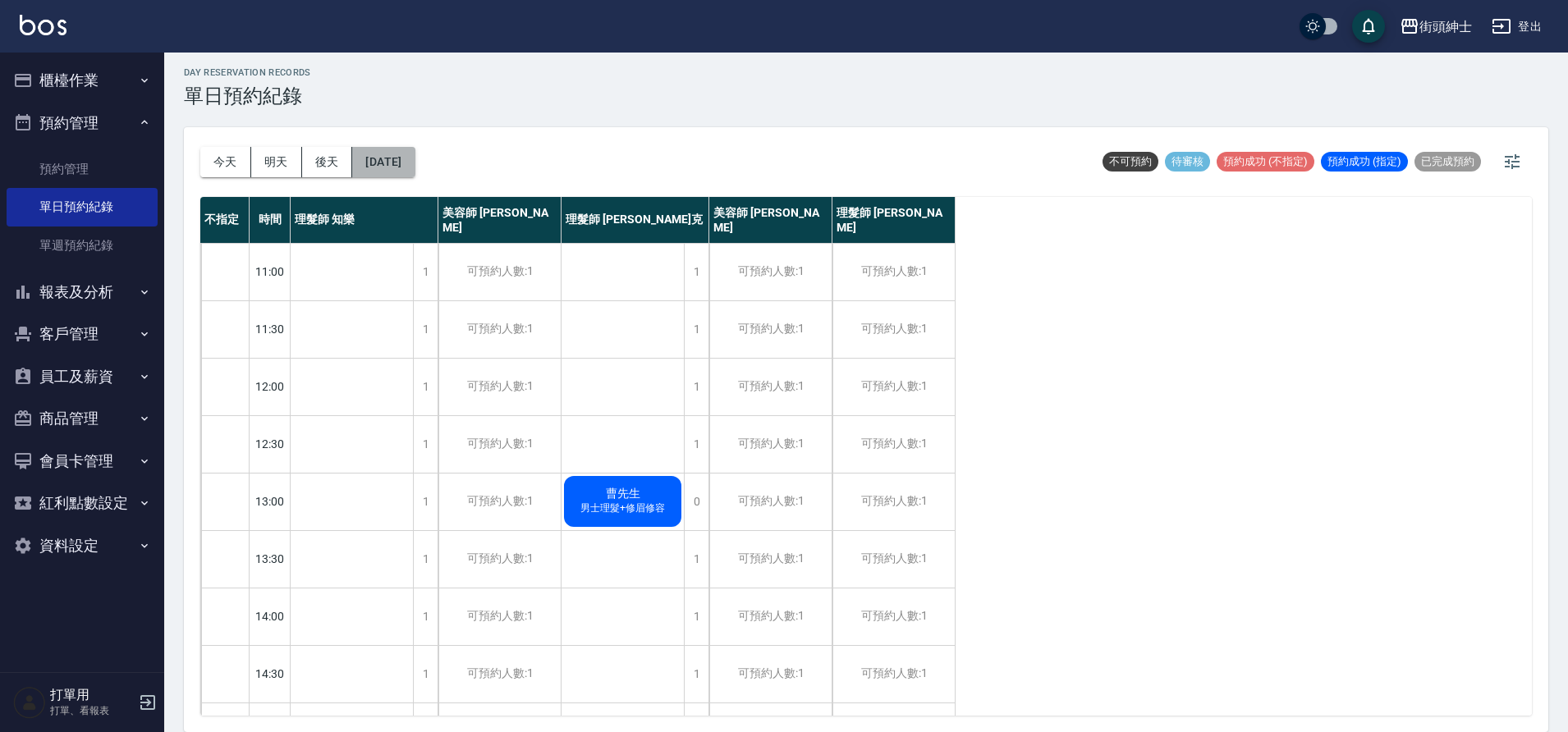
click at [412, 168] on button "[DATE]" at bounding box center [383, 161] width 62 height 30
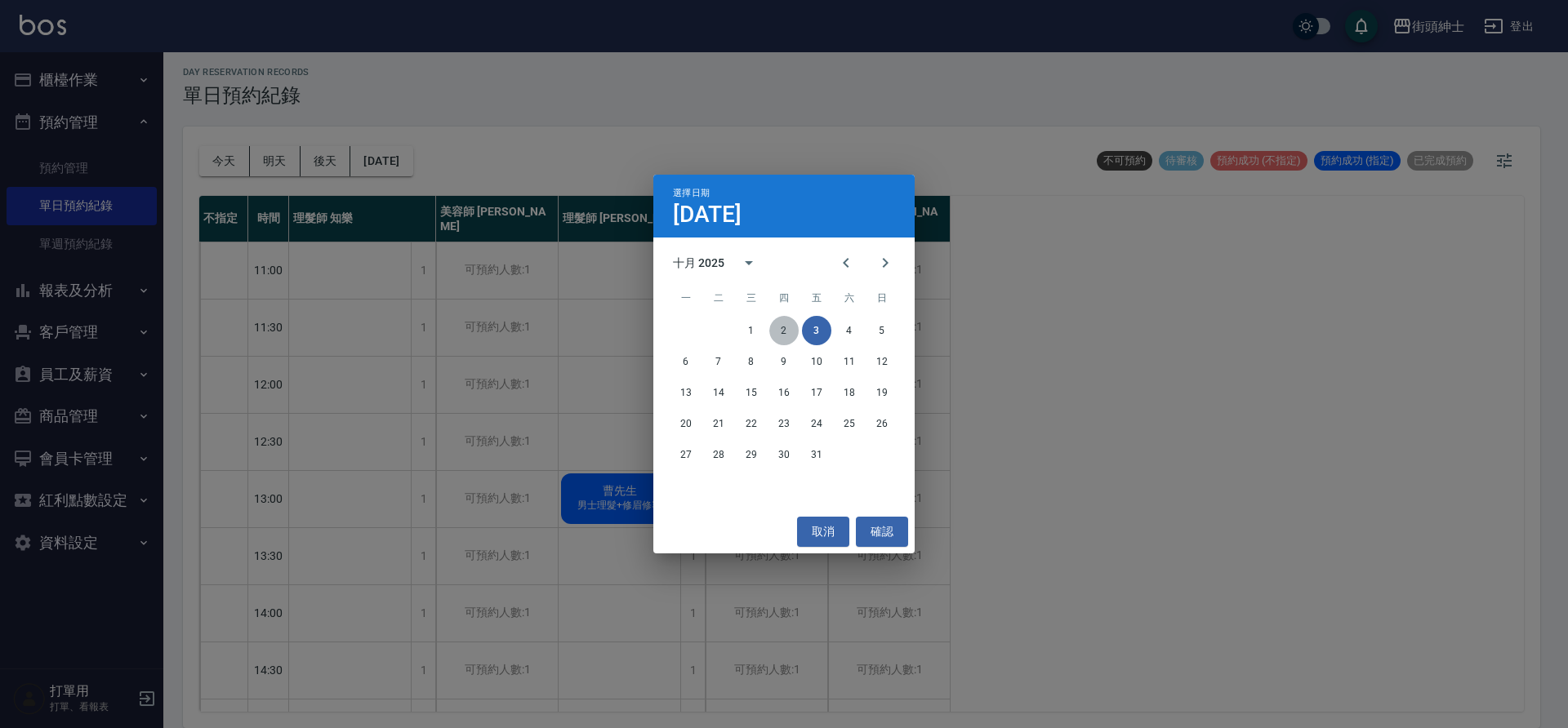
click at [787, 329] on button "2" at bounding box center [784, 331] width 29 height 29
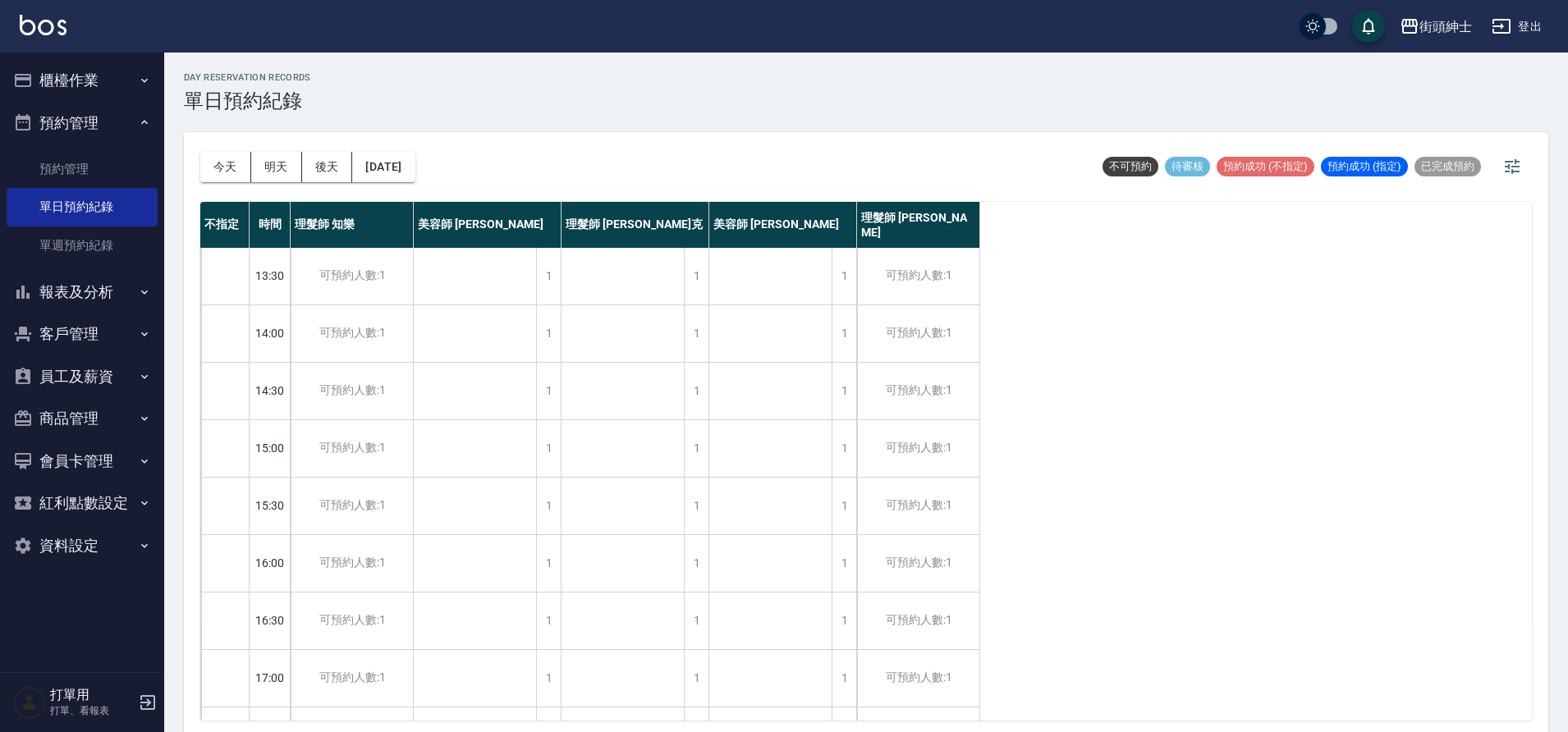
scroll to position [747, 0]
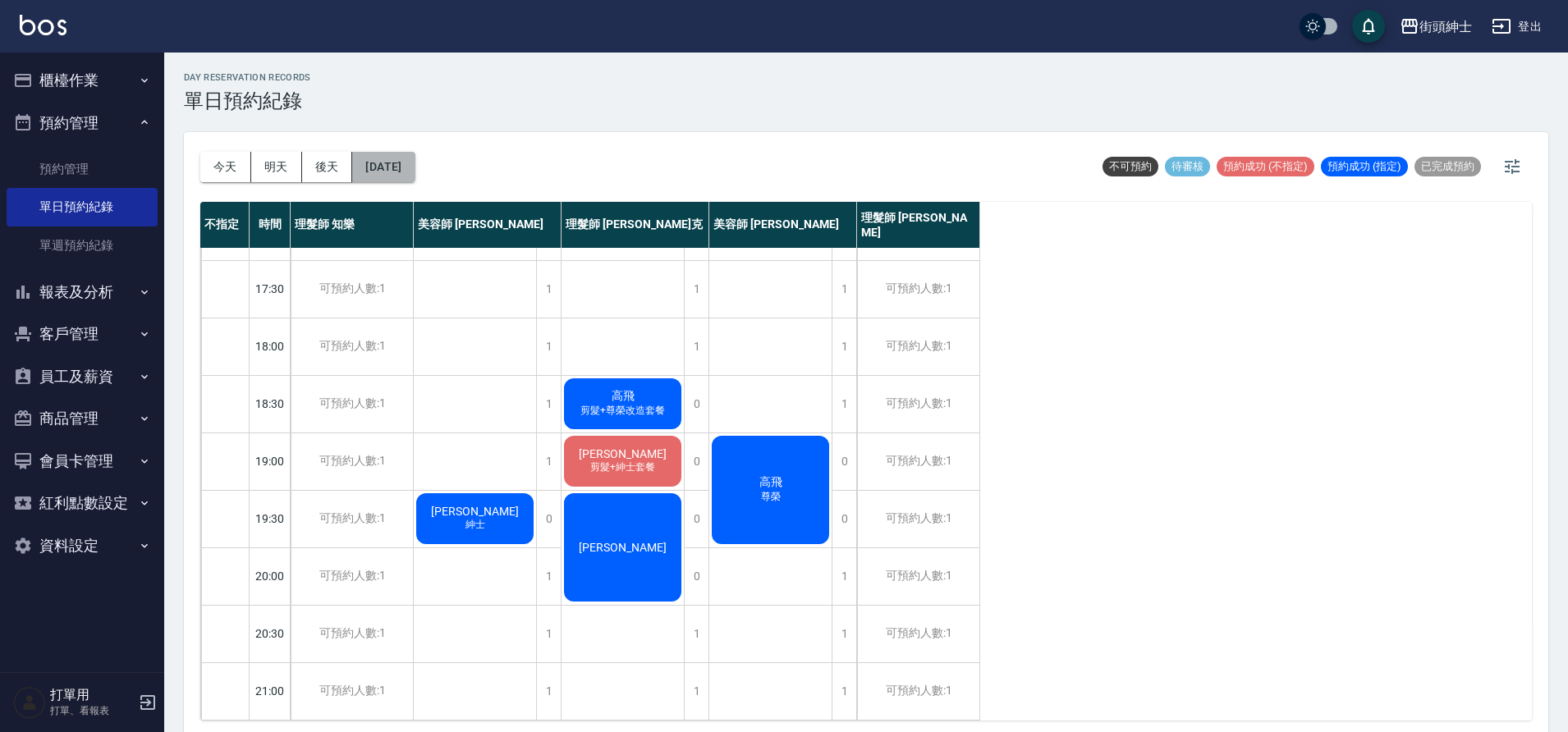
click at [415, 164] on button "[DATE]" at bounding box center [383, 167] width 62 height 30
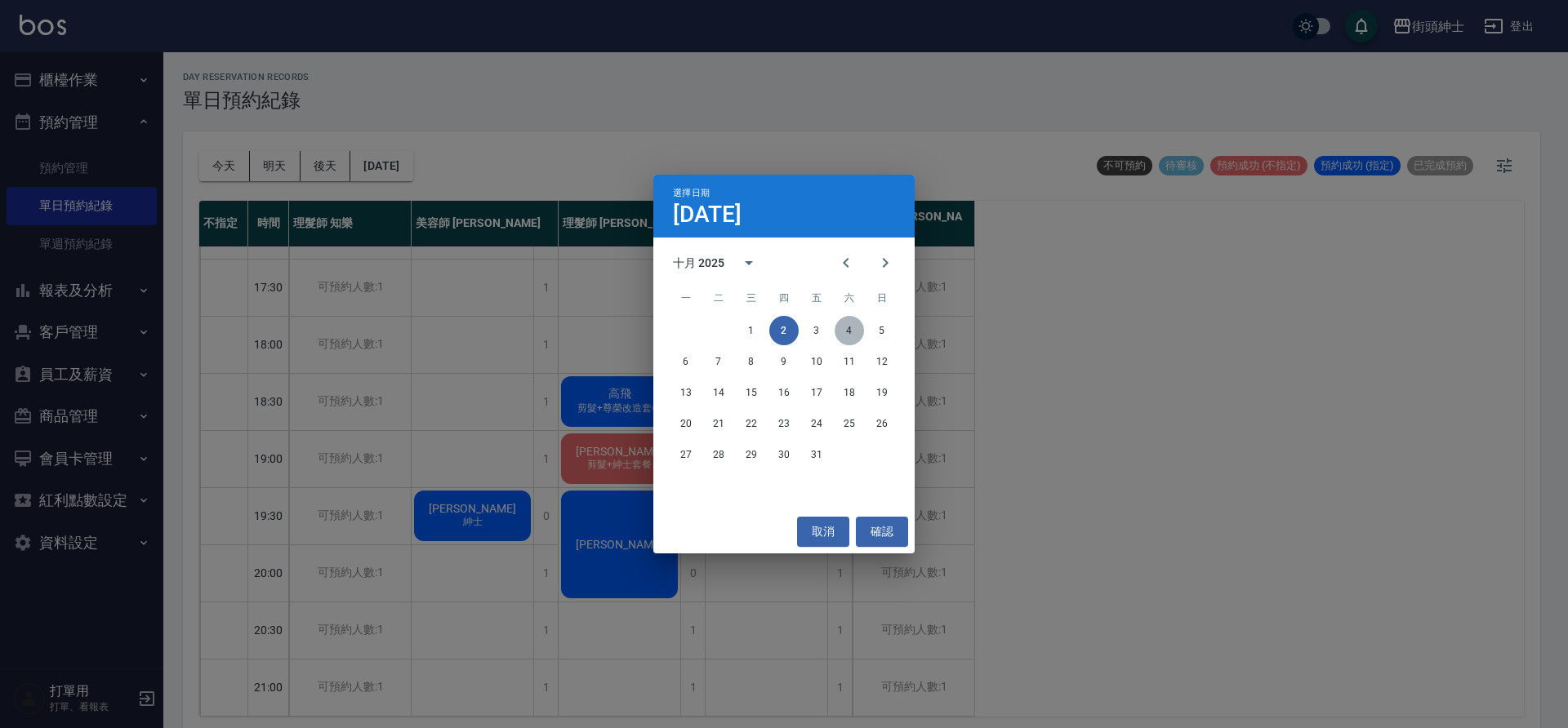
click at [849, 332] on button "4" at bounding box center [850, 331] width 29 height 29
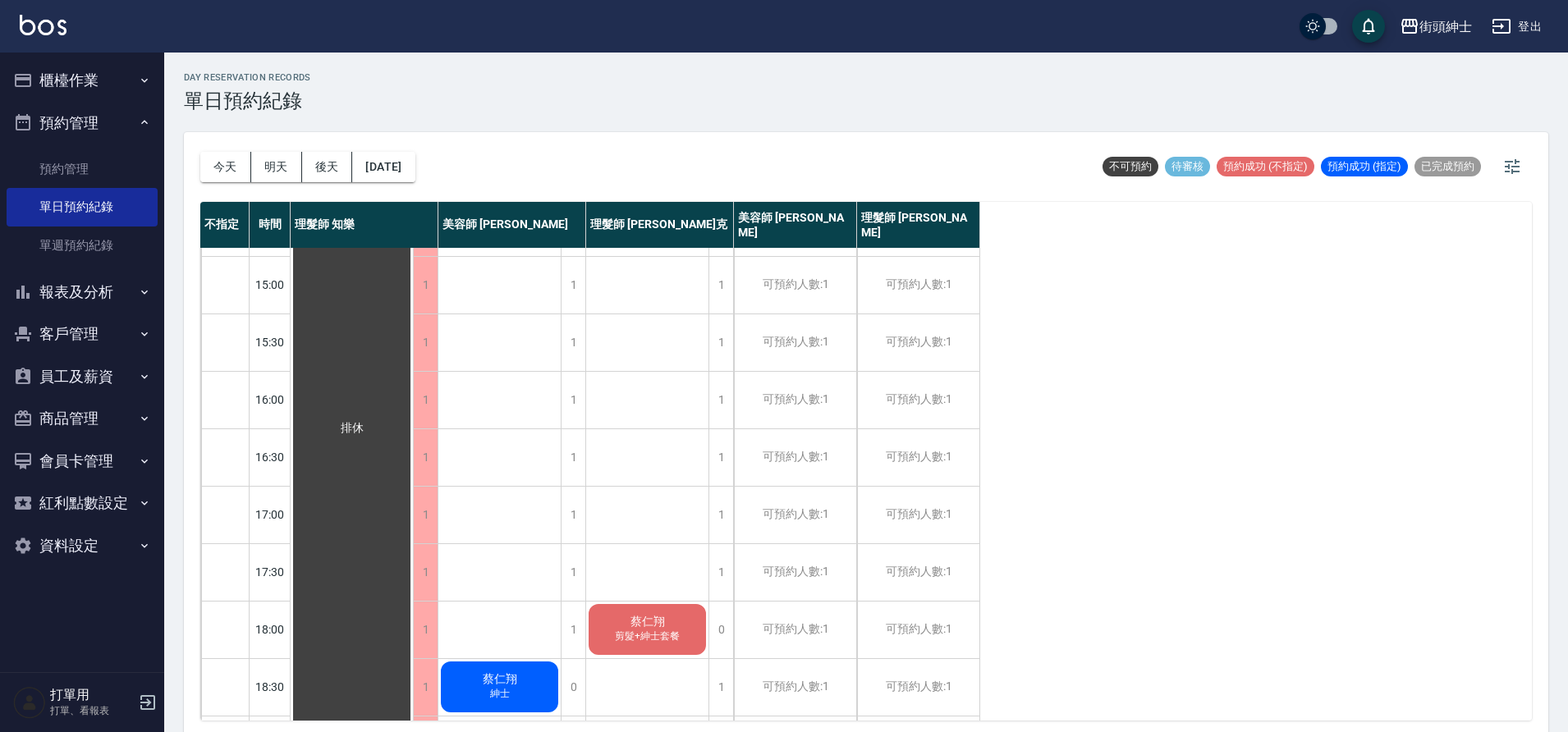
scroll to position [318, 0]
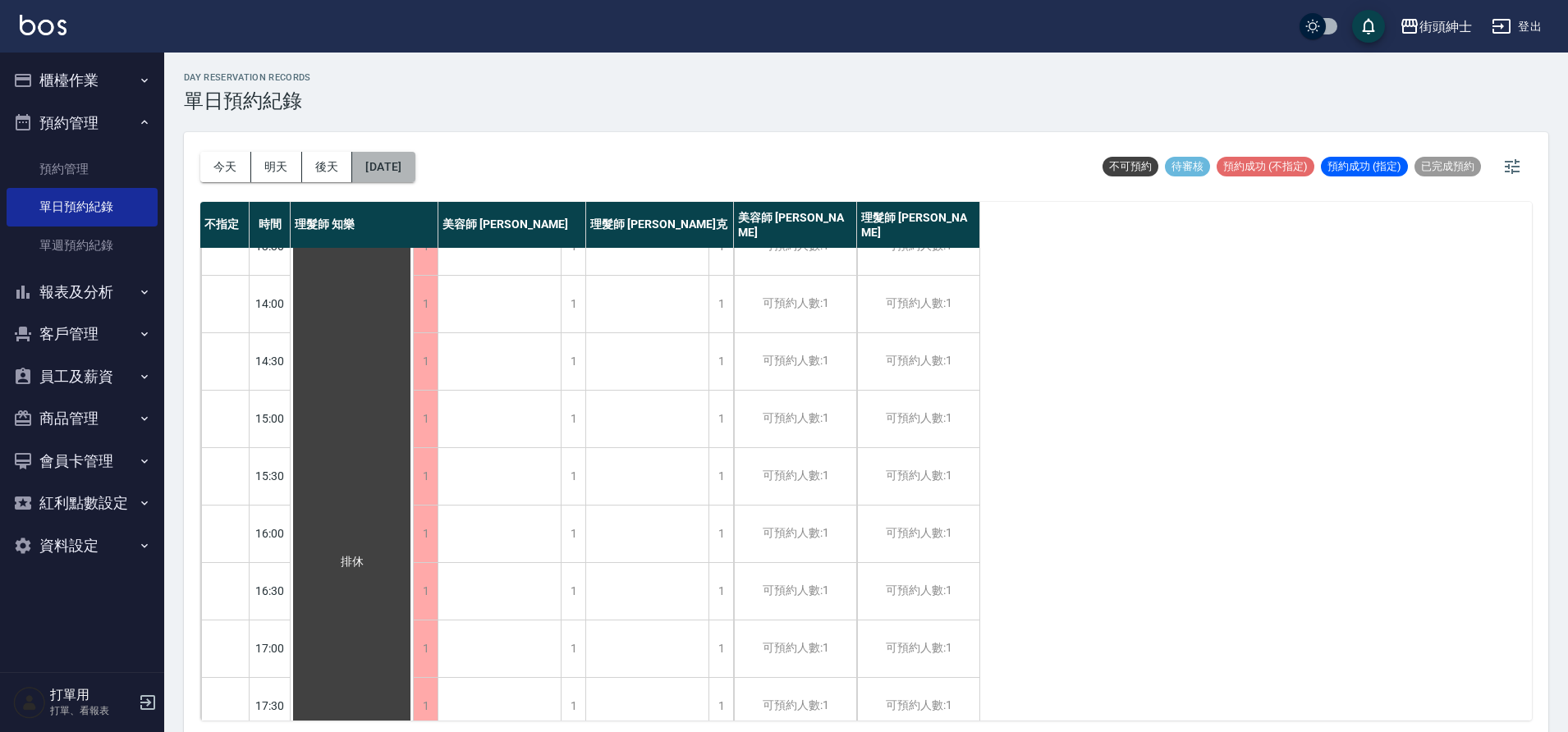
click at [415, 164] on button "[DATE]" at bounding box center [383, 167] width 62 height 30
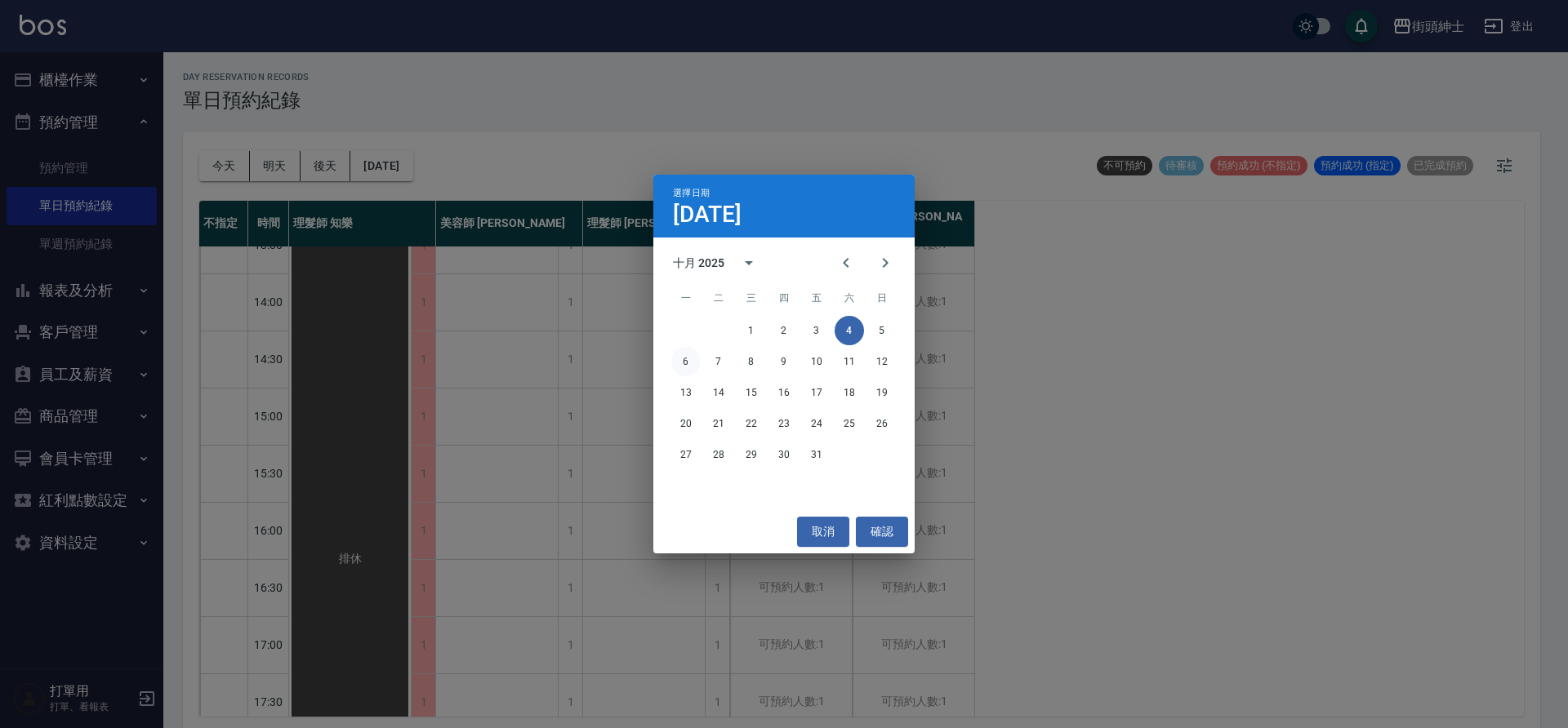
click at [687, 360] on button "6" at bounding box center [686, 362] width 29 height 29
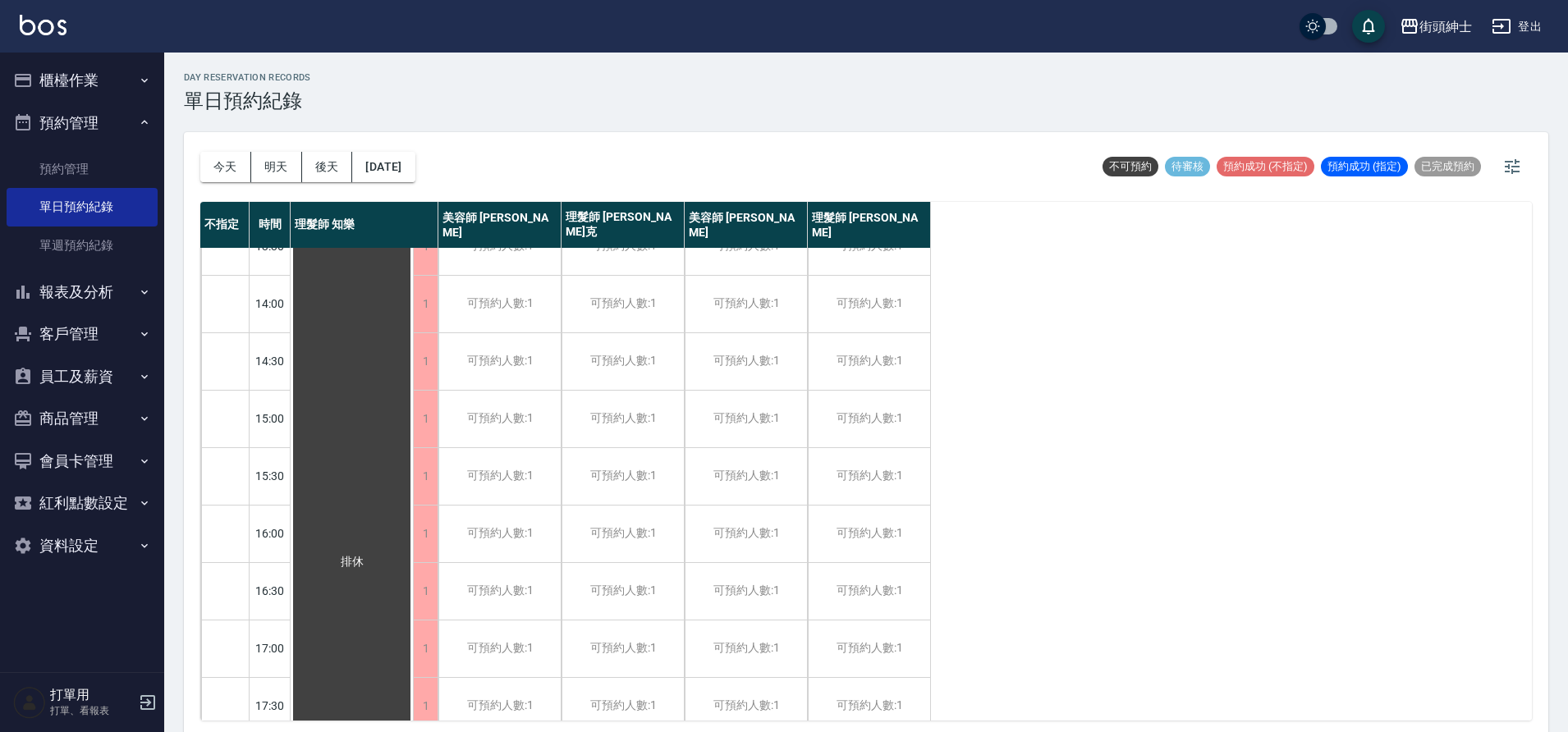
scroll to position [24, 0]
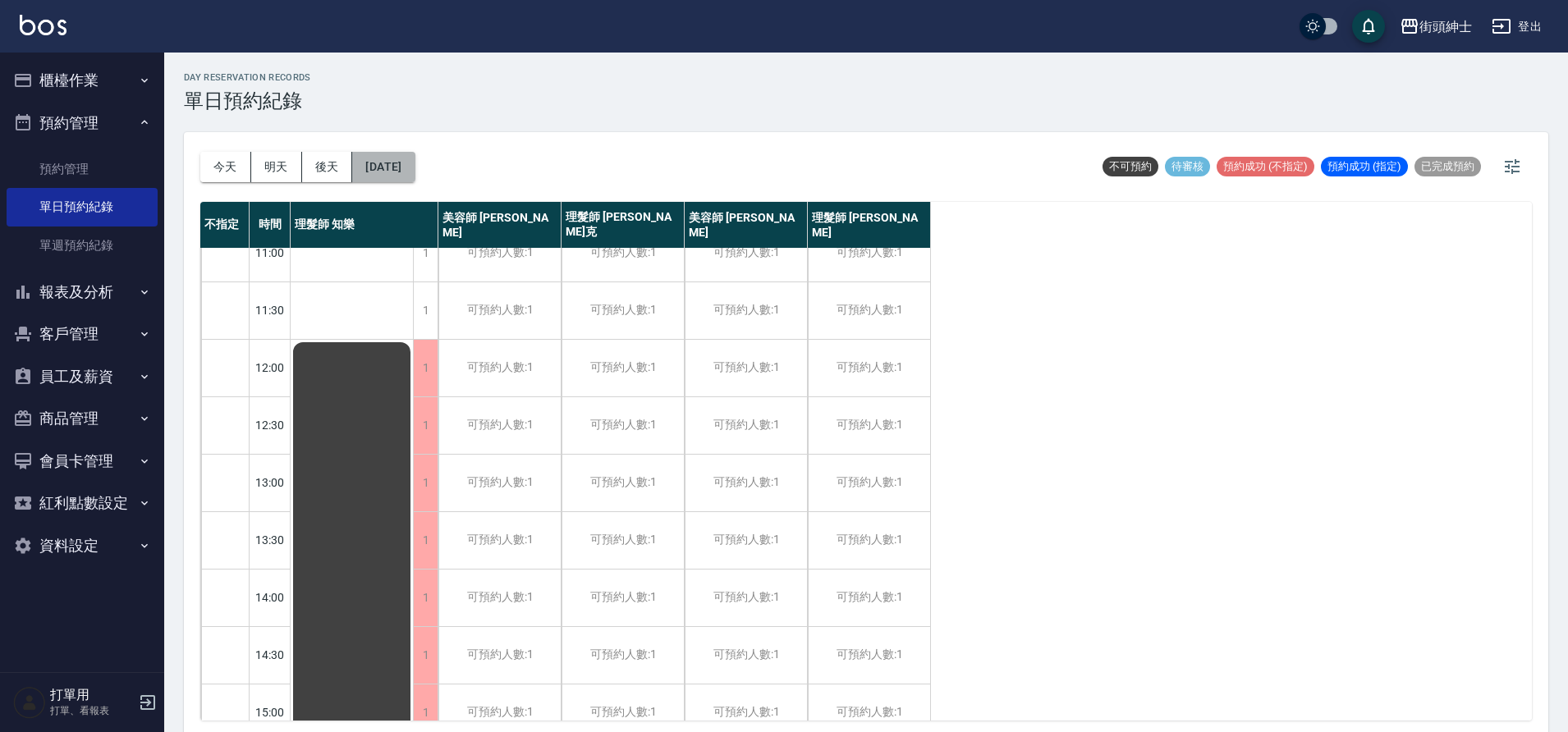
click at [415, 155] on button "[DATE]" at bounding box center [383, 167] width 62 height 30
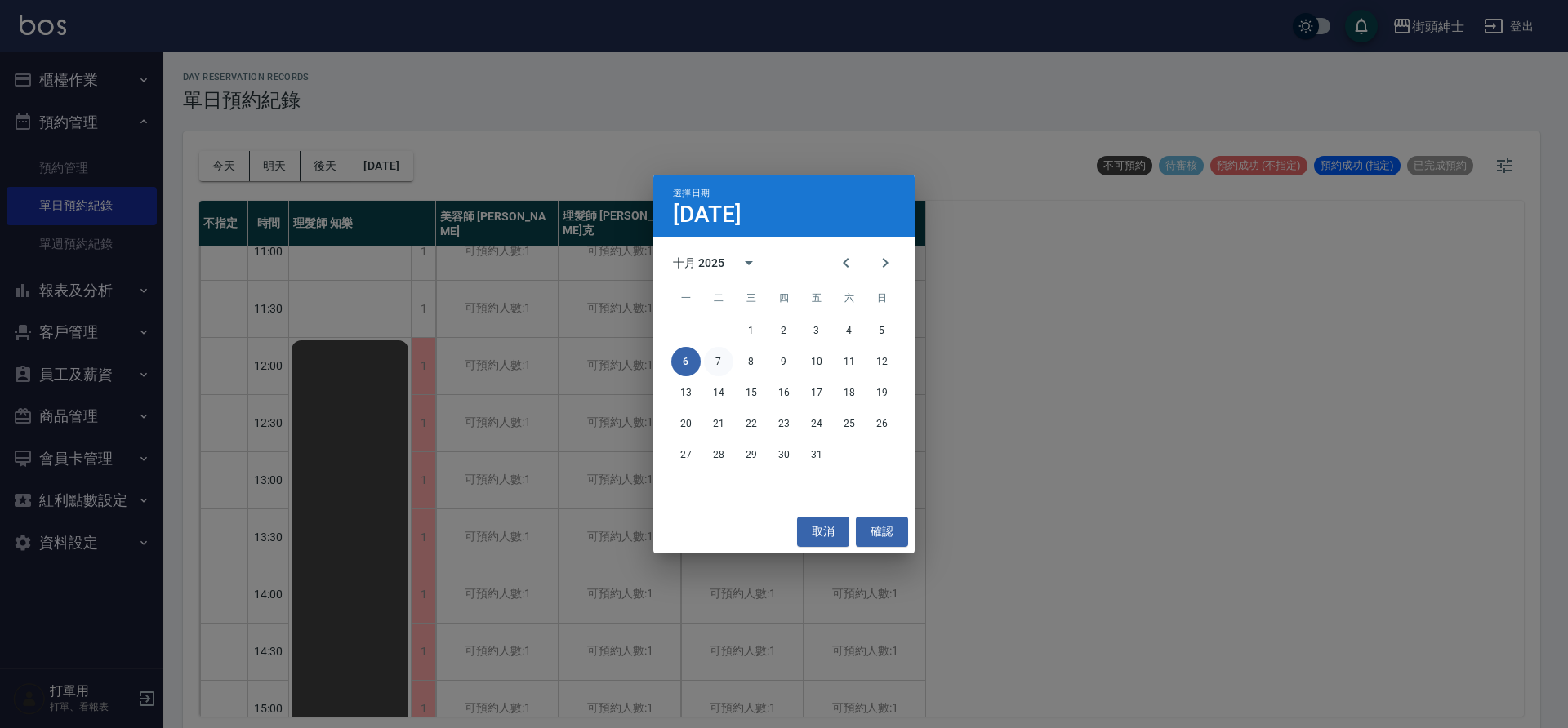
click at [718, 358] on button "7" at bounding box center [718, 362] width 29 height 29
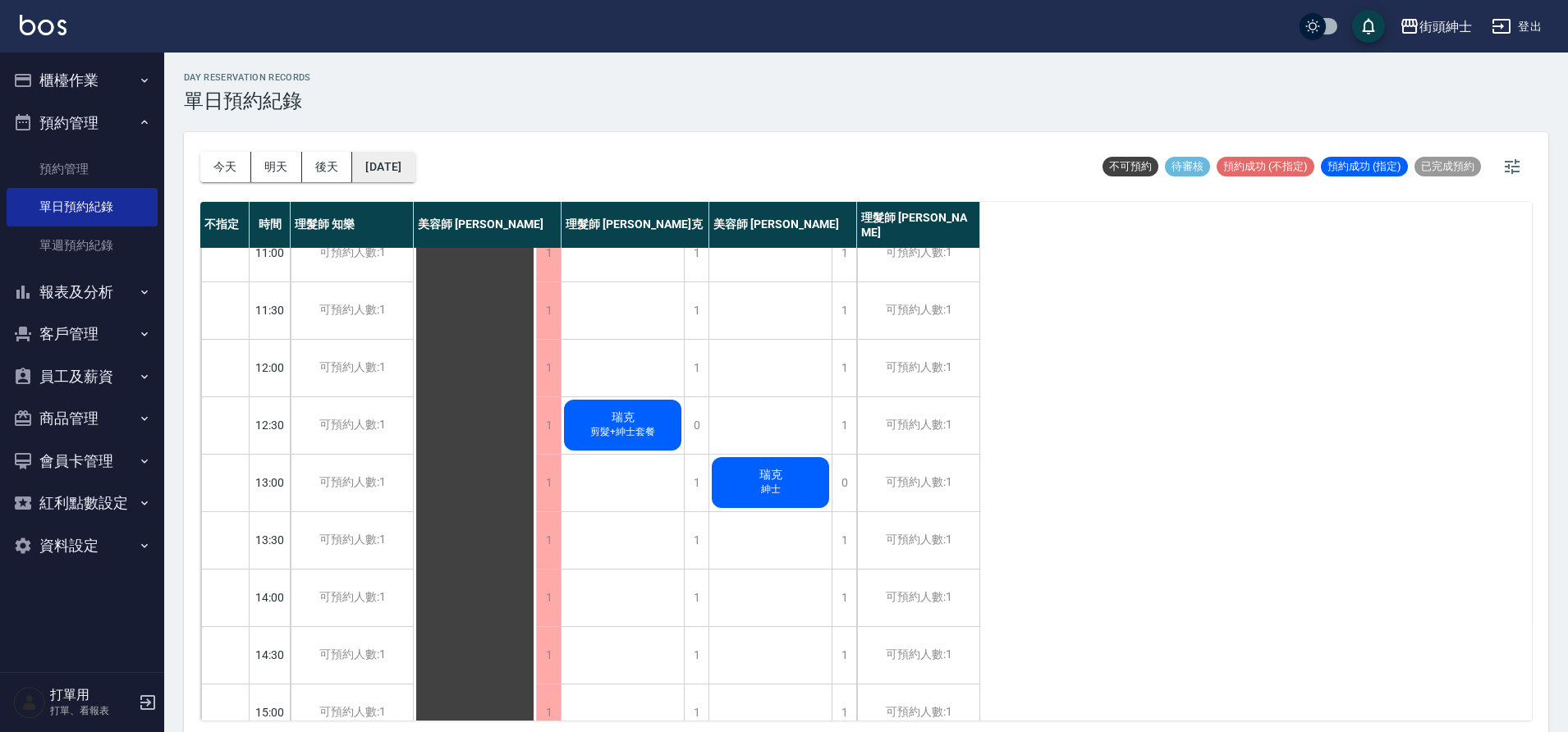
click at [396, 169] on button "[DATE]" at bounding box center [383, 167] width 62 height 30
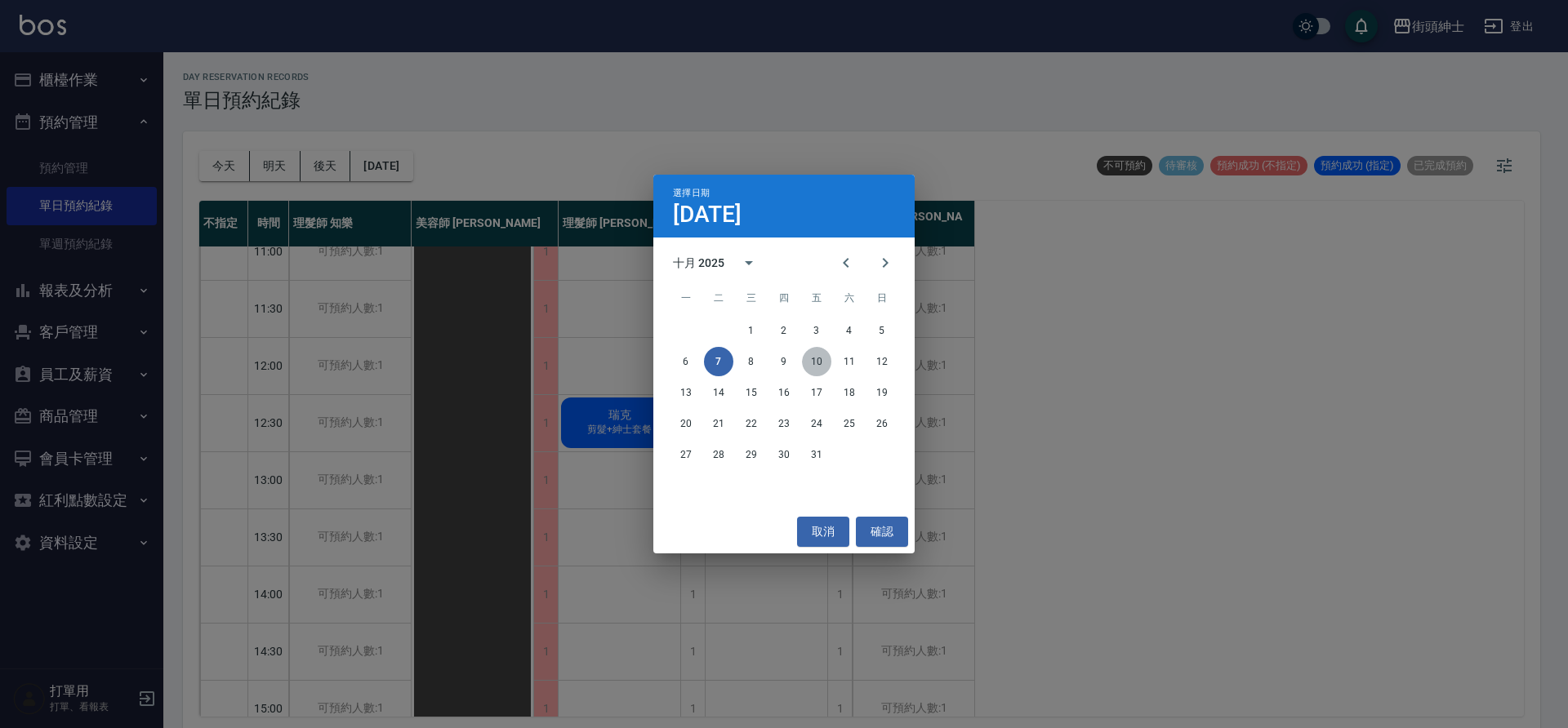
click at [818, 361] on button "10" at bounding box center [817, 362] width 29 height 29
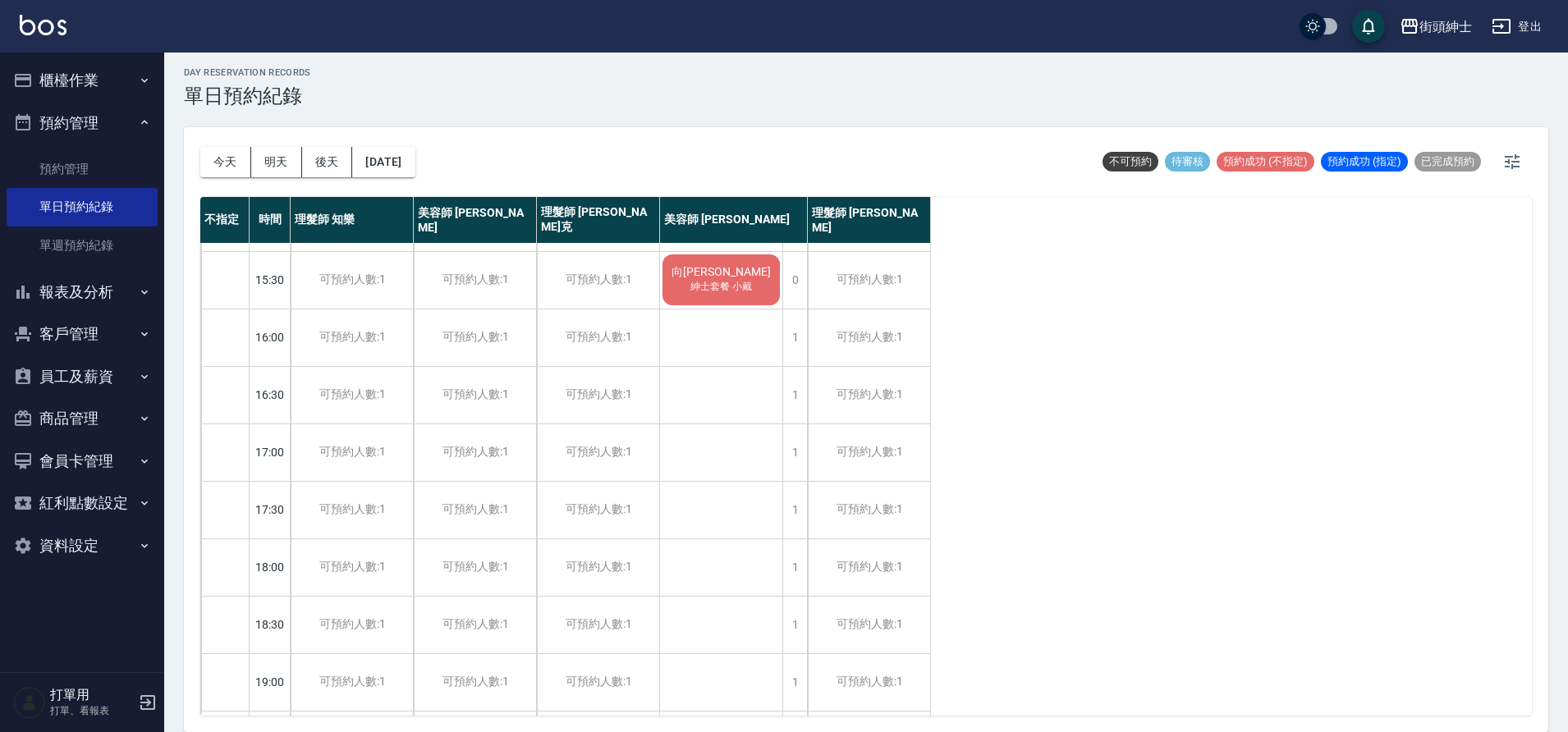
scroll to position [523, 0]
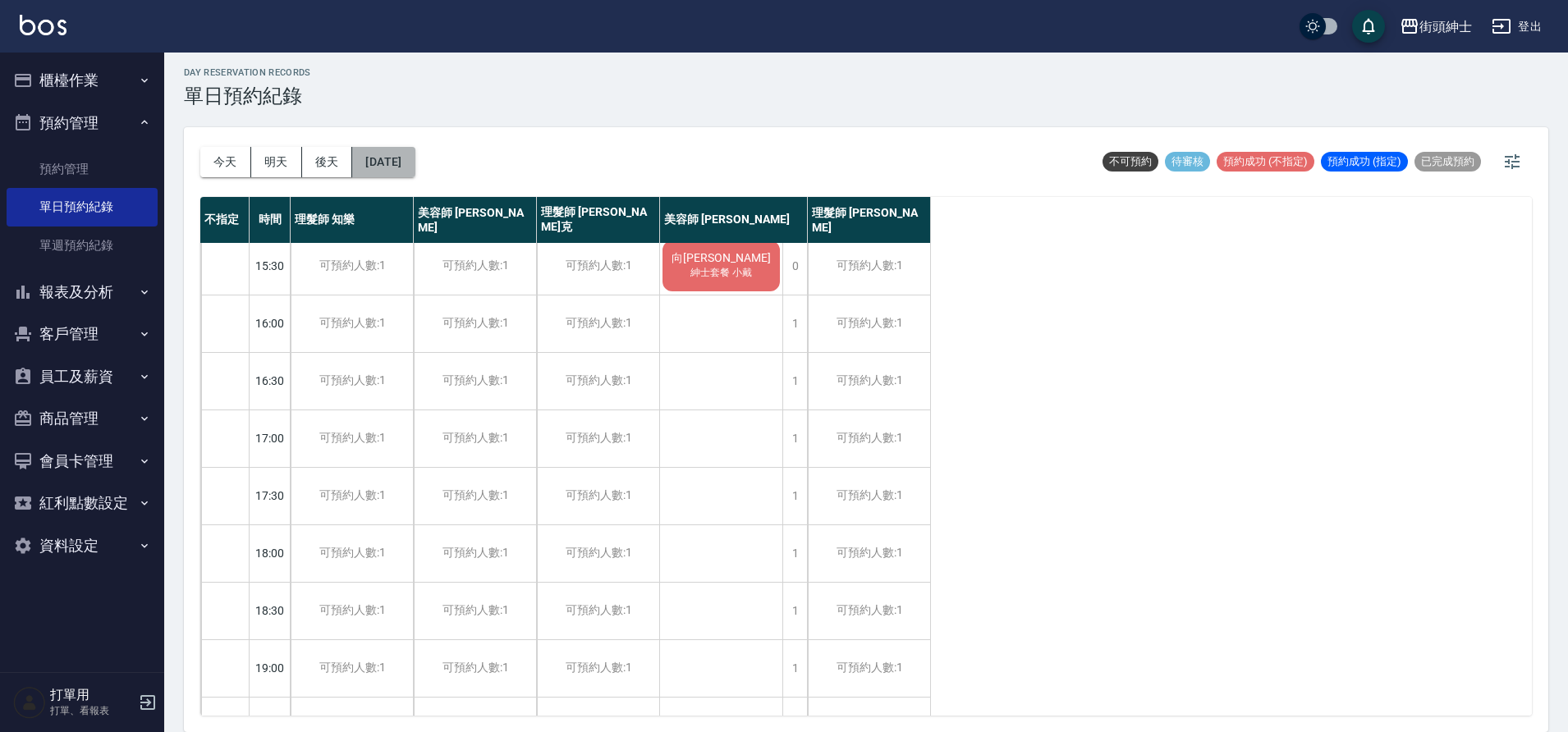
click at [413, 170] on button "[DATE]" at bounding box center [383, 161] width 62 height 30
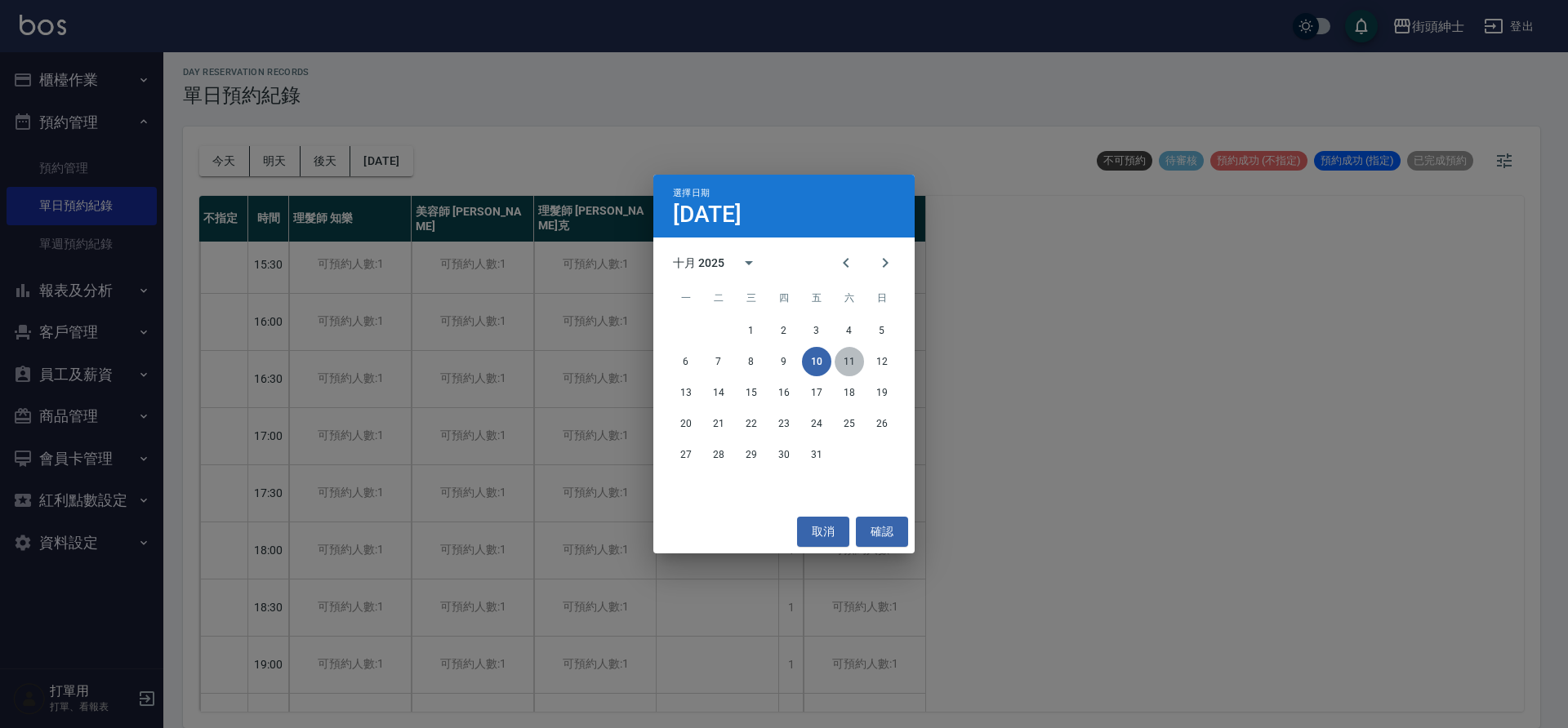
click at [862, 360] on button "11" at bounding box center [850, 362] width 29 height 29
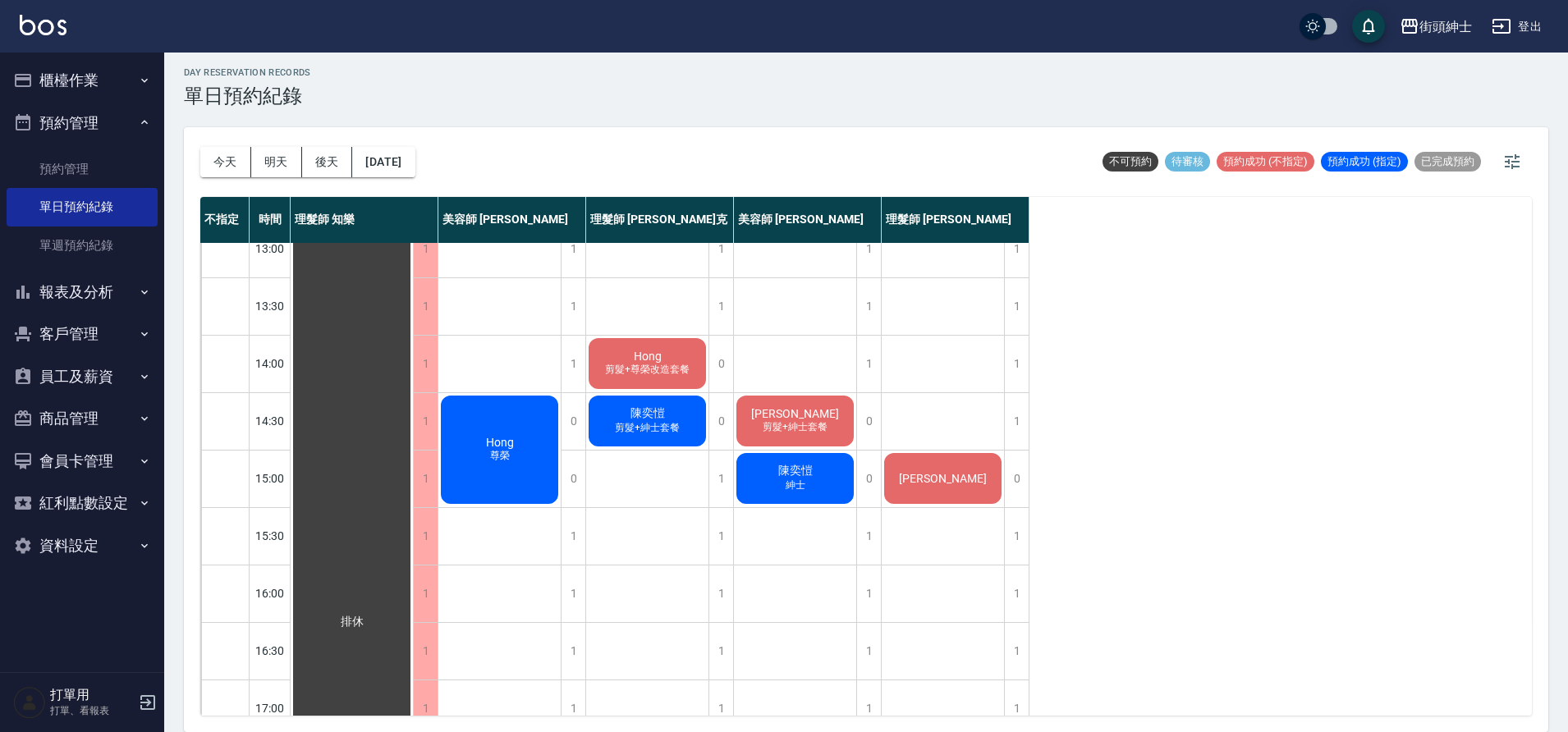
scroll to position [253, 0]
click at [407, 147] on button "[DATE]" at bounding box center [383, 161] width 62 height 30
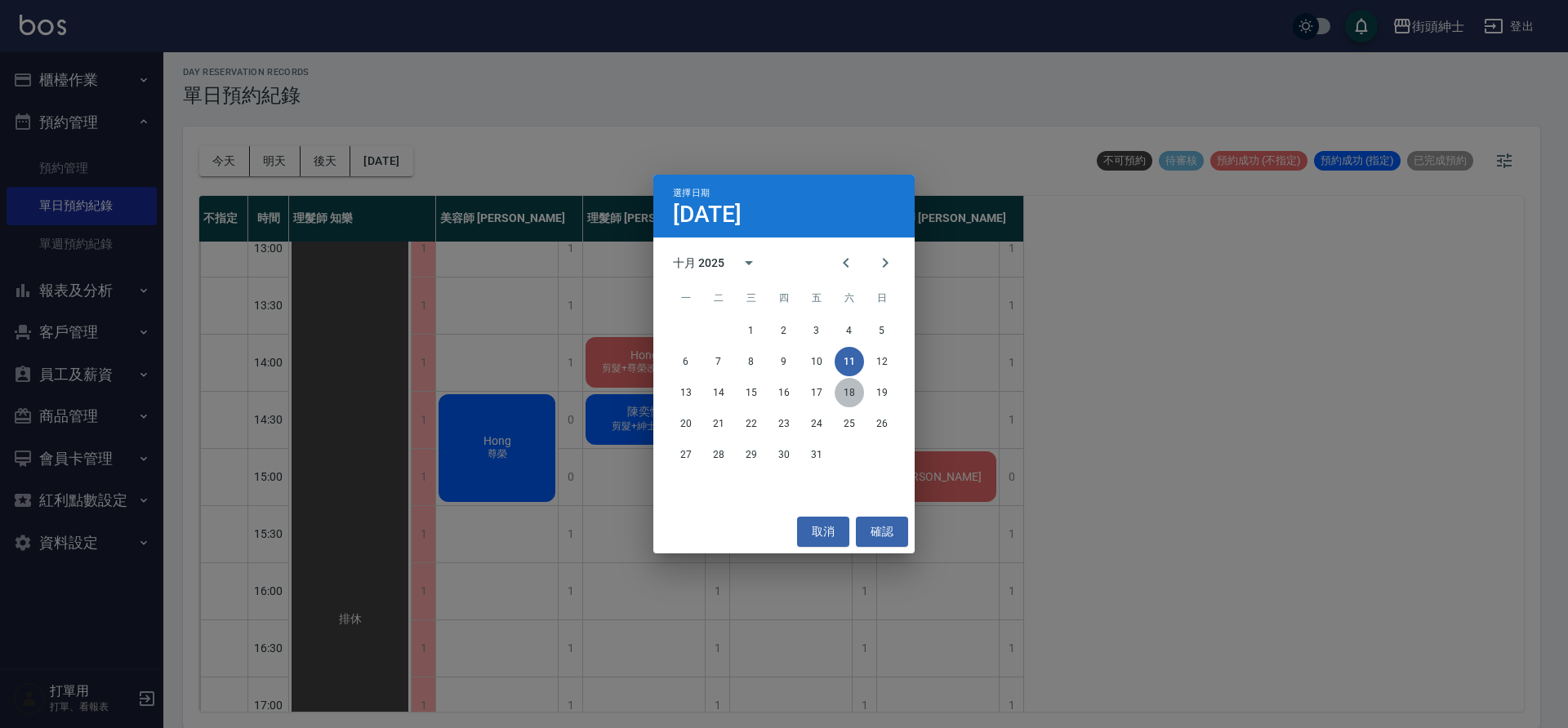
click at [846, 394] on button "18" at bounding box center [850, 393] width 29 height 29
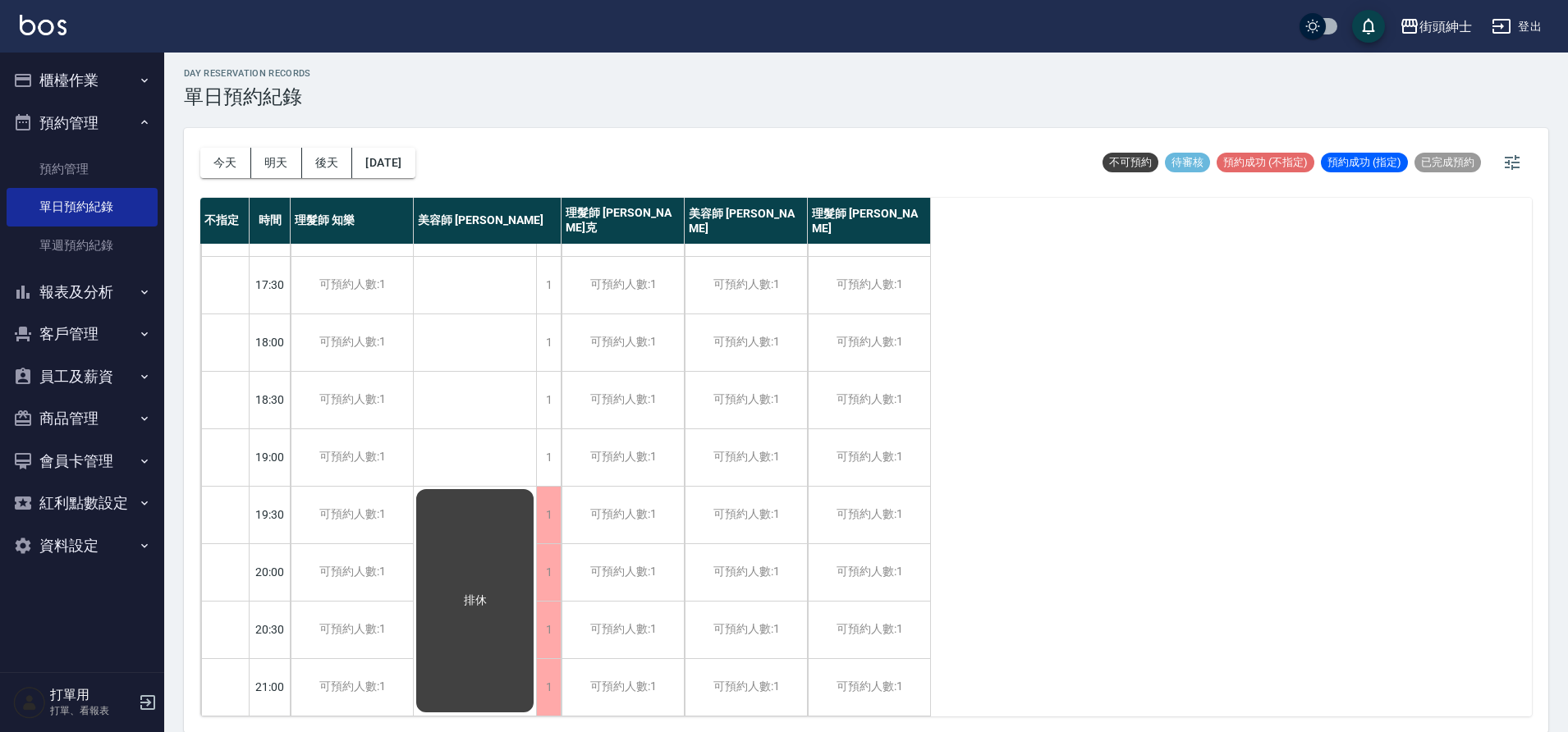
scroll to position [5, 0]
click at [211, 172] on button "今天" at bounding box center [226, 161] width 51 height 30
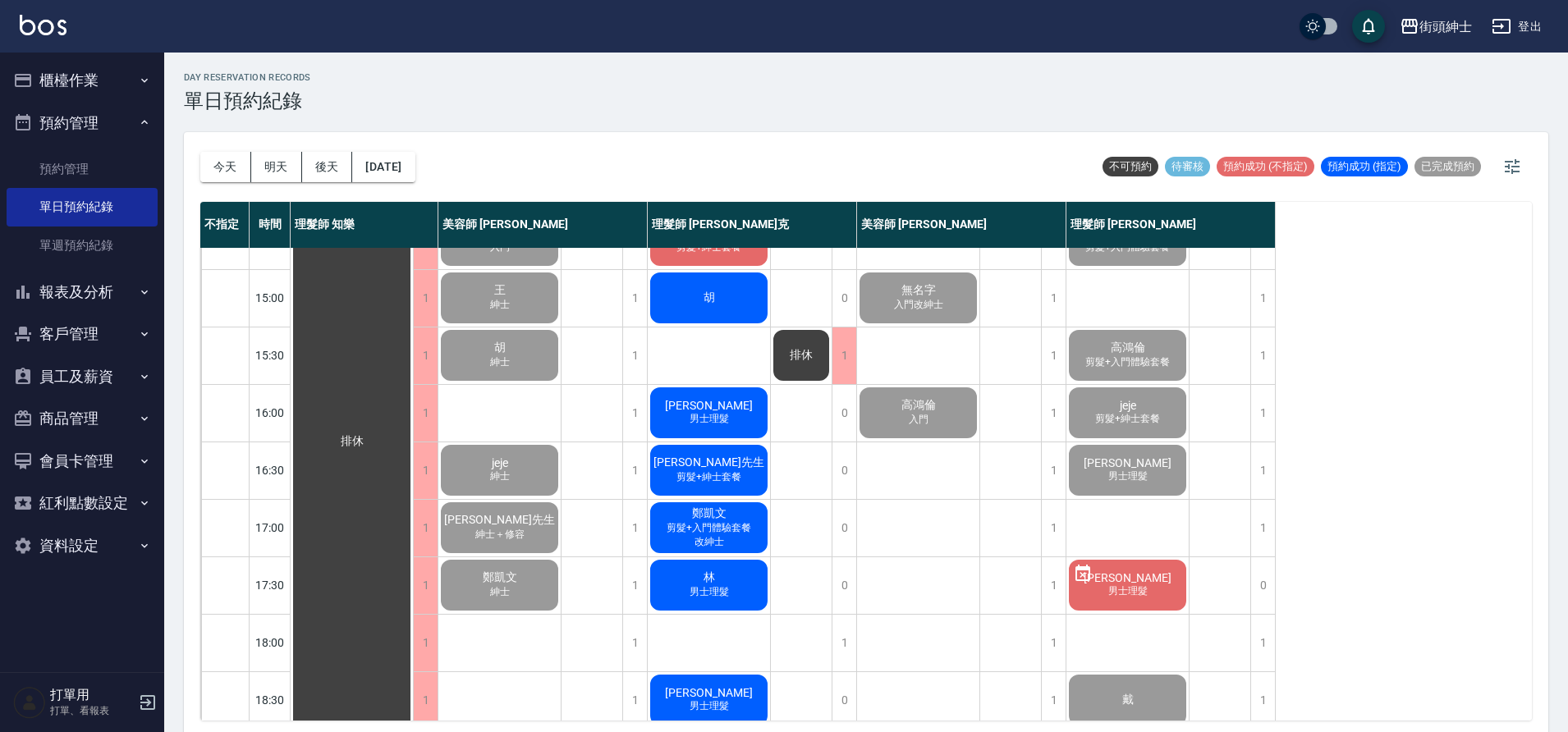
scroll to position [440, 0]
